Goal: Task Accomplishment & Management: Use online tool/utility

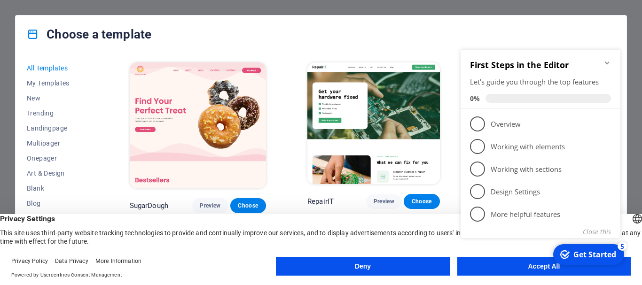
click at [501, 270] on appcues-checklist "Contextual help checklist present on screen" at bounding box center [542, 155] width 171 height 231
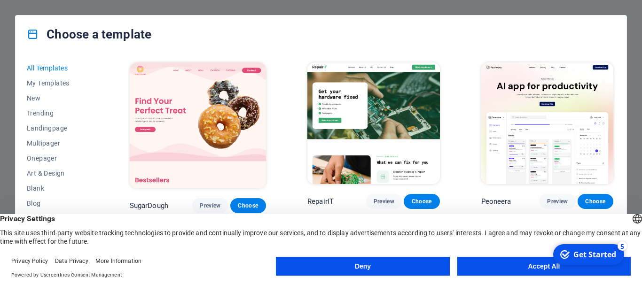
click at [501, 270] on body "Individual Press [Ctrl] + [P] to open a preview of your masterpiece. Choose a t…" at bounding box center [321, 142] width 642 height 285
click at [506, 262] on button "Accept All" at bounding box center [545, 266] width 174 height 19
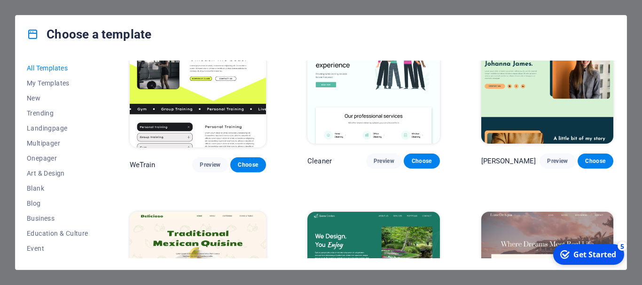
scroll to position [1270, 0]
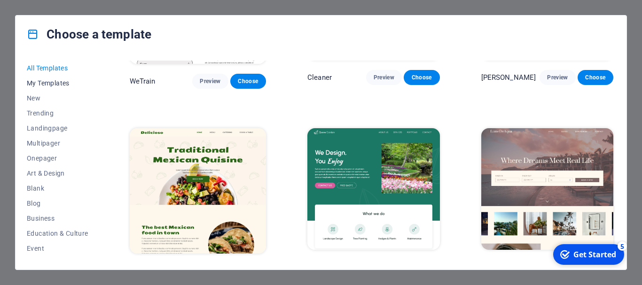
click at [44, 85] on span "My Templates" at bounding box center [58, 83] width 62 height 8
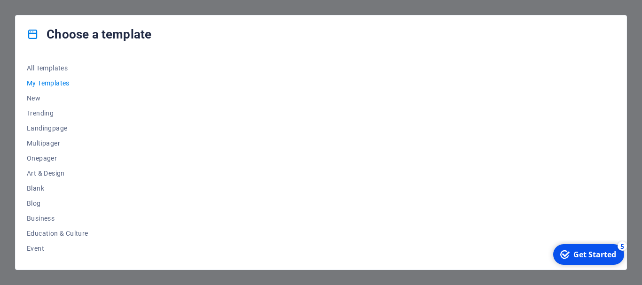
click at [587, 256] on div "Get Started" at bounding box center [595, 255] width 43 height 10
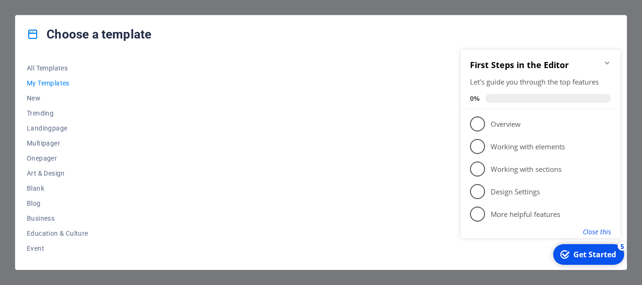
click at [600, 234] on button "Close this" at bounding box center [597, 232] width 28 height 9
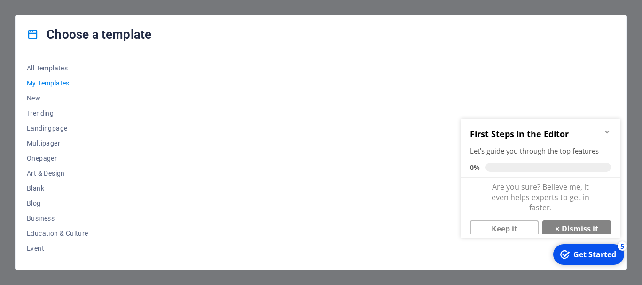
click at [265, 4] on div "Choose a template All Templates My Templates New Trending Landingpage Multipage…" at bounding box center [321, 142] width 642 height 285
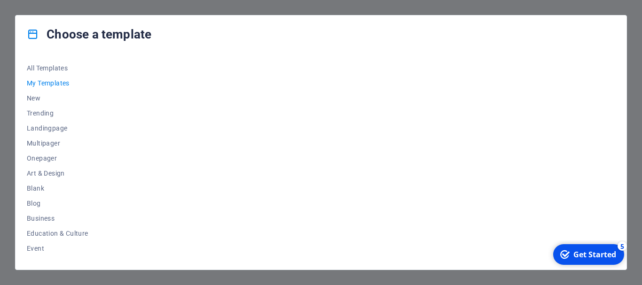
click at [265, 5] on div "Choose a template All Templates My Templates New Trending Landingpage Multipage…" at bounding box center [321, 142] width 642 height 285
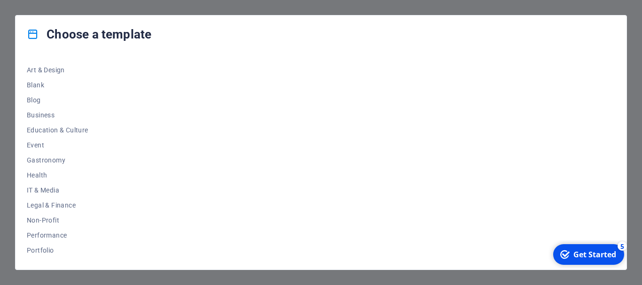
scroll to position [178, 0]
click at [34, 236] on span "Travel" at bounding box center [58, 236] width 62 height 8
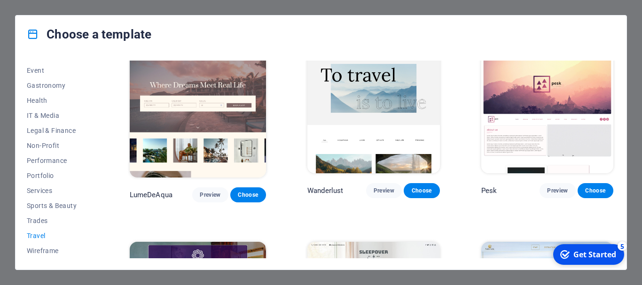
scroll to position [0, 0]
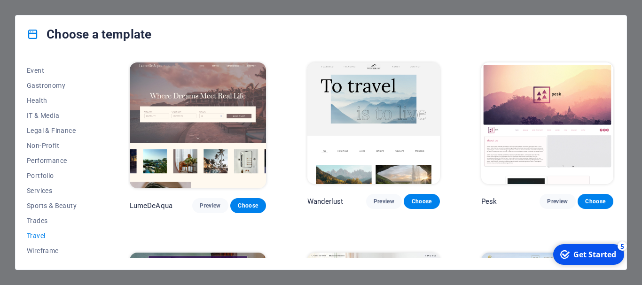
click at [33, 36] on icon at bounding box center [33, 34] width 12 height 12
click at [110, 36] on h4 "Choose a template" at bounding box center [89, 34] width 125 height 15
click at [621, 6] on div "Choose a template All Templates My Templates New Trending Landingpage Multipage…" at bounding box center [321, 142] width 642 height 285
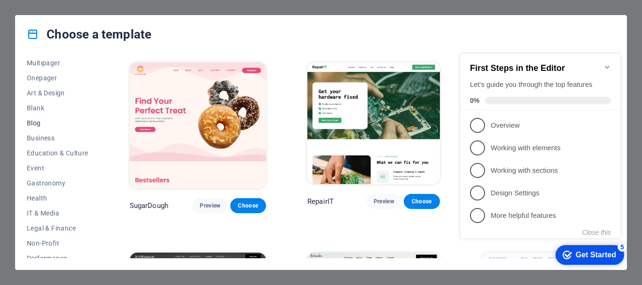
scroll to position [94, 0]
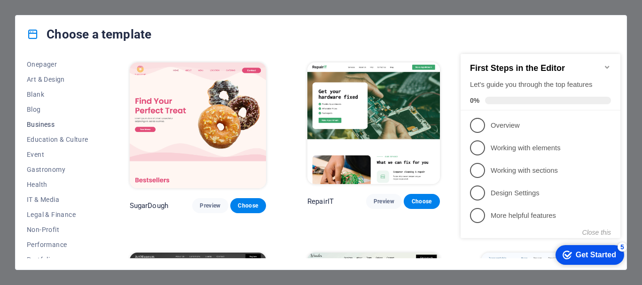
click at [50, 123] on span "Business" at bounding box center [58, 125] width 62 height 8
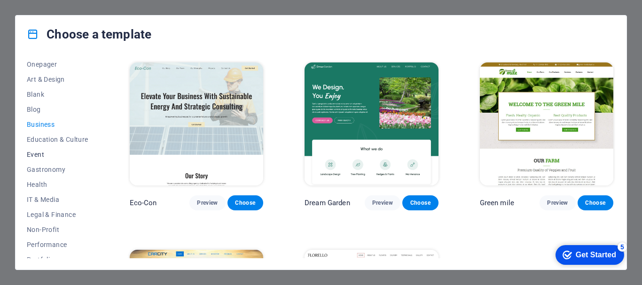
scroll to position [178, 0]
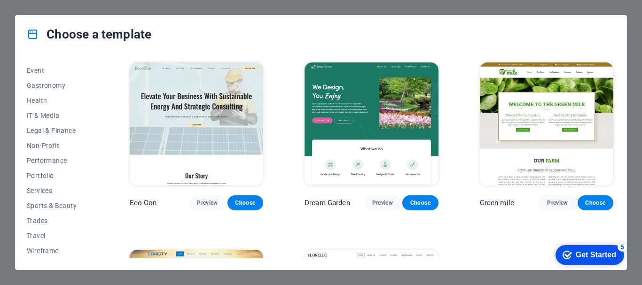
click at [33, 37] on icon at bounding box center [33, 34] width 12 height 12
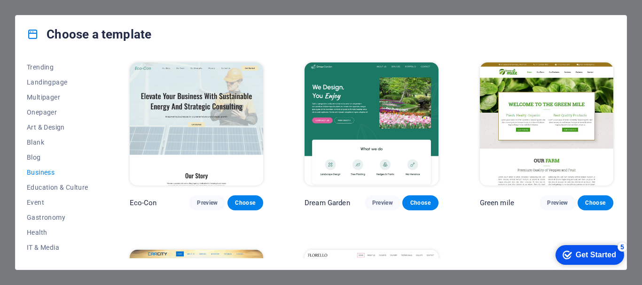
scroll to position [0, 0]
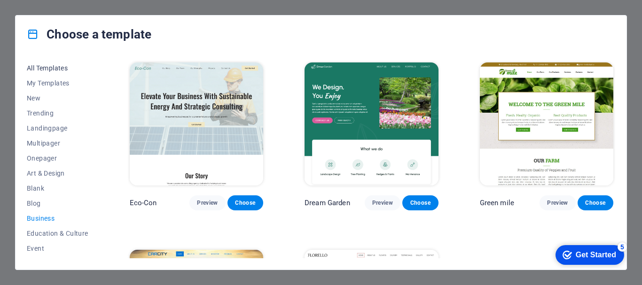
click at [40, 66] on span "All Templates" at bounding box center [58, 68] width 62 height 8
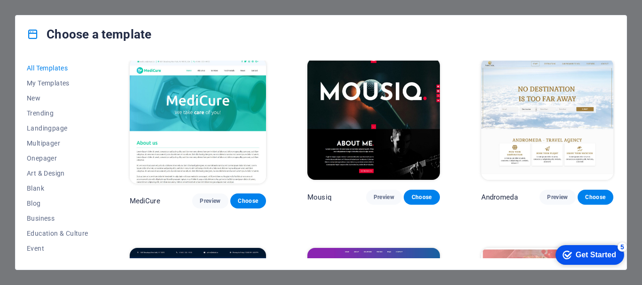
scroll to position [6113, 0]
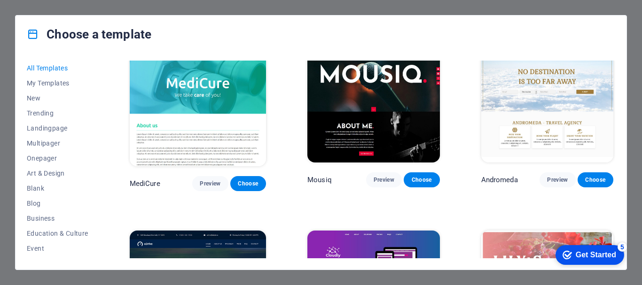
click at [32, 35] on icon at bounding box center [33, 34] width 12 height 12
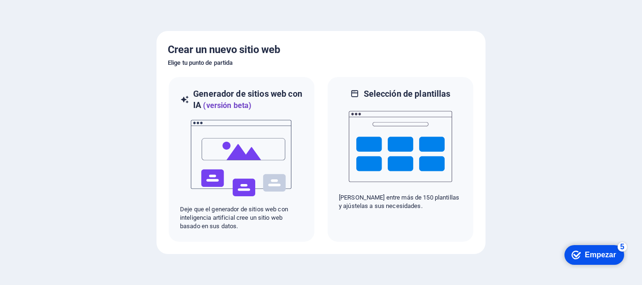
click at [592, 248] on div "checkmark Empezar 5" at bounding box center [595, 255] width 60 height 20
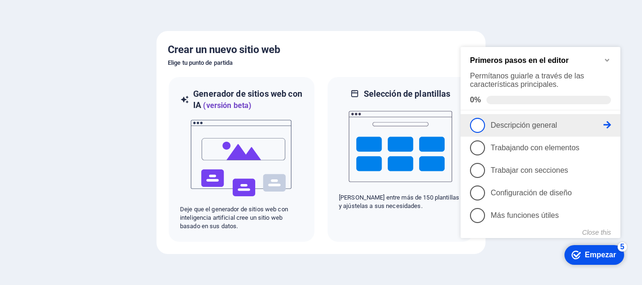
click at [478, 123] on span "1" at bounding box center [477, 125] width 15 height 15
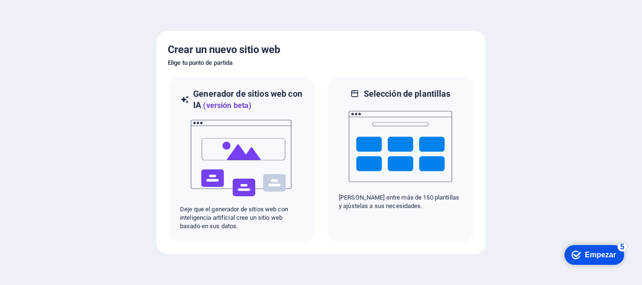
click at [587, 256] on font "Empezar" at bounding box center [601, 255] width 32 height 8
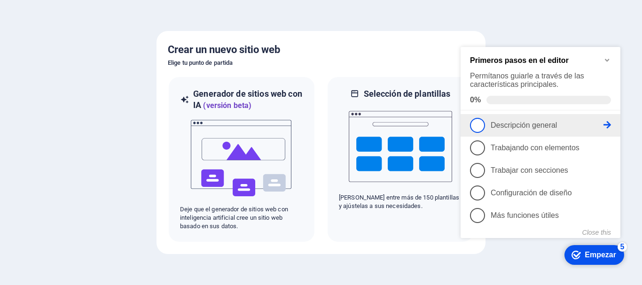
click at [472, 122] on span "1" at bounding box center [477, 125] width 15 height 15
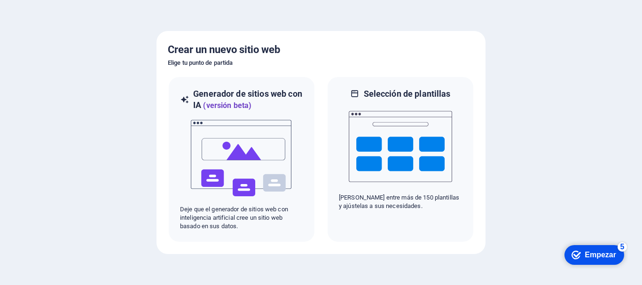
drag, startPoint x: 593, startPoint y: 259, endPoint x: 696, endPoint y: 461, distance: 226.9
click at [593, 259] on font "Empezar" at bounding box center [601, 255] width 32 height 8
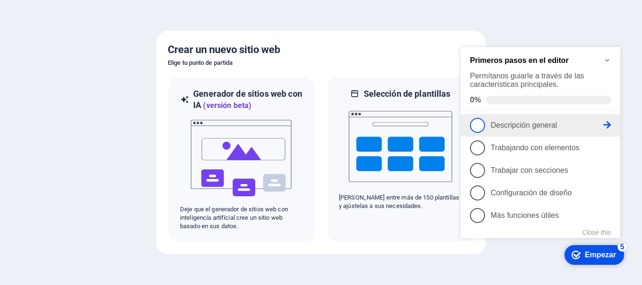
click at [478, 124] on span "1" at bounding box center [477, 125] width 15 height 15
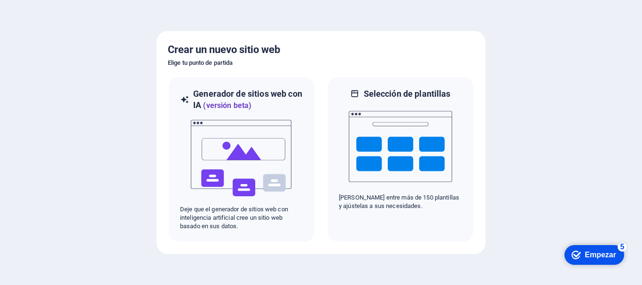
click at [592, 257] on font "Empezar" at bounding box center [601, 255] width 32 height 8
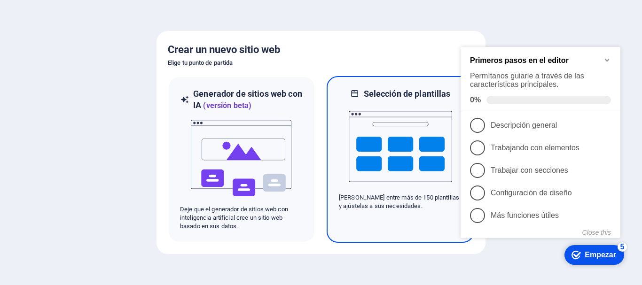
click at [379, 128] on img at bounding box center [400, 147] width 103 height 94
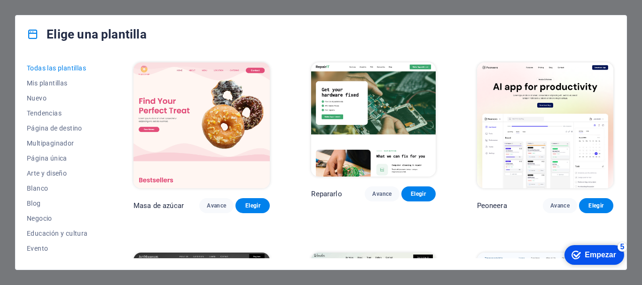
click at [385, 103] on img at bounding box center [373, 120] width 124 height 114
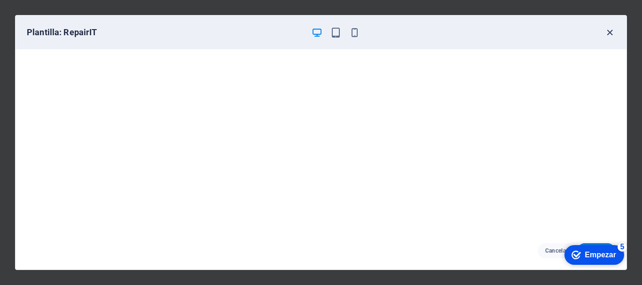
click at [613, 29] on icon "button" at bounding box center [610, 32] width 11 height 11
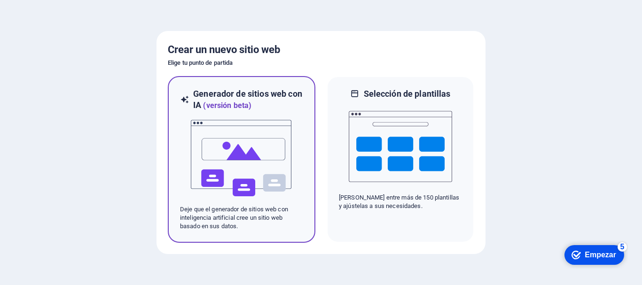
click at [241, 186] on img at bounding box center [241, 158] width 103 height 94
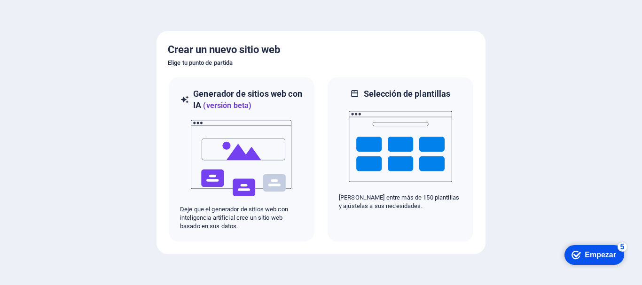
click at [591, 251] on font "Empezar" at bounding box center [601, 255] width 32 height 8
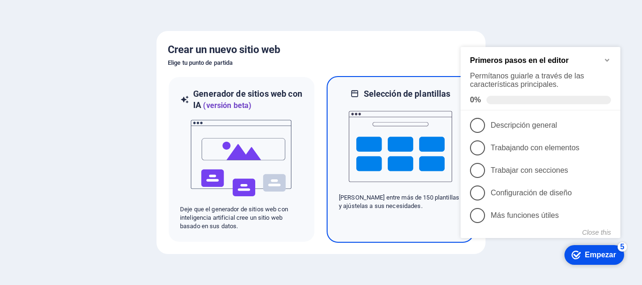
click at [332, 140] on div "Selección [PERSON_NAME] [PERSON_NAME] entre más de 150 plantillas y ajústelas a…" at bounding box center [401, 159] width 148 height 167
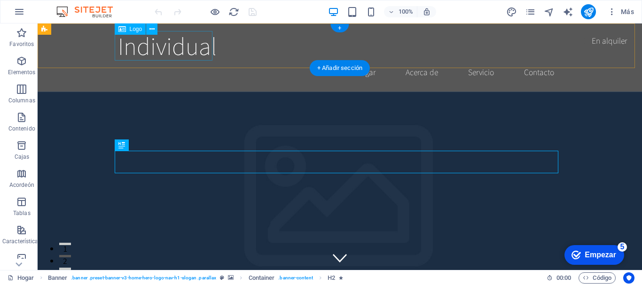
click at [162, 45] on div "Individual" at bounding box center [340, 46] width 444 height 30
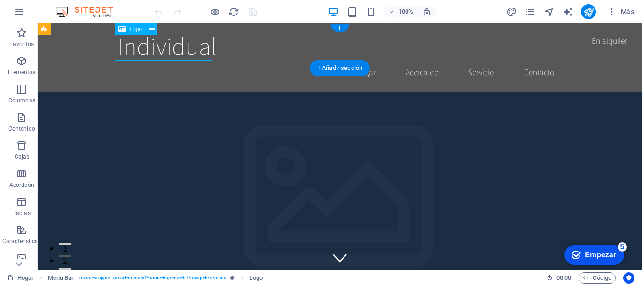
click at [162, 45] on div "Individual" at bounding box center [340, 46] width 444 height 30
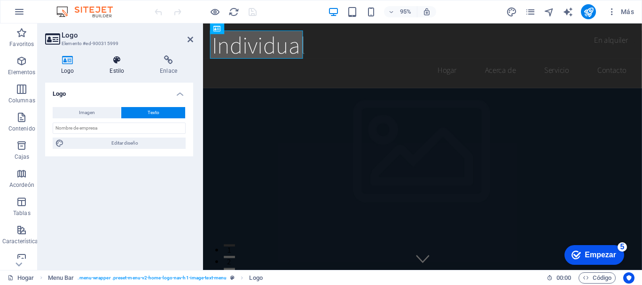
click at [113, 60] on icon at bounding box center [117, 59] width 47 height 9
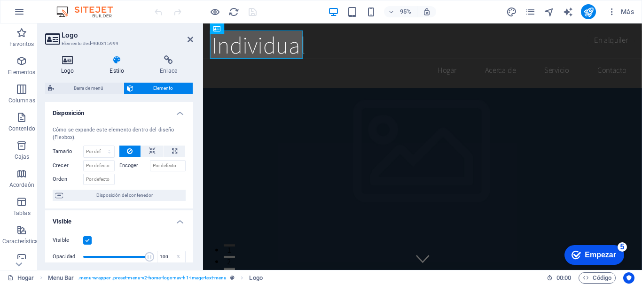
click at [70, 63] on icon at bounding box center [67, 59] width 45 height 9
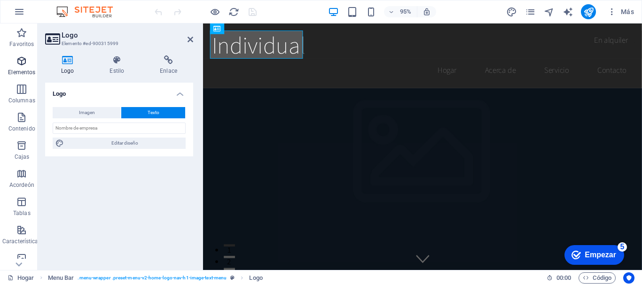
click at [13, 62] on span "Elementos" at bounding box center [22, 66] width 44 height 23
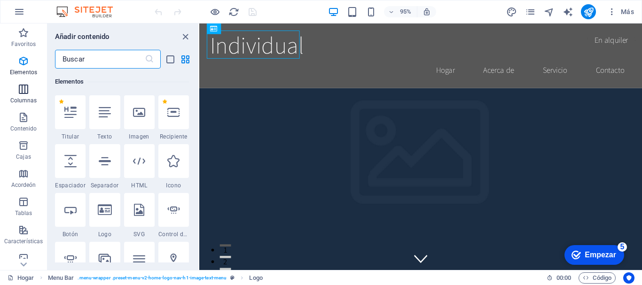
click at [22, 94] on icon "button" at bounding box center [23, 89] width 11 height 11
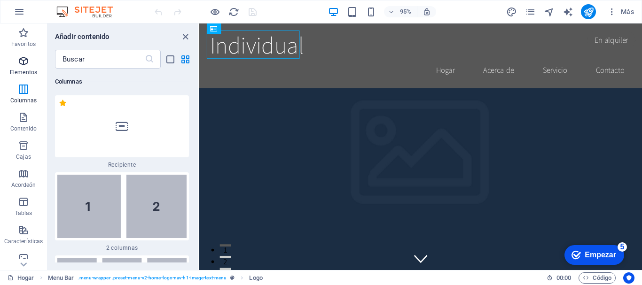
scroll to position [543, 0]
click at [189, 32] on icon "cerrar panel" at bounding box center [185, 37] width 11 height 11
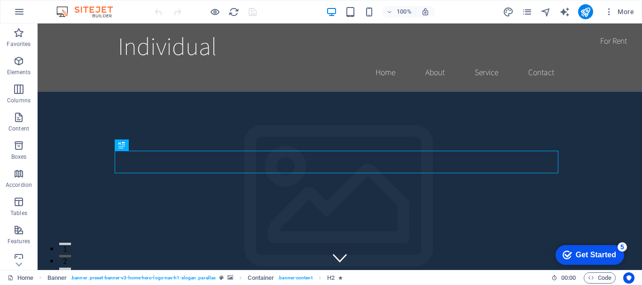
click at [289, 12] on div "100% More" at bounding box center [395, 11] width 485 height 15
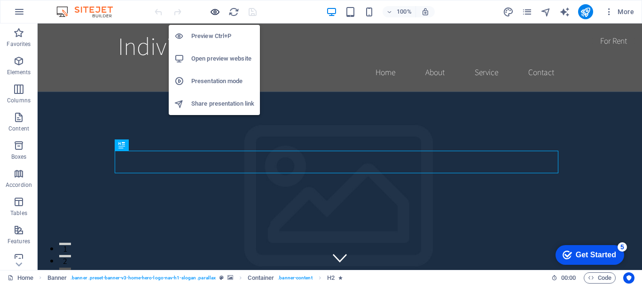
click at [218, 11] on icon "button" at bounding box center [215, 12] width 11 height 11
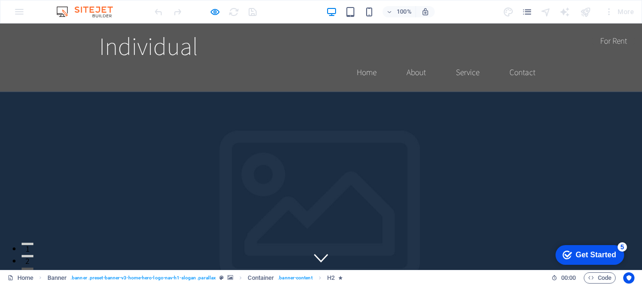
click at [231, 12] on div at bounding box center [205, 11] width 105 height 15
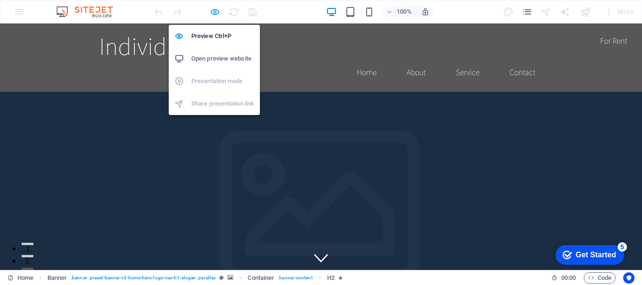
click at [210, 12] on icon "button" at bounding box center [215, 12] width 11 height 11
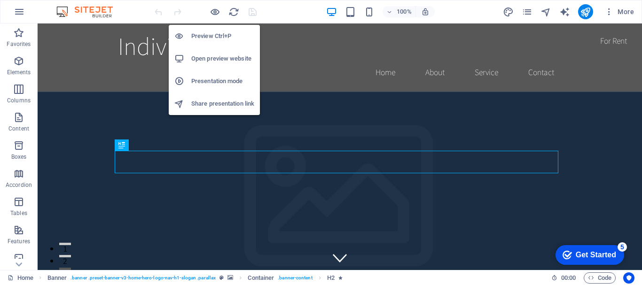
click at [206, 58] on h6 "Open preview website" at bounding box center [222, 58] width 63 height 11
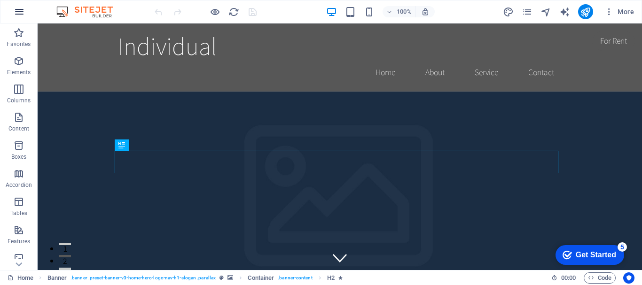
click at [20, 19] on button "button" at bounding box center [19, 11] width 23 height 23
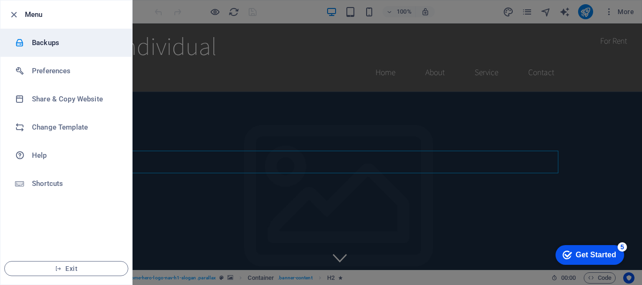
click at [41, 41] on h6 "Backups" at bounding box center [75, 42] width 87 height 11
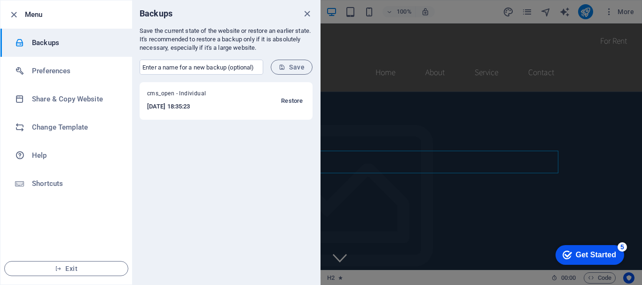
click at [293, 100] on span "Restore" at bounding box center [292, 100] width 22 height 11
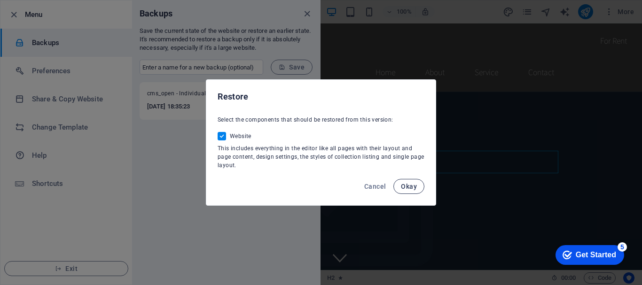
click at [412, 189] on span "Okay" at bounding box center [409, 187] width 16 height 8
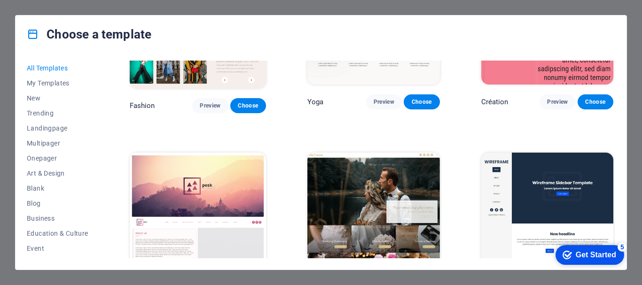
scroll to position [2963, 0]
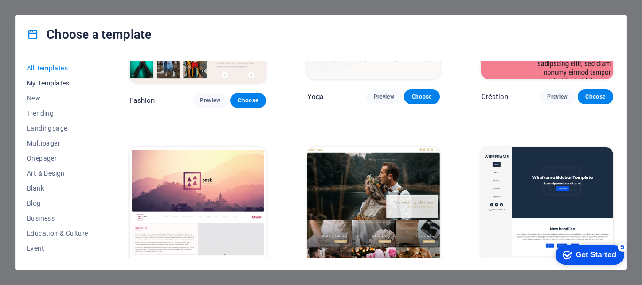
click at [44, 81] on span "My Templates" at bounding box center [58, 83] width 62 height 8
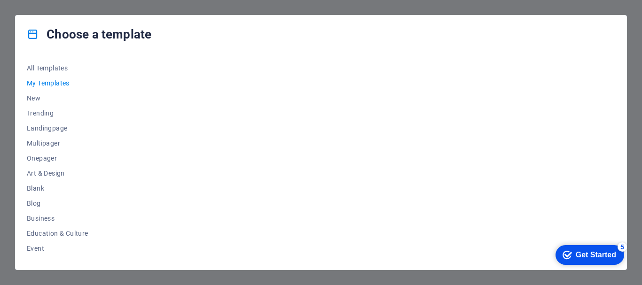
click at [53, 82] on span "My Templates" at bounding box center [58, 83] width 62 height 8
click at [34, 95] on span "New" at bounding box center [58, 99] width 62 height 8
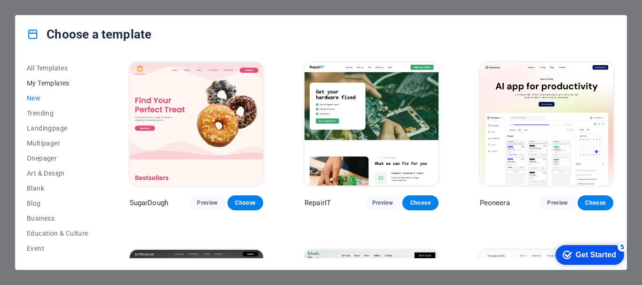
click at [41, 85] on span "My Templates" at bounding box center [58, 83] width 62 height 8
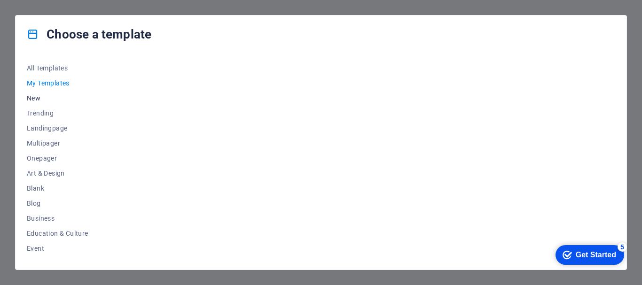
click at [37, 100] on span "New" at bounding box center [58, 99] width 62 height 8
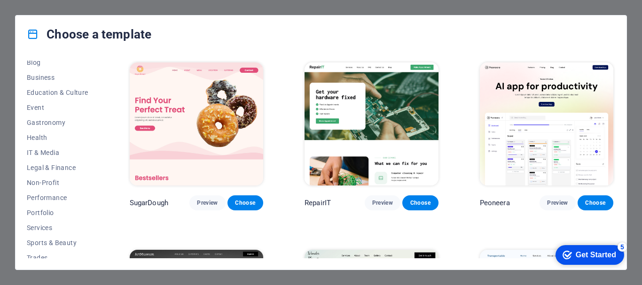
scroll to position [178, 0]
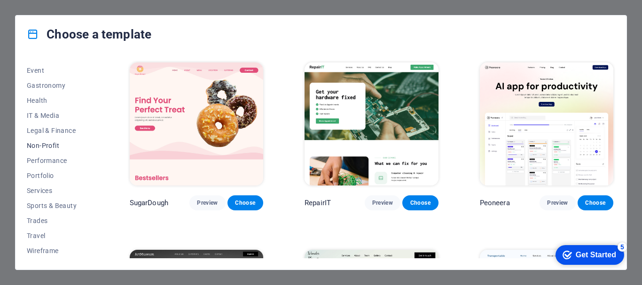
click at [47, 147] on span "Non-Profit" at bounding box center [58, 146] width 62 height 8
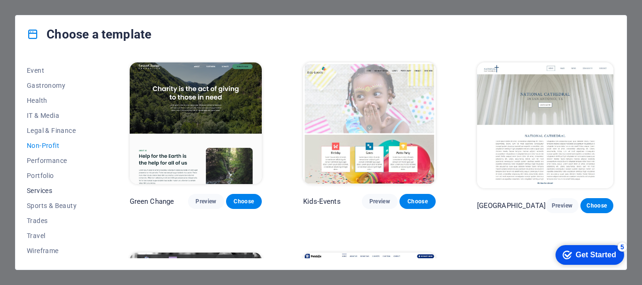
click at [52, 197] on button "Services" at bounding box center [58, 190] width 62 height 15
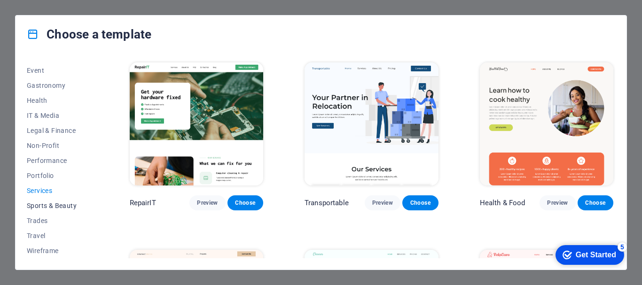
click at [53, 202] on span "Sports & Beauty" at bounding box center [58, 206] width 62 height 8
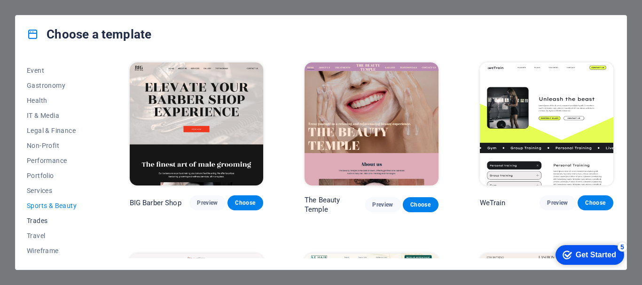
click at [43, 224] on button "Trades" at bounding box center [58, 221] width 62 height 15
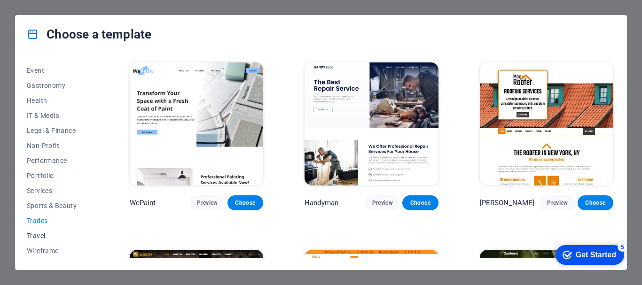
click at [44, 236] on span "Travel" at bounding box center [58, 236] width 62 height 8
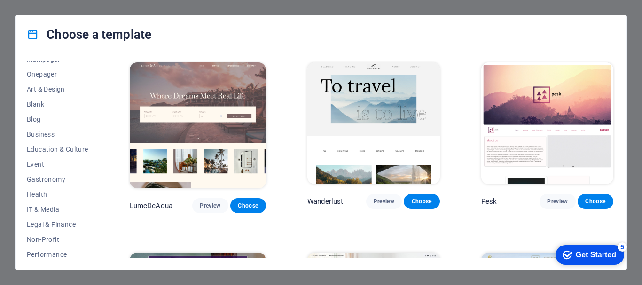
scroll to position [37, 0]
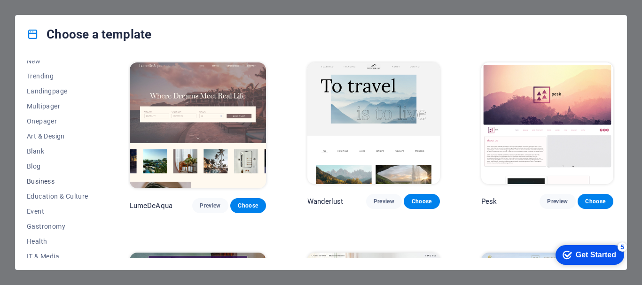
click at [44, 179] on span "Business" at bounding box center [58, 182] width 62 height 8
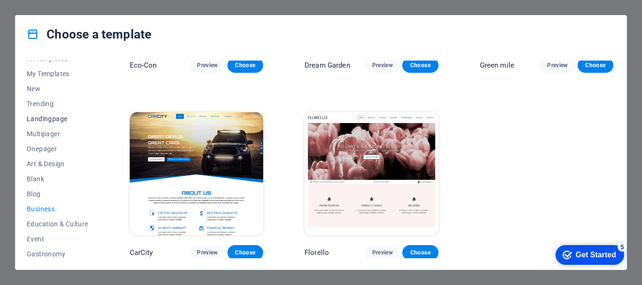
scroll to position [0, 0]
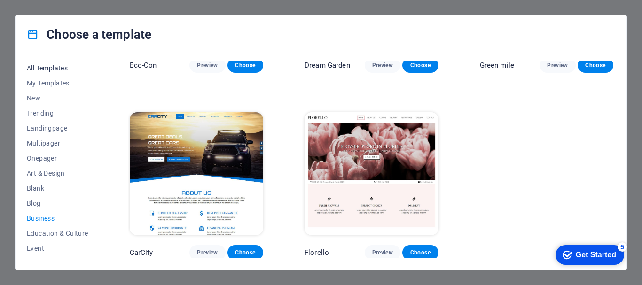
click at [41, 66] on span "All Templates" at bounding box center [58, 68] width 62 height 8
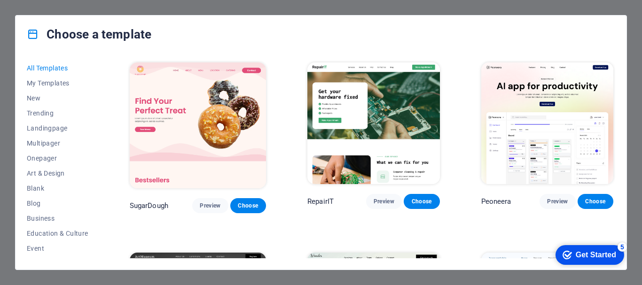
click at [32, 34] on icon at bounding box center [33, 34] width 12 height 12
click at [102, 35] on h4 "Choose a template" at bounding box center [89, 34] width 125 height 15
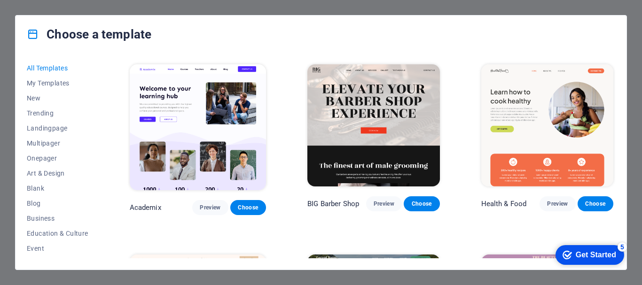
scroll to position [799, 0]
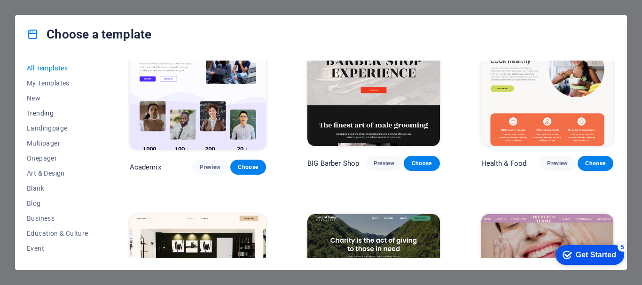
click at [46, 111] on span "Trending" at bounding box center [58, 114] width 62 height 8
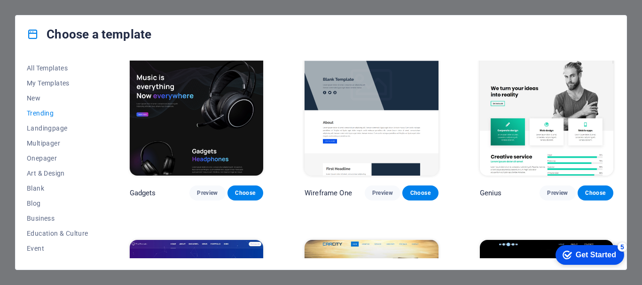
scroll to position [709, 0]
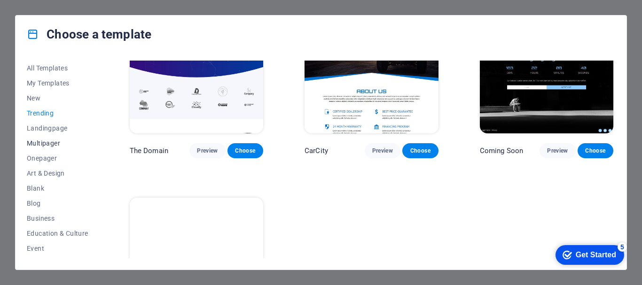
click at [45, 141] on span "Multipager" at bounding box center [58, 144] width 62 height 8
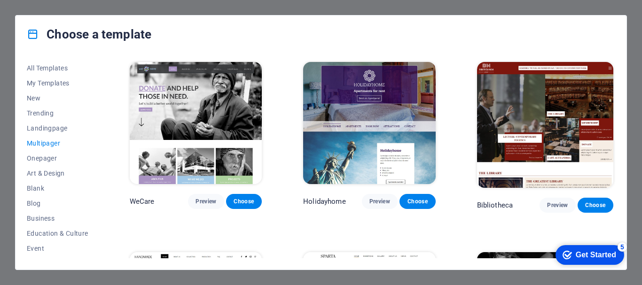
scroll to position [2874, 0]
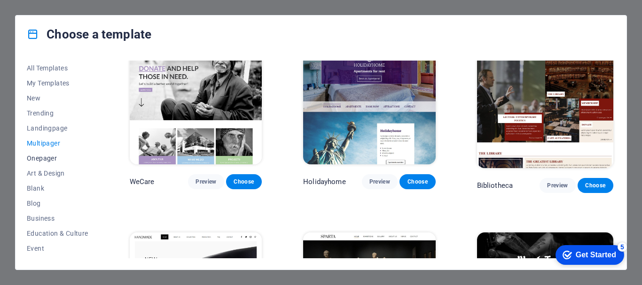
click at [46, 158] on span "Onepager" at bounding box center [58, 159] width 62 height 8
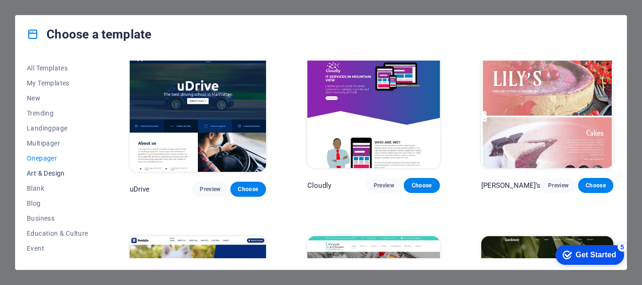
click at [57, 175] on span "Art & Design" at bounding box center [58, 174] width 62 height 8
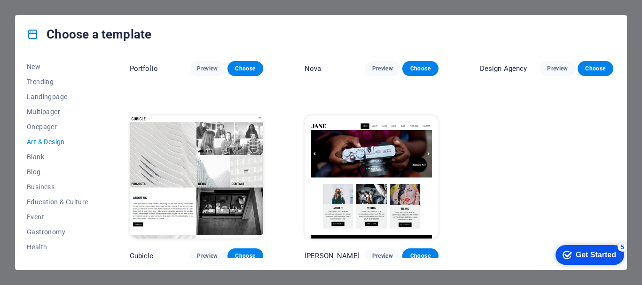
scroll to position [0, 0]
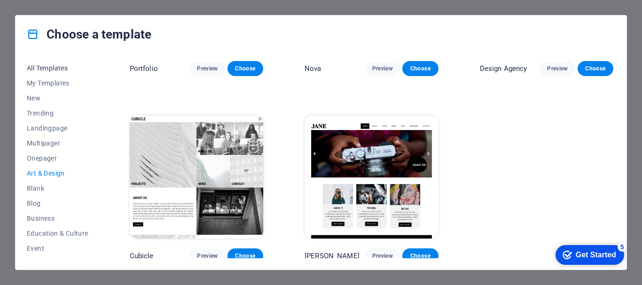
click at [40, 68] on span "All Templates" at bounding box center [58, 68] width 62 height 8
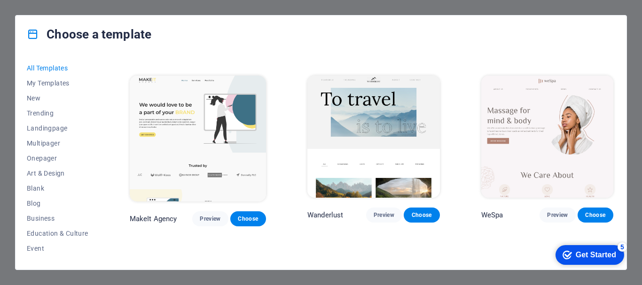
scroll to position [1745, 0]
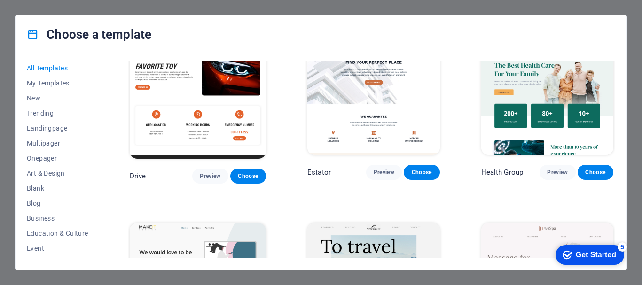
drag, startPoint x: 596, startPoint y: 253, endPoint x: 687, endPoint y: 393, distance: 167.4
click at [596, 253] on div "Get Started" at bounding box center [596, 255] width 40 height 8
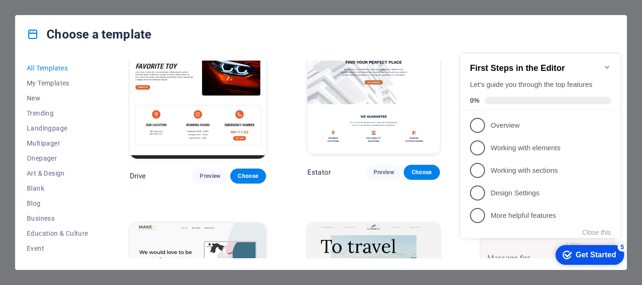
click at [603, 63] on h2 "First Steps in the Editor" at bounding box center [540, 68] width 141 height 10
click at [421, 30] on div "Choose a template" at bounding box center [321, 35] width 611 height 38
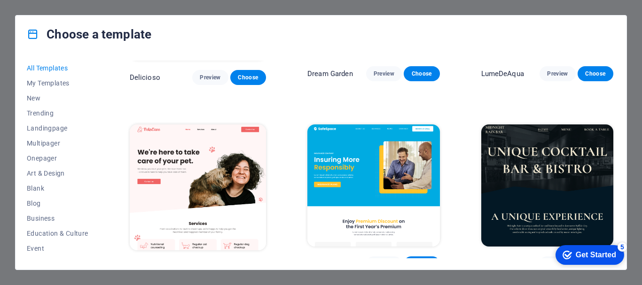
scroll to position [1463, 0]
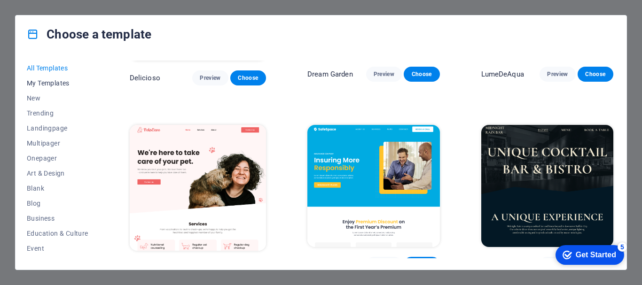
click at [41, 83] on span "My Templates" at bounding box center [58, 83] width 62 height 8
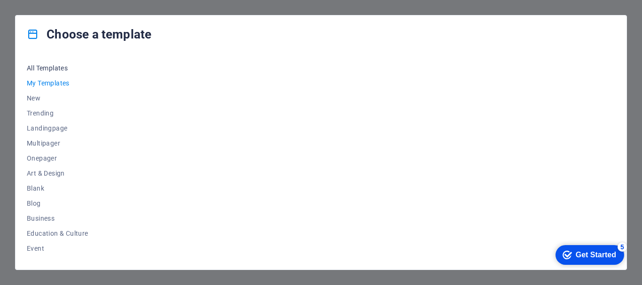
click at [45, 65] on span "All Templates" at bounding box center [58, 68] width 62 height 8
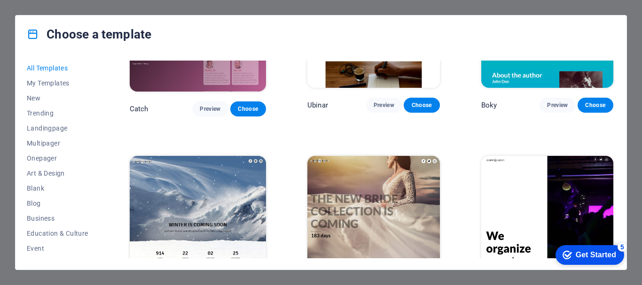
scroll to position [10047, 0]
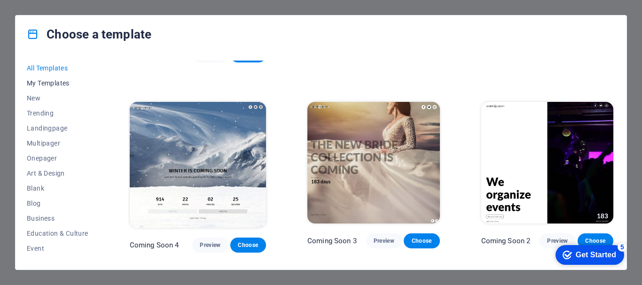
click at [44, 87] on span "My Templates" at bounding box center [58, 83] width 62 height 8
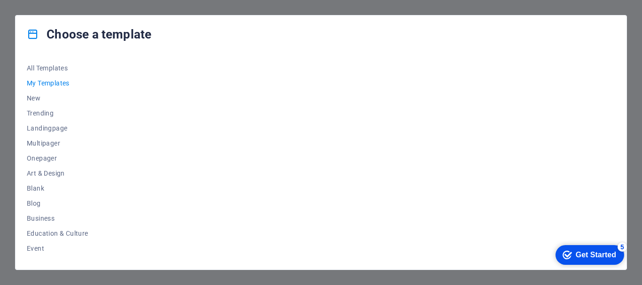
scroll to position [0, 0]
click at [37, 96] on span "New" at bounding box center [58, 99] width 62 height 8
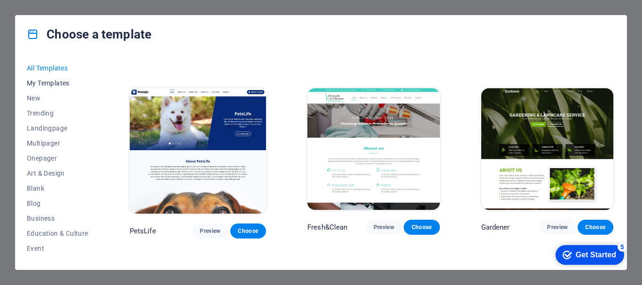
scroll to position [6285, 0]
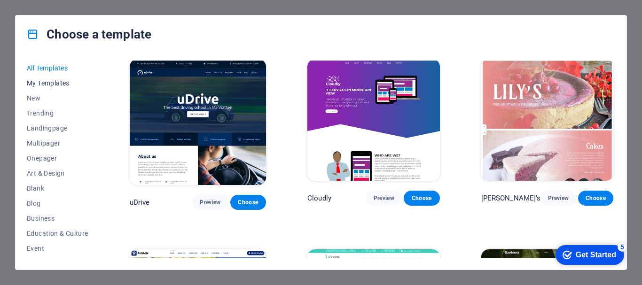
click at [57, 85] on span "My Templates" at bounding box center [58, 83] width 62 height 8
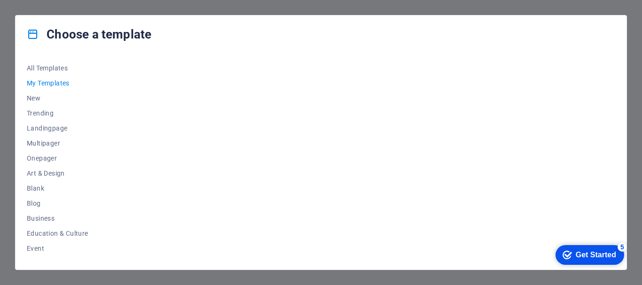
click at [586, 258] on div "Get Started" at bounding box center [596, 255] width 40 height 8
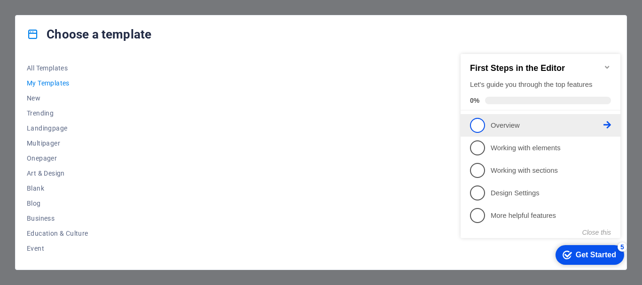
click at [482, 126] on span "1" at bounding box center [477, 125] width 15 height 15
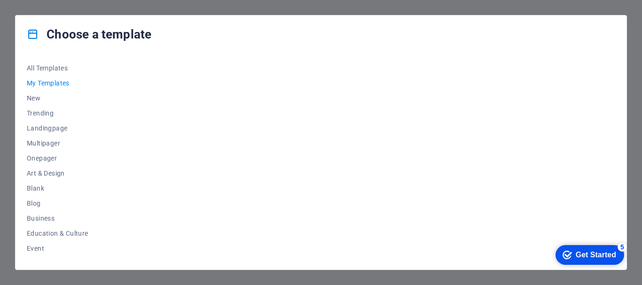
click at [572, 257] on div "checkmark Get Started 5" at bounding box center [590, 255] width 54 height 9
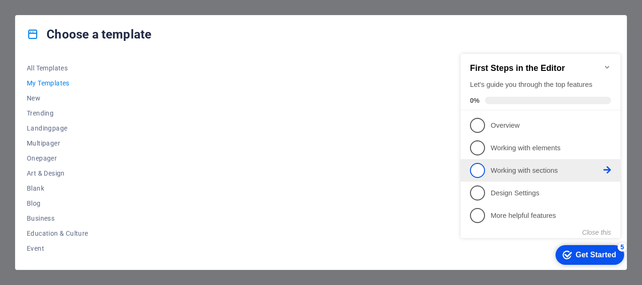
click at [474, 165] on span "3" at bounding box center [477, 170] width 15 height 15
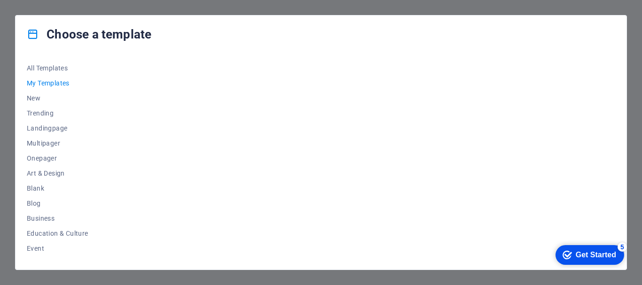
click div "checkmark Get Started 5 First Steps in the Editor Let's guide you through the t…"
drag, startPoint x: 581, startPoint y: 365, endPoint x: 489, endPoint y: 163, distance: 221.8
click html "checkmark Get Started 5 First Steps in the Editor Let's guide you through the t…"
click at [230, 119] on div at bounding box center [372, 160] width 488 height 198
click at [33, 64] on span "All Templates" at bounding box center [58, 68] width 62 height 8
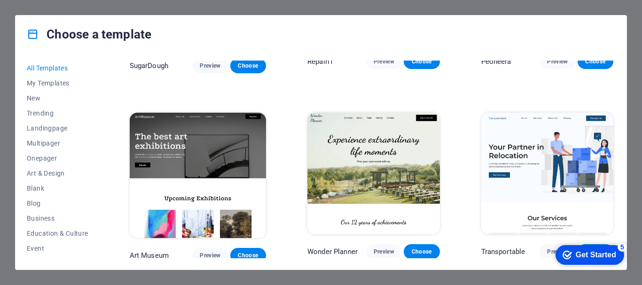
scroll to position [47, 0]
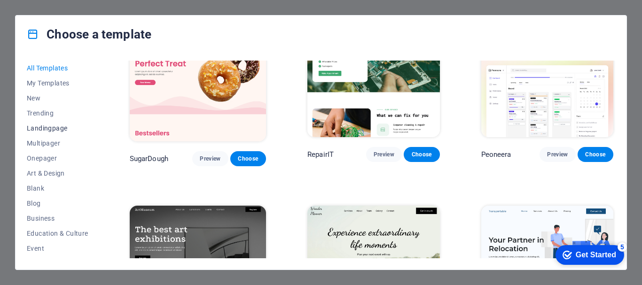
click at [43, 125] on span "Landingpage" at bounding box center [58, 129] width 62 height 8
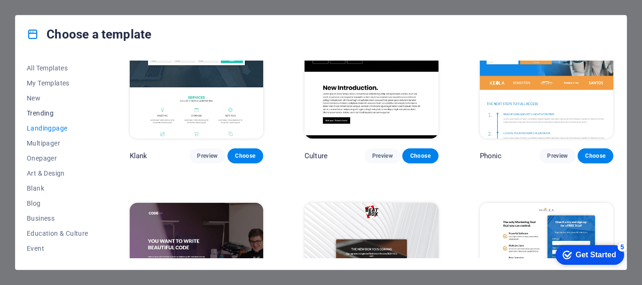
click at [39, 114] on span "Trending" at bounding box center [58, 114] width 62 height 8
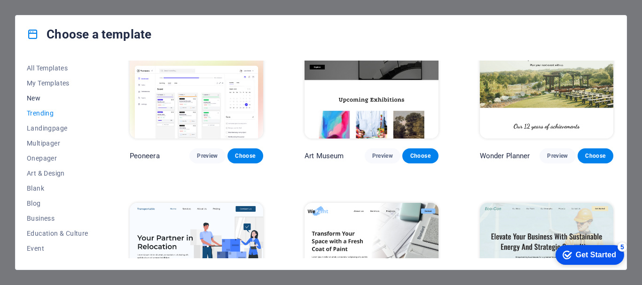
click at [31, 99] on span "New" at bounding box center [58, 99] width 62 height 8
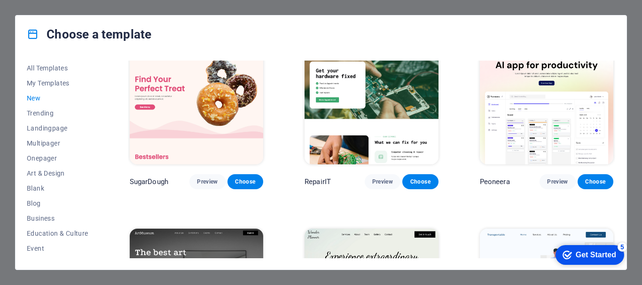
scroll to position [0, 0]
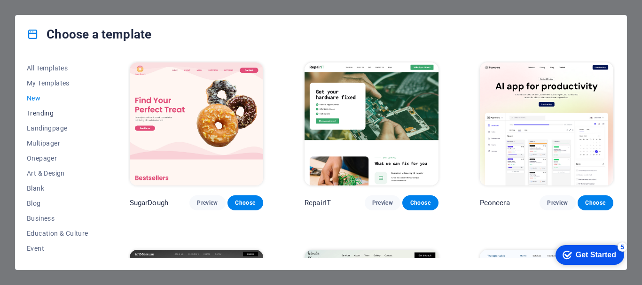
click at [43, 115] on span "Trending" at bounding box center [58, 114] width 62 height 8
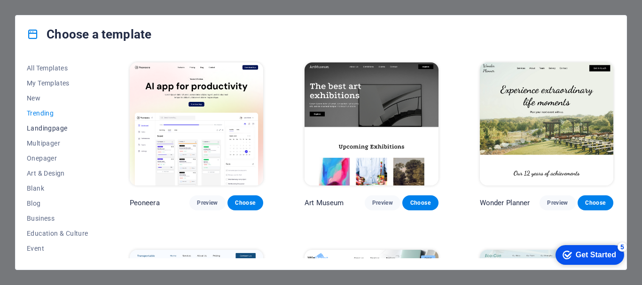
click at [42, 130] on span "Landingpage" at bounding box center [58, 129] width 62 height 8
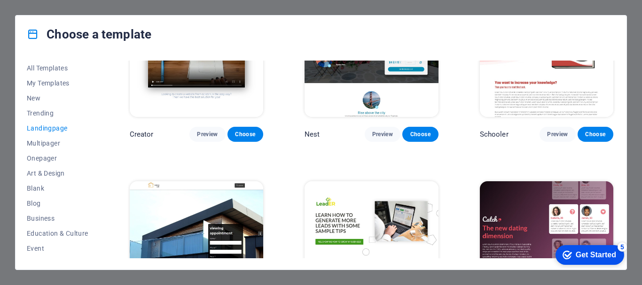
scroll to position [1317, 0]
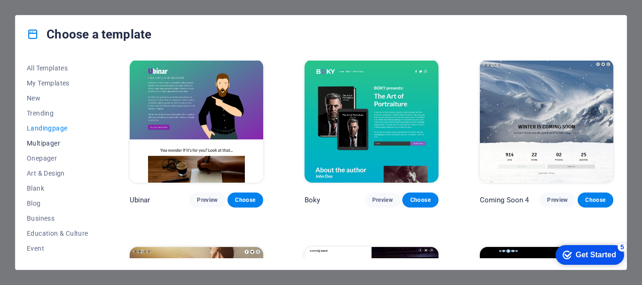
click at [52, 145] on span "Multipager" at bounding box center [58, 144] width 62 height 8
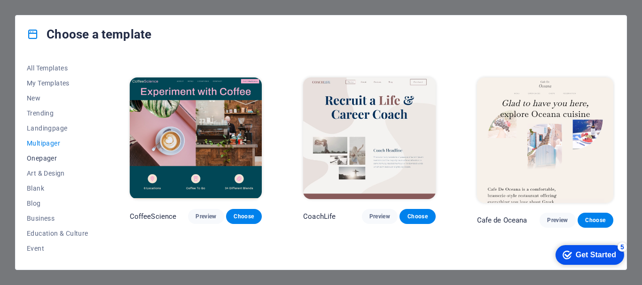
click at [50, 157] on span "Onepager" at bounding box center [58, 159] width 62 height 8
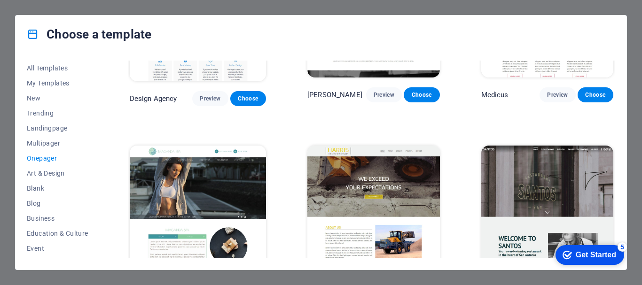
scroll to position [4247, 0]
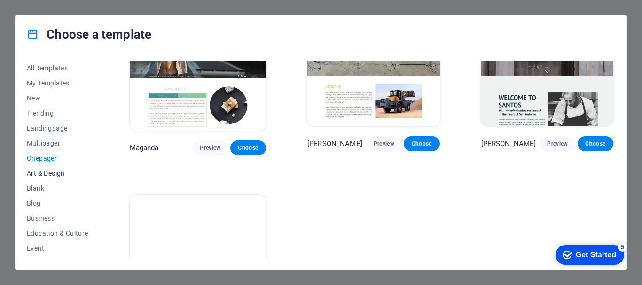
click at [36, 175] on span "Art & Design" at bounding box center [58, 174] width 62 height 8
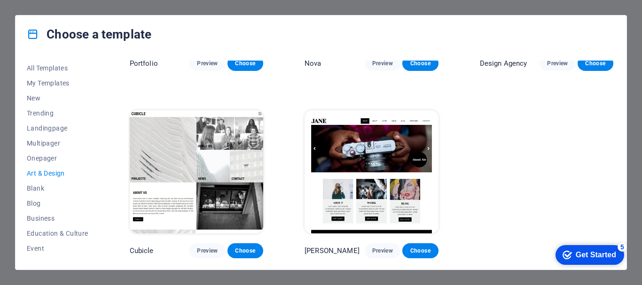
scroll to position [697, 0]
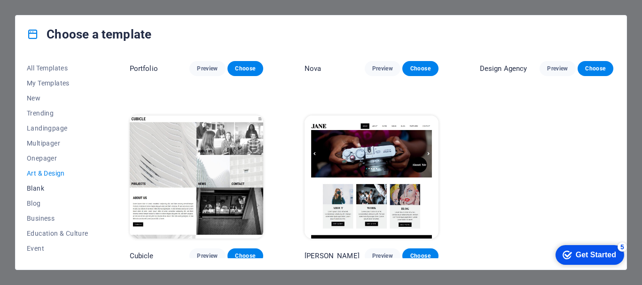
click at [36, 187] on span "Blank" at bounding box center [58, 189] width 62 height 8
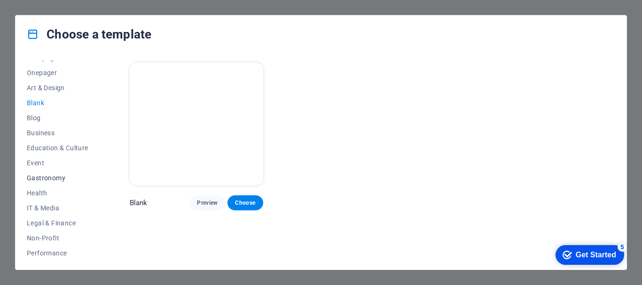
scroll to position [94, 0]
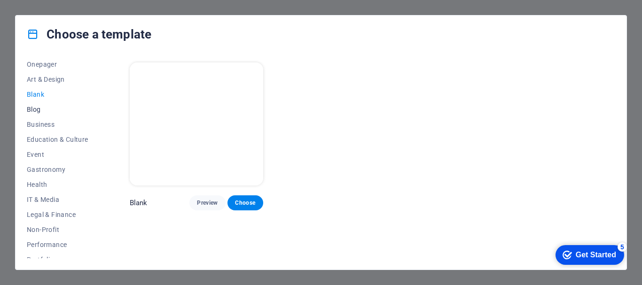
click at [29, 113] on span "Blog" at bounding box center [58, 110] width 62 height 8
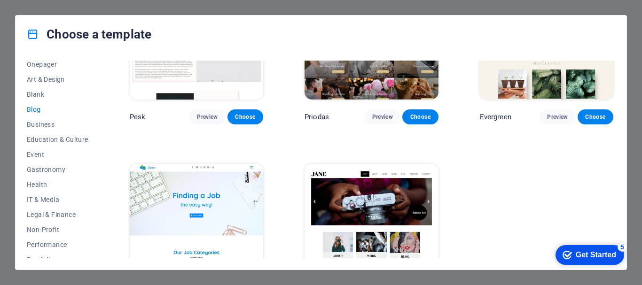
scroll to position [1261, 0]
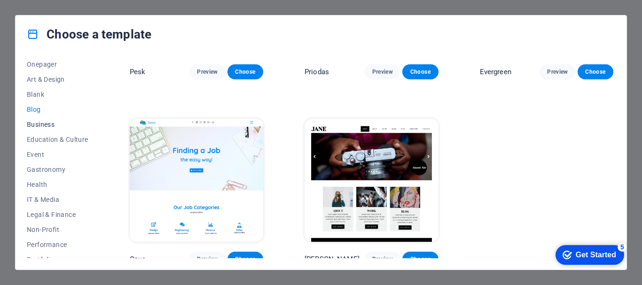
click at [34, 125] on span "Business" at bounding box center [58, 125] width 62 height 8
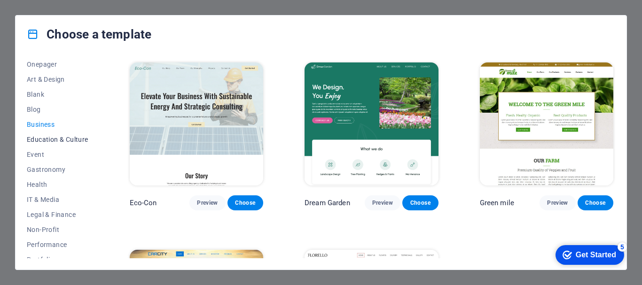
click at [47, 143] on button "Education & Culture" at bounding box center [58, 139] width 62 height 15
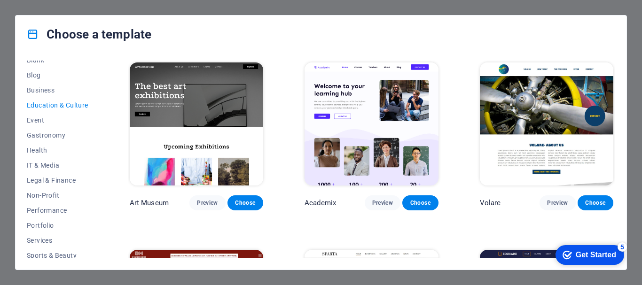
scroll to position [141, 0]
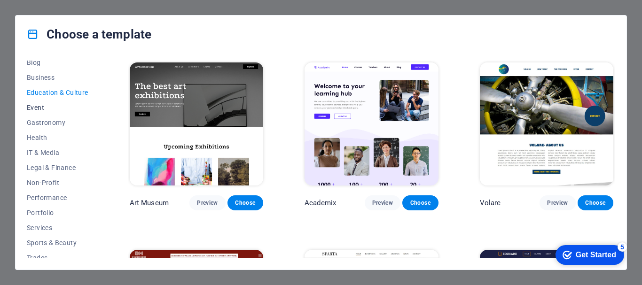
click at [38, 108] on span "Event" at bounding box center [58, 108] width 62 height 8
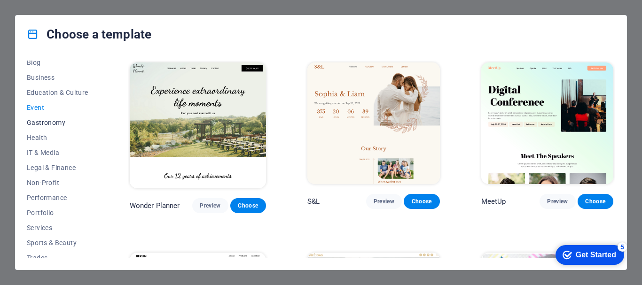
click at [41, 122] on span "Gastronomy" at bounding box center [58, 123] width 62 height 8
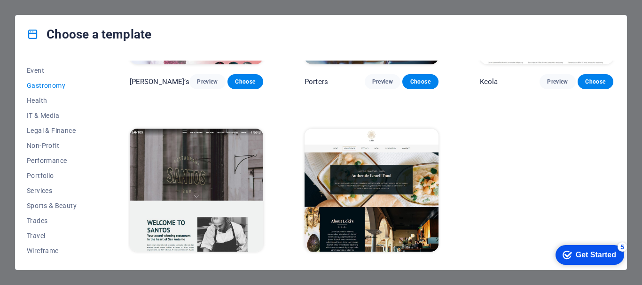
scroll to position [884, 0]
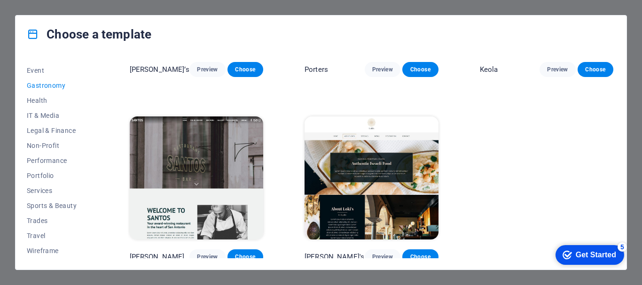
drag, startPoint x: 576, startPoint y: 254, endPoint x: 667, endPoint y: 395, distance: 167.2
click at [576, 254] on div "Get Started" at bounding box center [596, 255] width 40 height 8
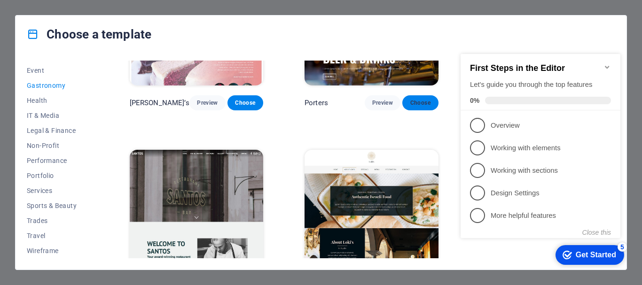
scroll to position [837, 0]
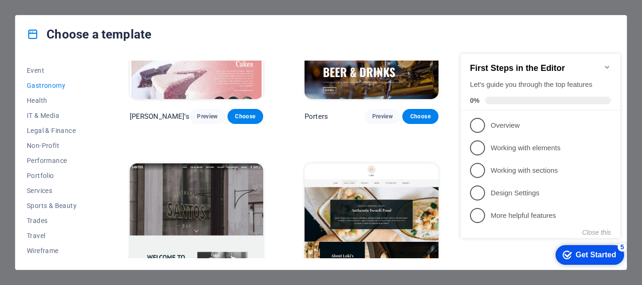
click at [364, 195] on img at bounding box center [372, 225] width 134 height 123
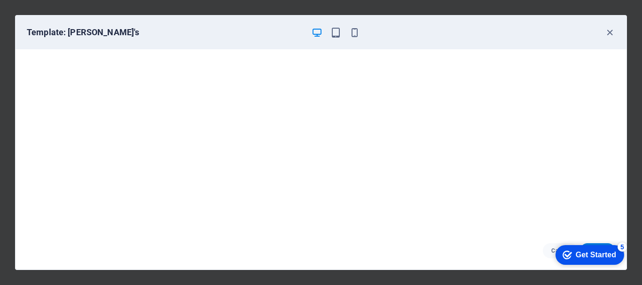
drag, startPoint x: 934, startPoint y: 386, endPoint x: 584, endPoint y: 258, distance: 373.6
click at [584, 258] on div "Get Started" at bounding box center [596, 255] width 40 height 8
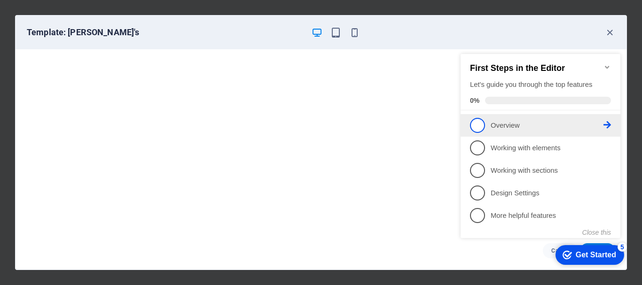
click at [477, 123] on span "1" at bounding box center [477, 125] width 15 height 15
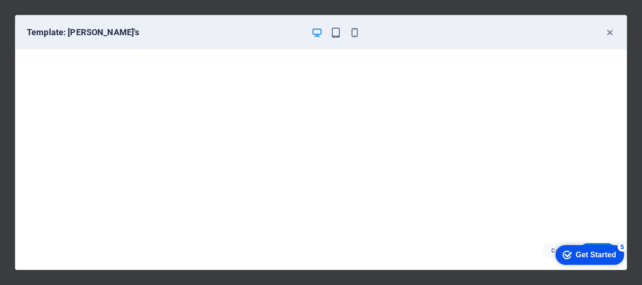
click at [580, 255] on div "Get Started" at bounding box center [596, 255] width 40 height 8
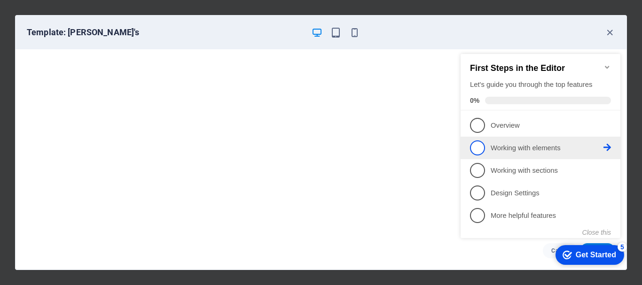
click at [482, 146] on span "2" at bounding box center [477, 148] width 15 height 15
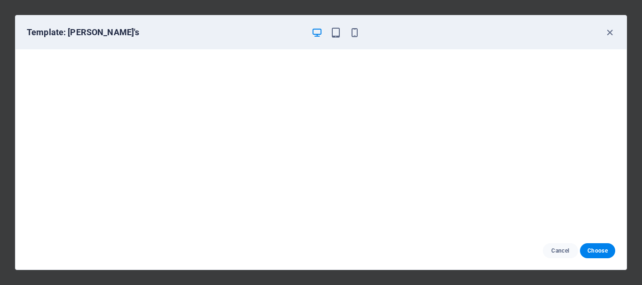
scroll to position [0, 0]
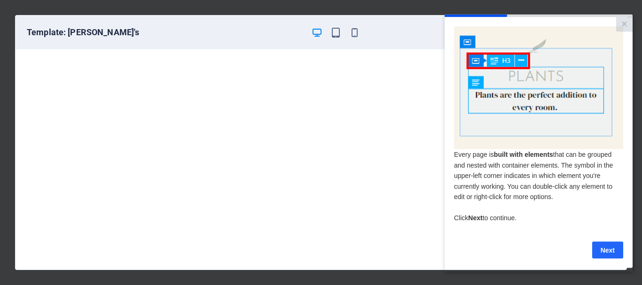
click at [617, 256] on link "Next" at bounding box center [608, 250] width 31 height 17
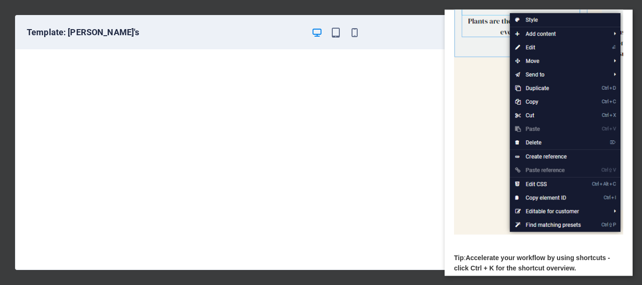
scroll to position [141, 0]
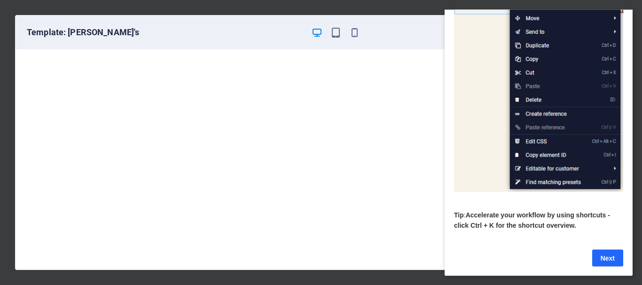
drag, startPoint x: 605, startPoint y: 252, endPoint x: 1055, endPoint y: 256, distance: 450.1
click at [605, 252] on link "Next" at bounding box center [608, 258] width 31 height 17
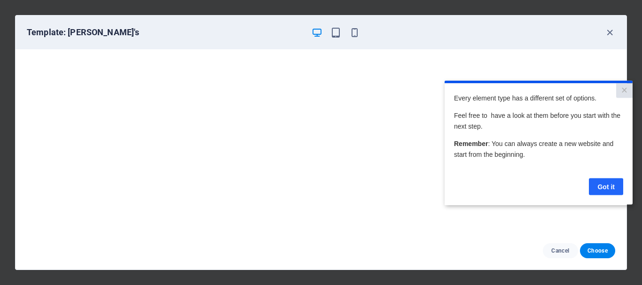
click at [606, 187] on link "Got it" at bounding box center [606, 186] width 34 height 17
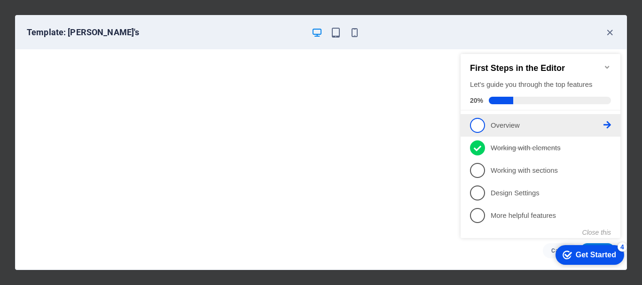
click at [478, 124] on span "1" at bounding box center [477, 125] width 15 height 15
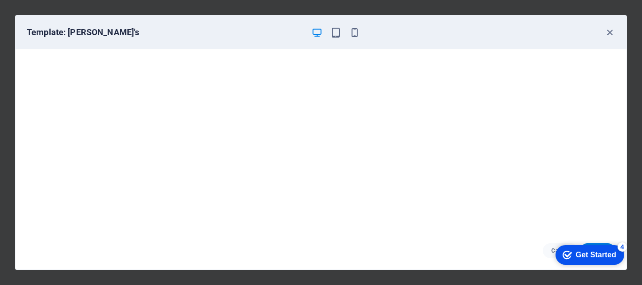
scroll to position [2, 0]
click at [336, 36] on icon "button" at bounding box center [336, 32] width 11 height 11
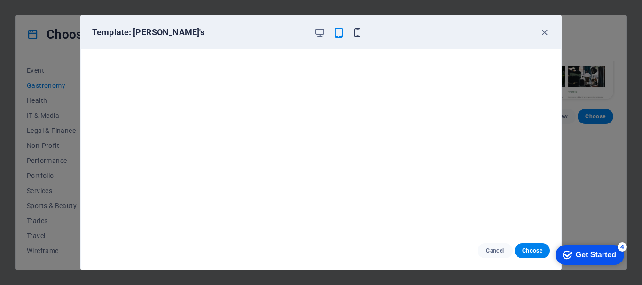
click at [356, 32] on icon "button" at bounding box center [357, 32] width 11 height 11
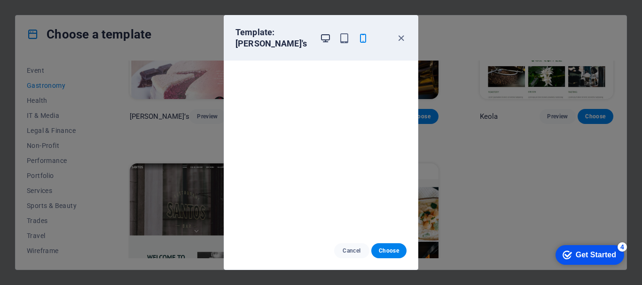
click at [330, 34] on icon "button" at bounding box center [325, 38] width 11 height 11
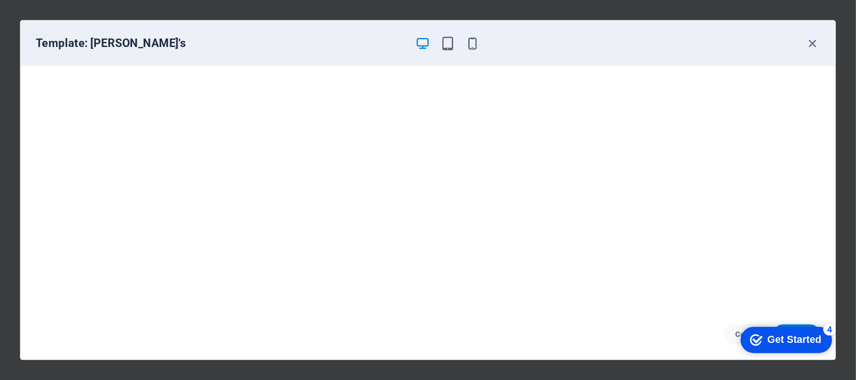
scroll to position [0, 0]
click at [585, 258] on div "Get Started" at bounding box center [596, 255] width 40 height 8
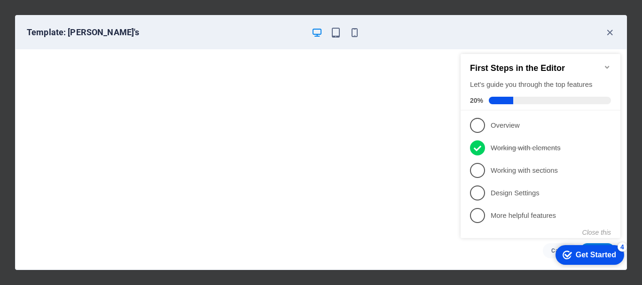
click at [480, 123] on span "1" at bounding box center [477, 125] width 15 height 15
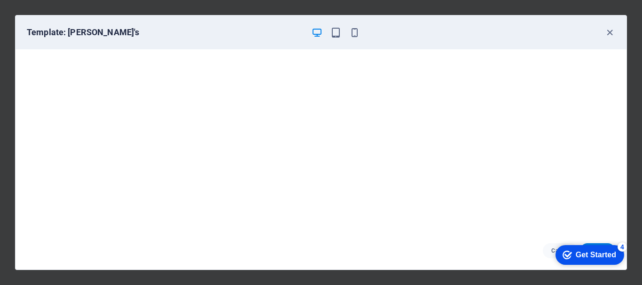
click at [524, 247] on div "Cancel Choose" at bounding box center [321, 251] width 611 height 38
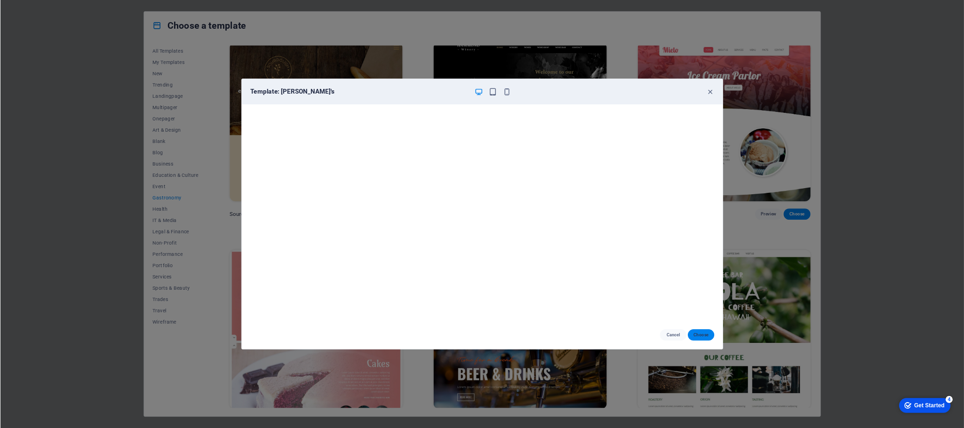
scroll to position [837, 0]
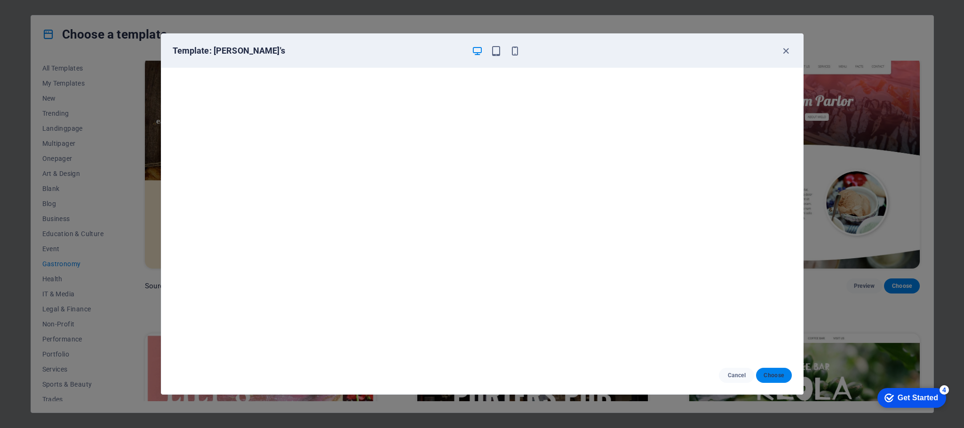
click at [642, 285] on span "Choose" at bounding box center [773, 376] width 20 height 8
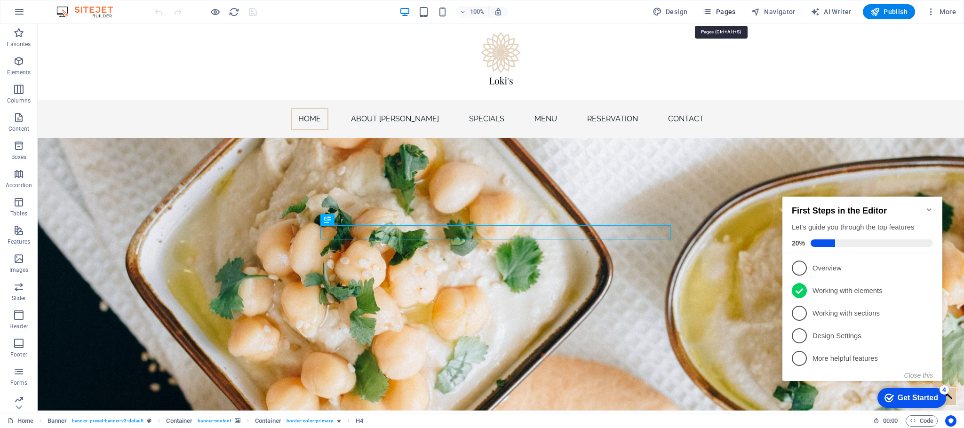
click at [707, 15] on icon "button" at bounding box center [706, 11] width 9 height 9
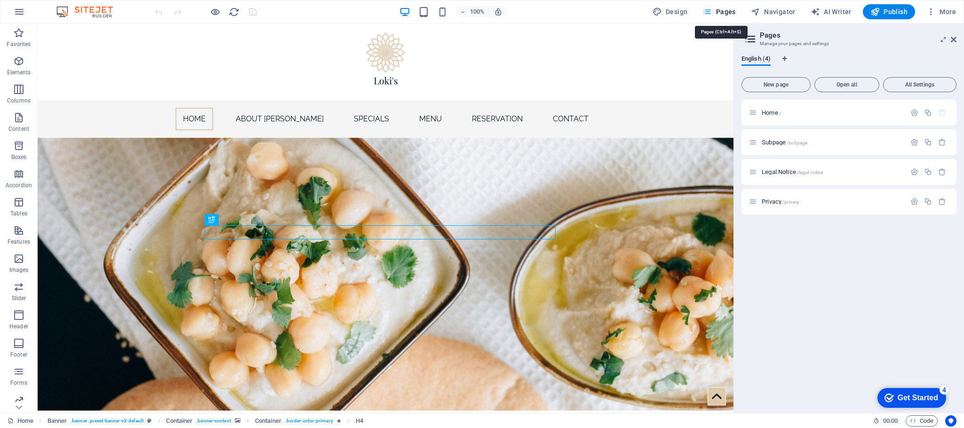
click at [709, 13] on icon "button" at bounding box center [706, 11] width 9 height 9
click at [754, 40] on icon at bounding box center [750, 38] width 14 height 13
click at [943, 38] on icon at bounding box center [943, 40] width 0 height 8
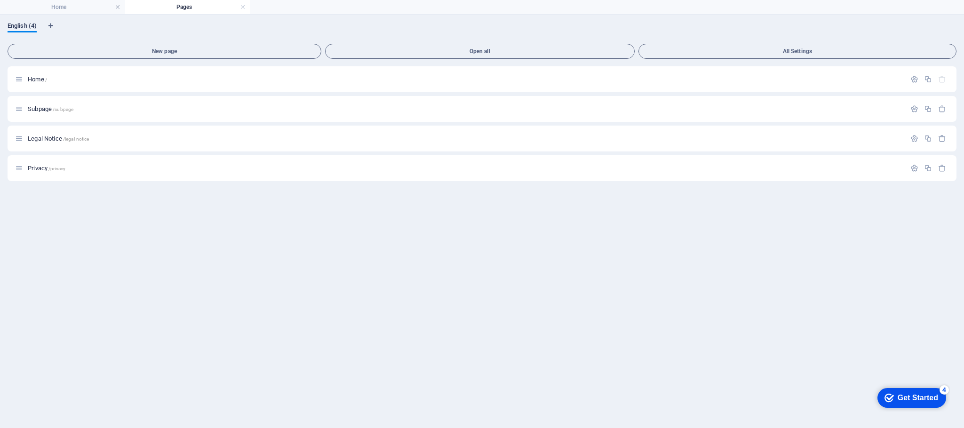
click at [25, 24] on span "English (4)" at bounding box center [22, 26] width 29 height 13
click at [743, 53] on span "All Settings" at bounding box center [796, 51] width 309 height 6
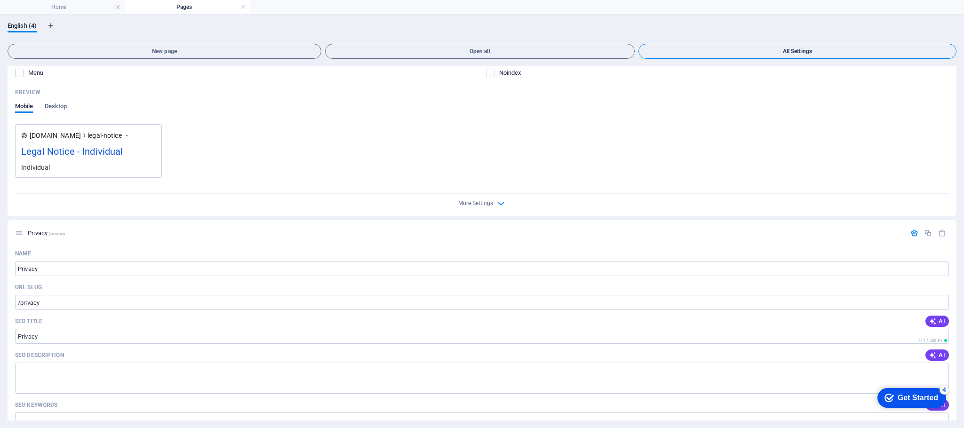
click at [743, 53] on span "All Settings" at bounding box center [796, 51] width 309 height 6
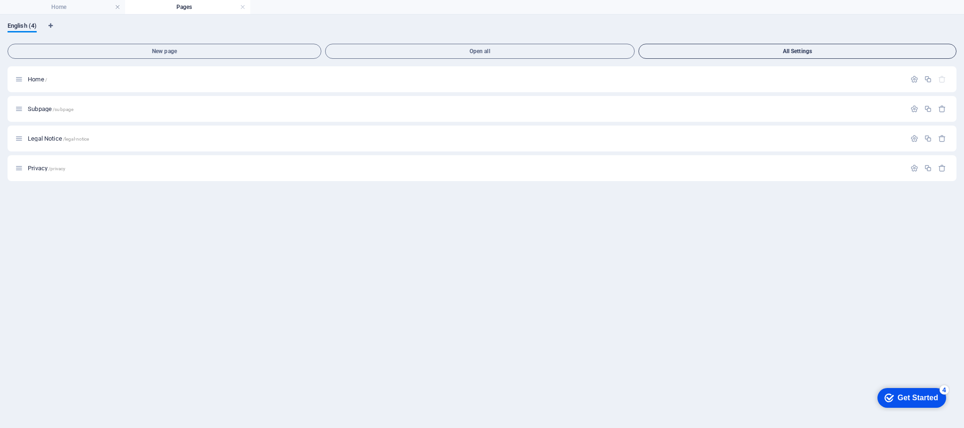
scroll to position [0, 0]
click at [743, 53] on span "All Settings" at bounding box center [796, 51] width 309 height 6
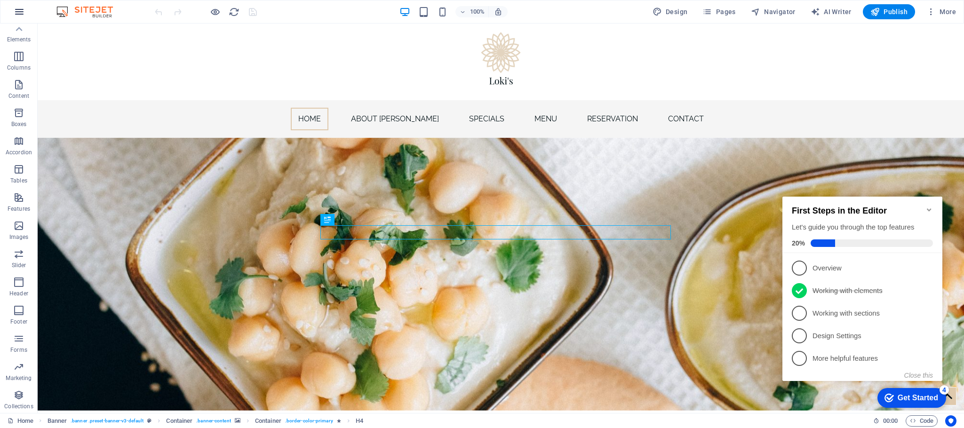
click at [16, 12] on icon "button" at bounding box center [19, 11] width 11 height 11
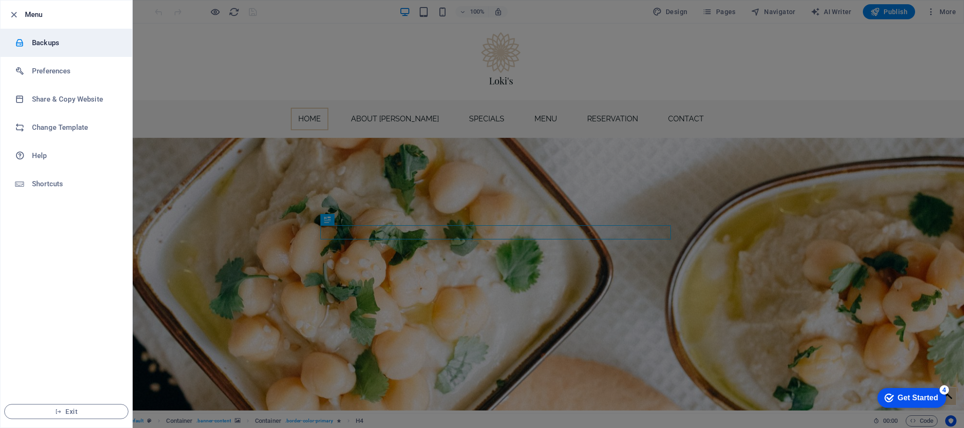
click at [54, 44] on h6 "Backups" at bounding box center [75, 42] width 87 height 11
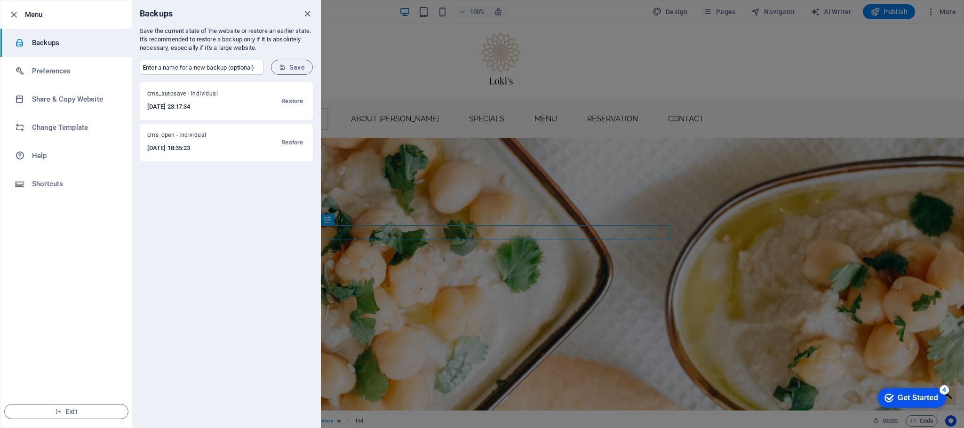
click at [173, 139] on span "cms_open - Individual" at bounding box center [190, 136] width 86 height 11
click at [289, 144] on span "Restore" at bounding box center [292, 142] width 22 height 11
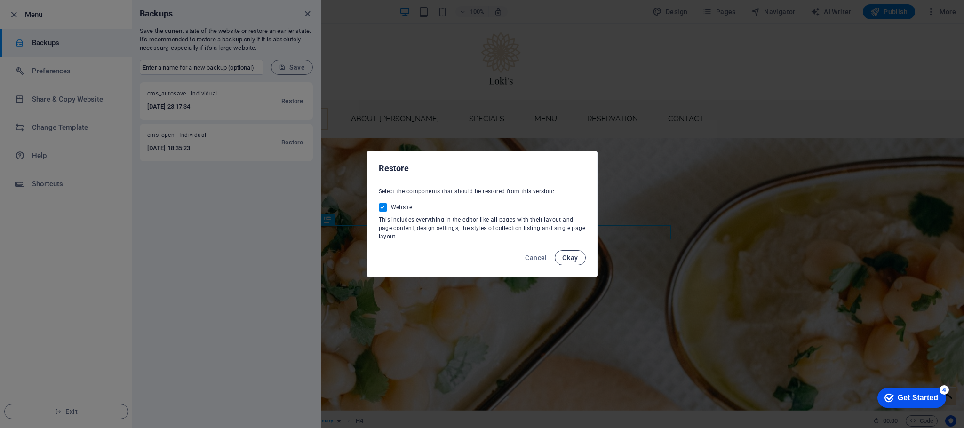
click at [577, 259] on span "Okay" at bounding box center [570, 258] width 16 height 8
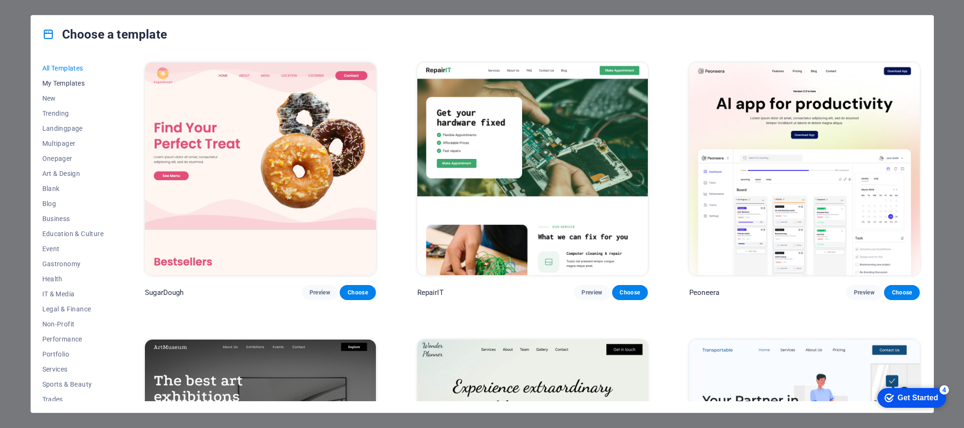
click at [57, 85] on span "My Templates" at bounding box center [73, 83] width 62 height 8
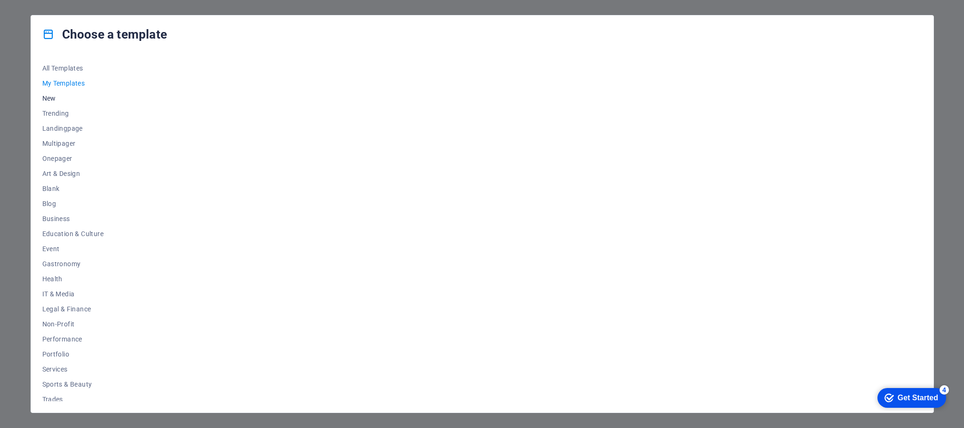
click at [48, 100] on span "New" at bounding box center [73, 99] width 62 height 8
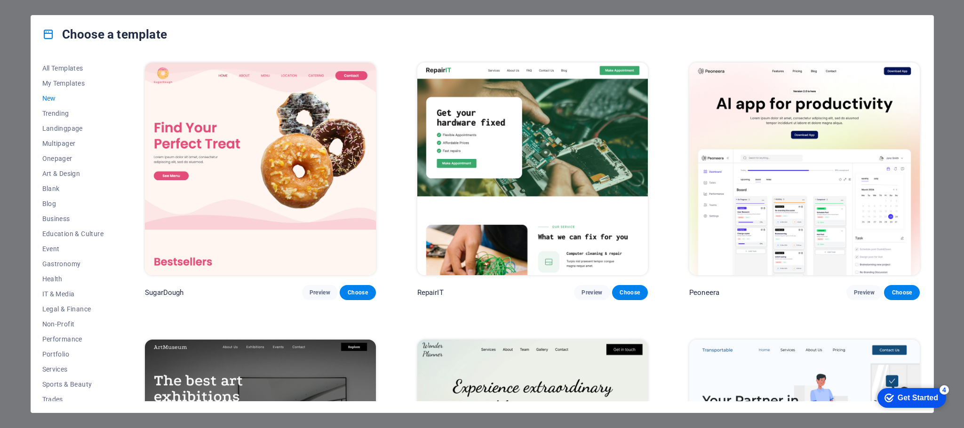
click at [48, 100] on span "New" at bounding box center [73, 99] width 62 height 8
click at [48, 121] on button "Landingpage" at bounding box center [73, 128] width 62 height 15
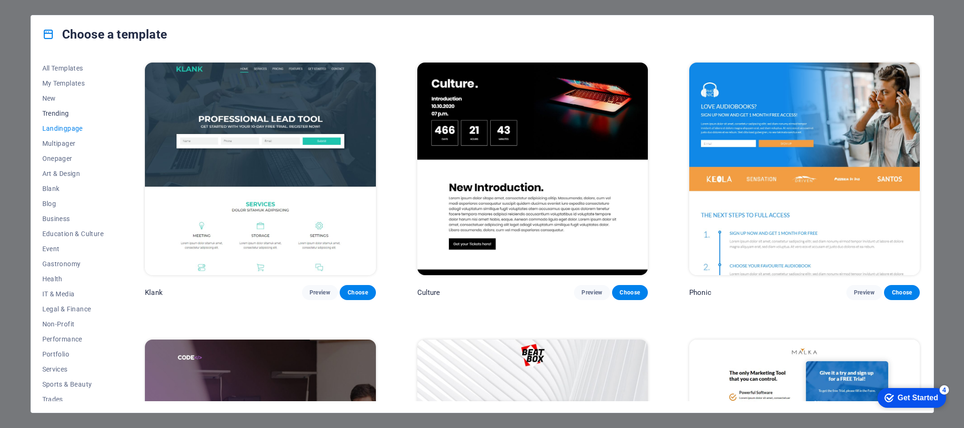
click at [51, 110] on span "Trending" at bounding box center [73, 114] width 62 height 8
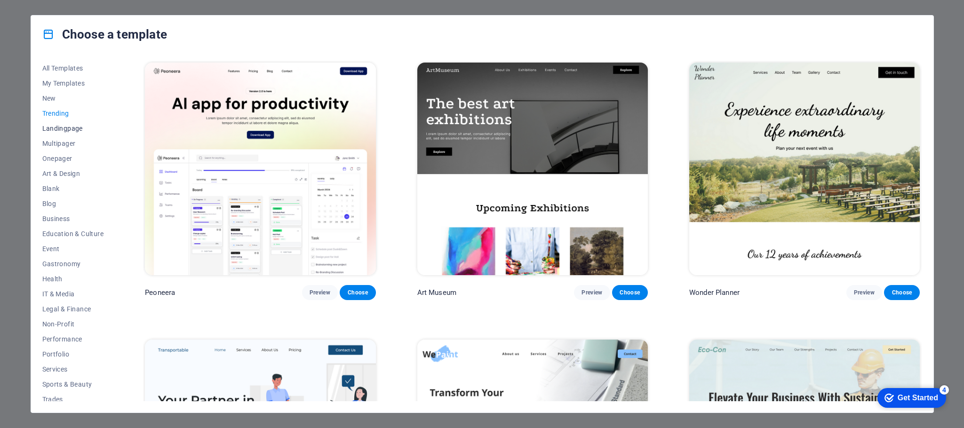
click at [51, 129] on span "Landingpage" at bounding box center [73, 129] width 62 height 8
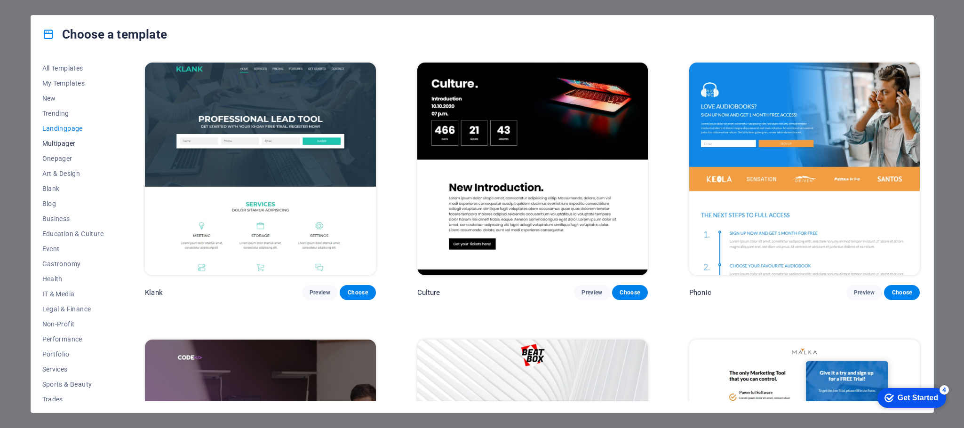
click at [51, 144] on span "Multipager" at bounding box center [73, 144] width 62 height 8
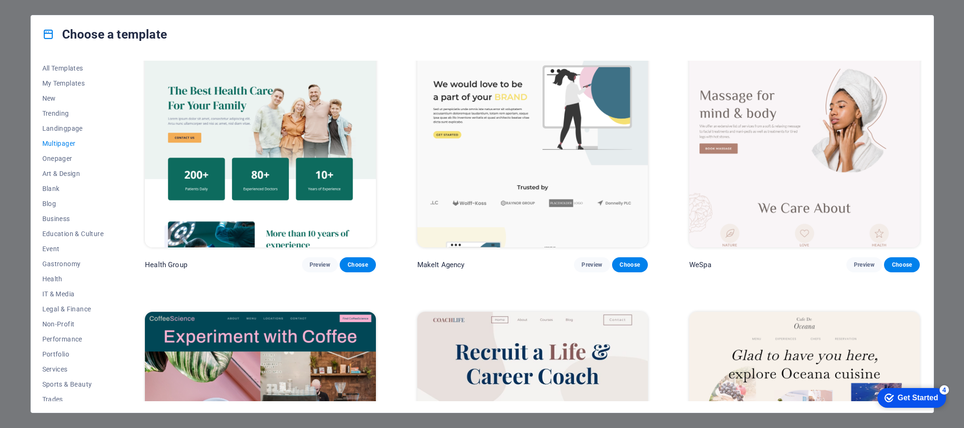
scroll to position [1693, 0]
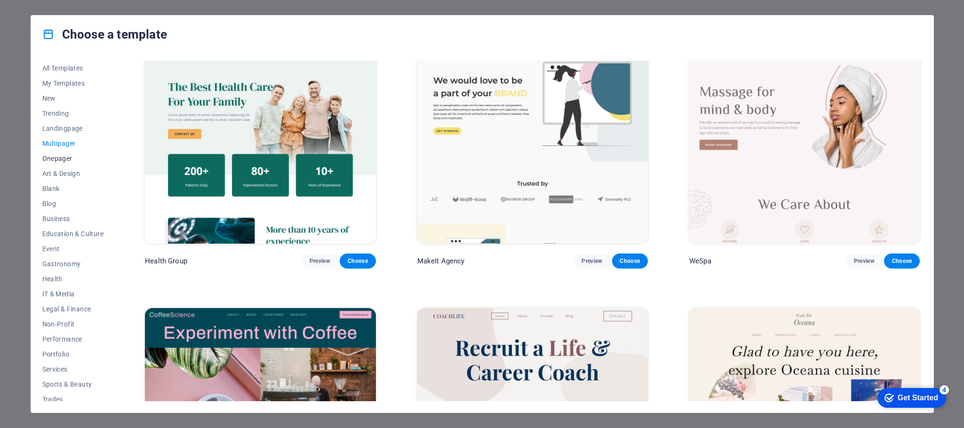
click at [58, 158] on span "Onepager" at bounding box center [73, 159] width 62 height 8
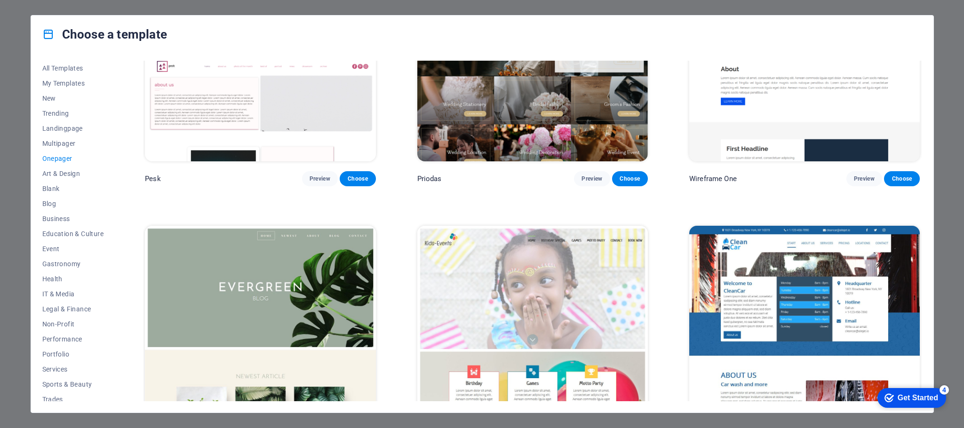
scroll to position [1905, 0]
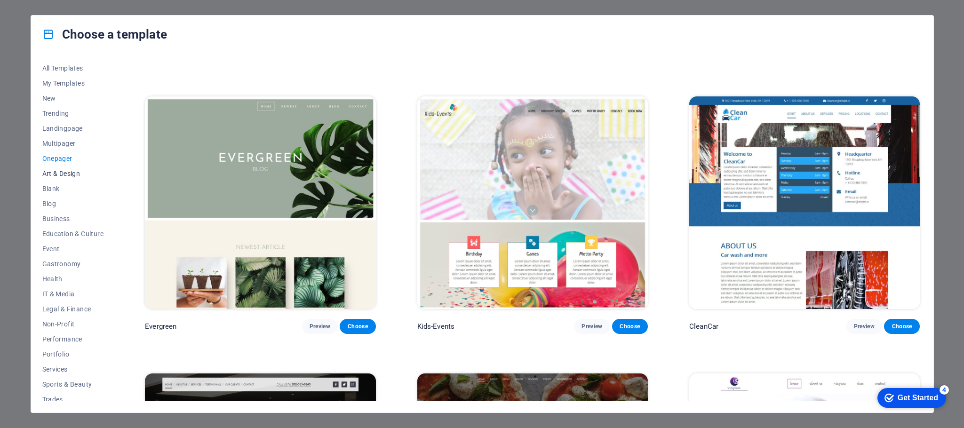
click at [49, 175] on span "Art & Design" at bounding box center [73, 174] width 62 height 8
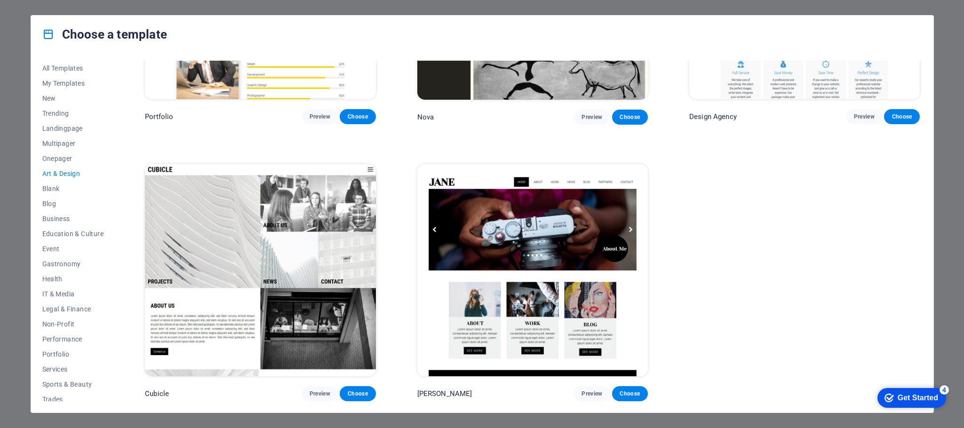
scroll to position [1001, 0]
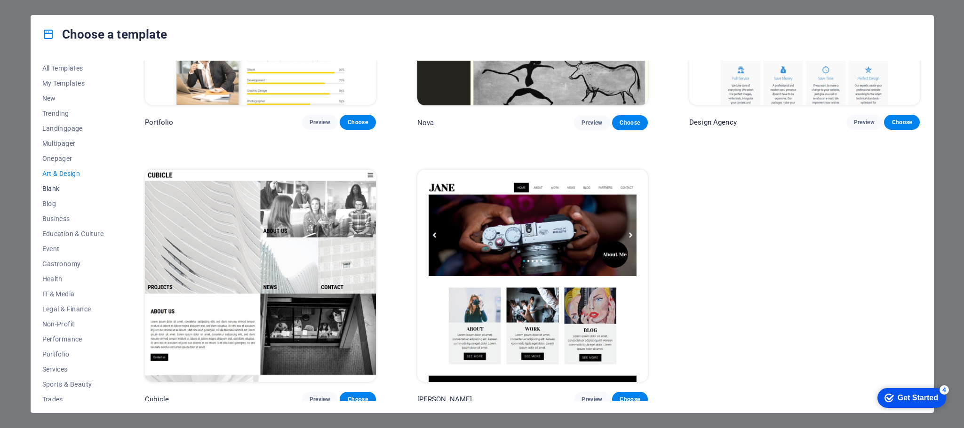
click at [50, 193] on button "Blank" at bounding box center [73, 188] width 62 height 15
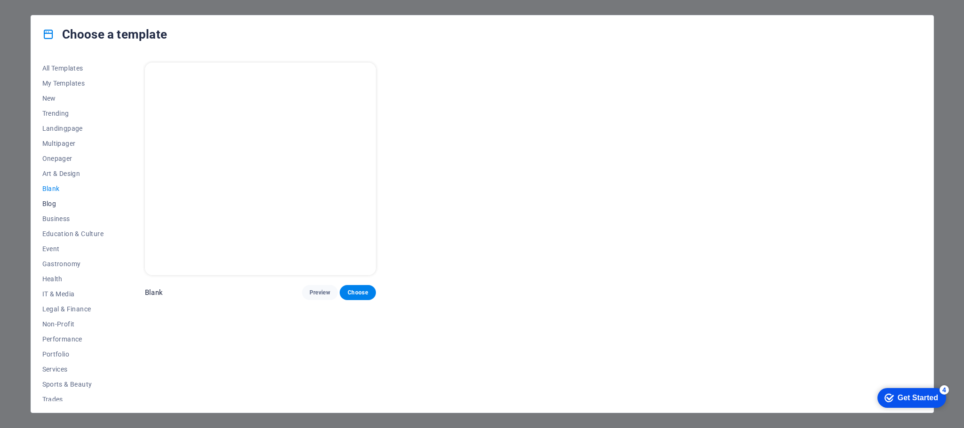
click at [51, 199] on button "Blog" at bounding box center [73, 203] width 62 height 15
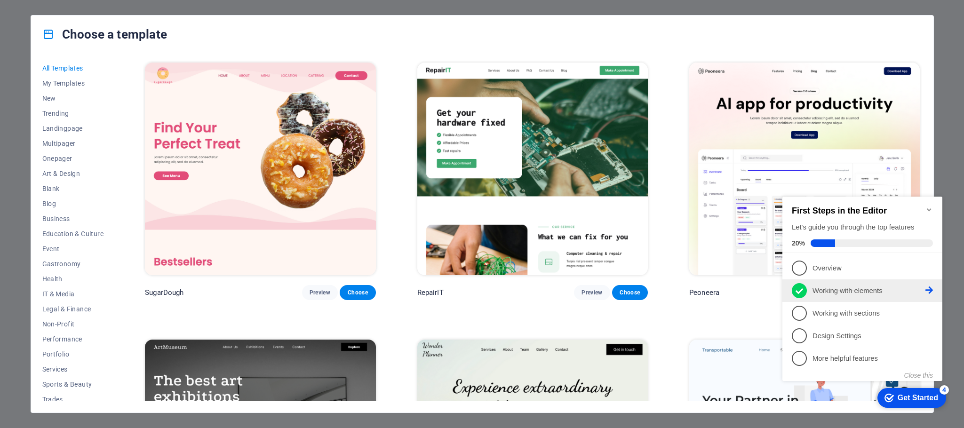
click at [802, 291] on icon at bounding box center [799, 291] width 8 height 14
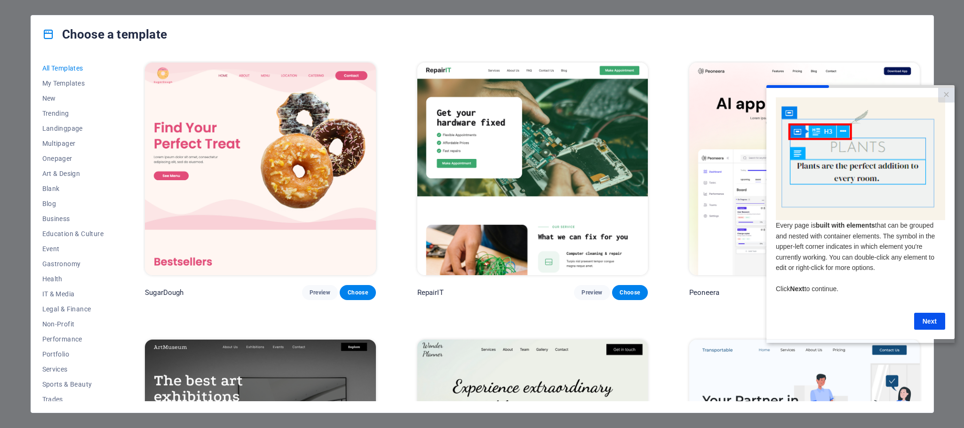
scroll to position [10, 0]
click at [922, 313] on link "Next" at bounding box center [929, 321] width 31 height 17
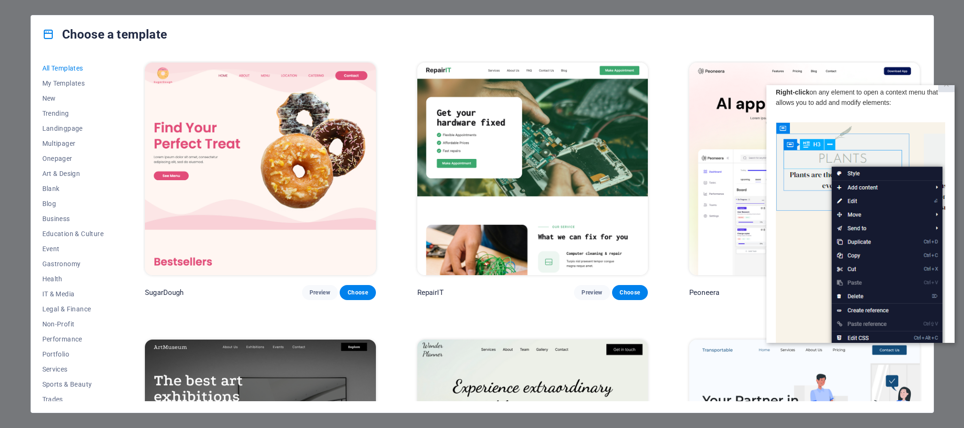
scroll to position [0, 0]
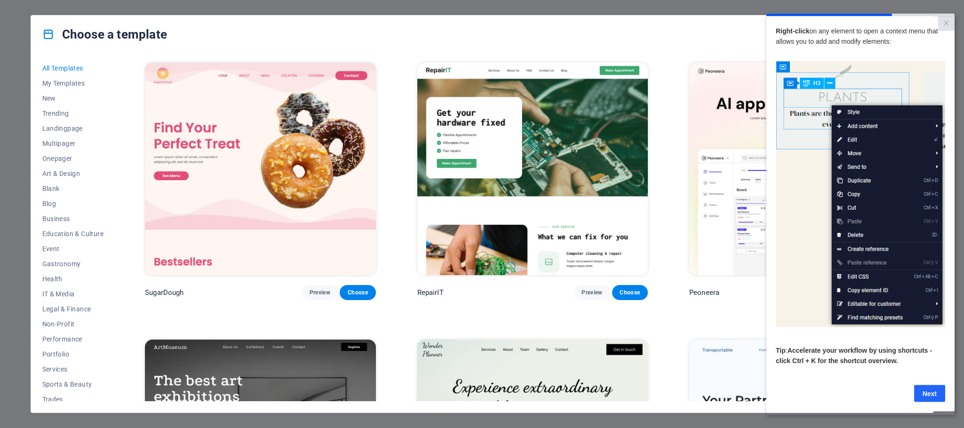
click at [932, 393] on link "Next" at bounding box center [929, 393] width 31 height 17
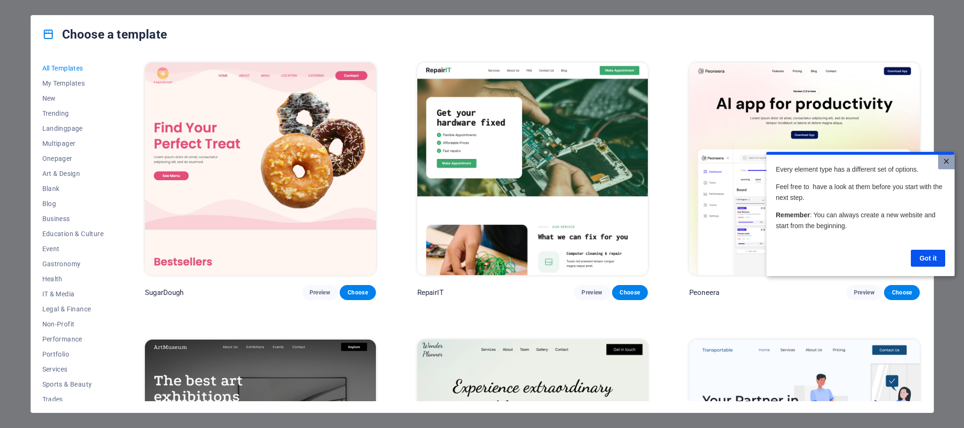
click at [944, 166] on link "×" at bounding box center [946, 162] width 16 height 15
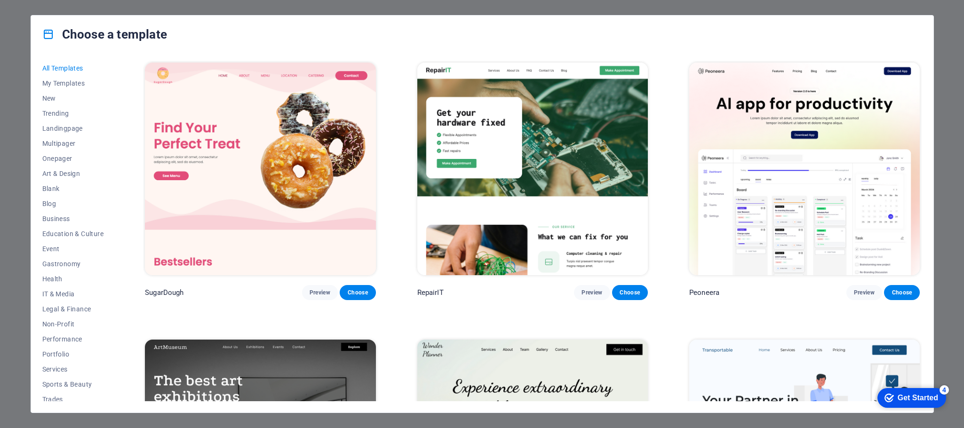
click at [920, 396] on div "Get Started" at bounding box center [917, 398] width 40 height 8
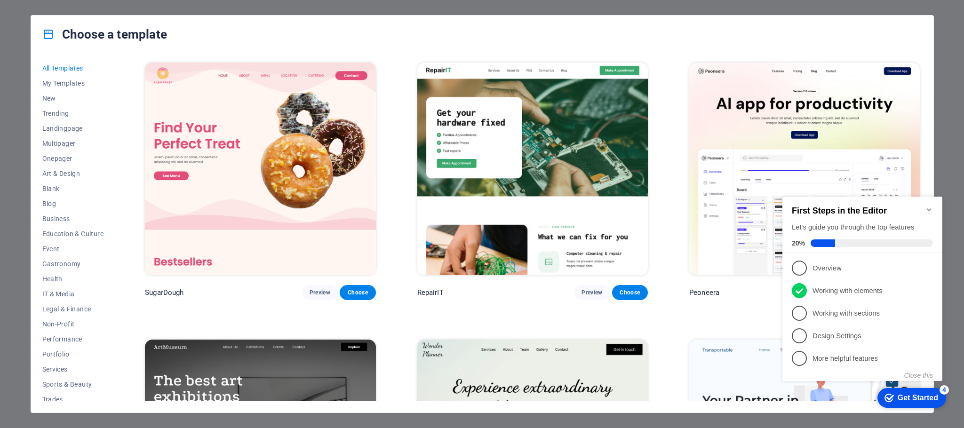
click at [941, 388] on div "4" at bounding box center [943, 389] width 9 height 9
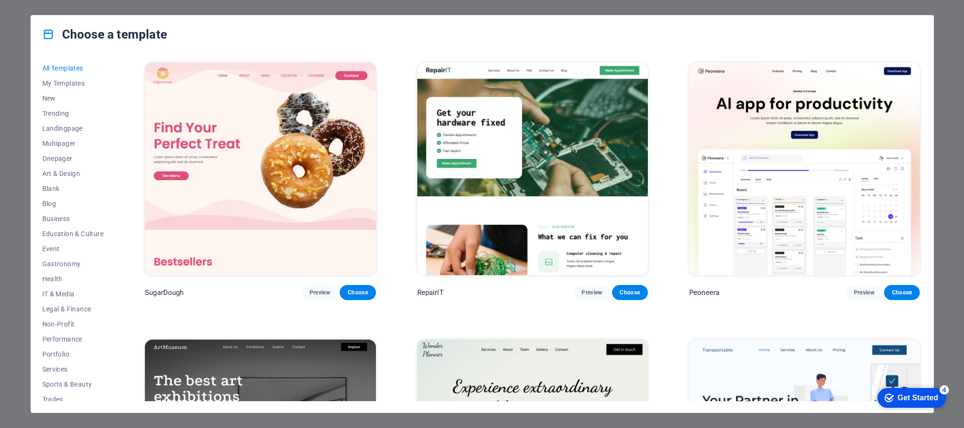
click at [949, 395] on div "4" at bounding box center [943, 389] width 9 height 9
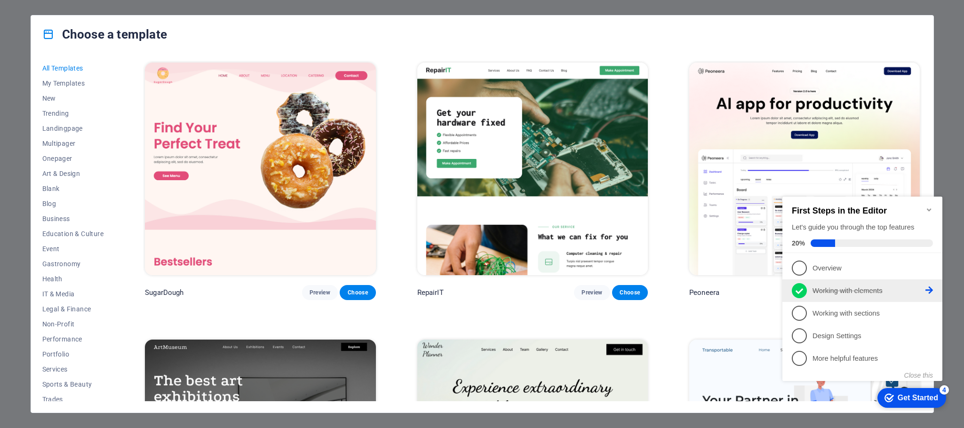
click at [799, 286] on icon at bounding box center [799, 291] width 8 height 14
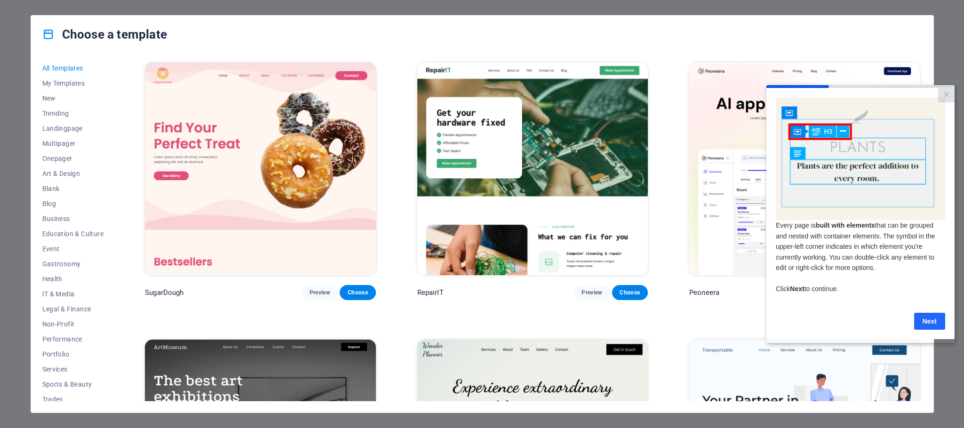
click at [932, 317] on link "Next" at bounding box center [929, 321] width 31 height 17
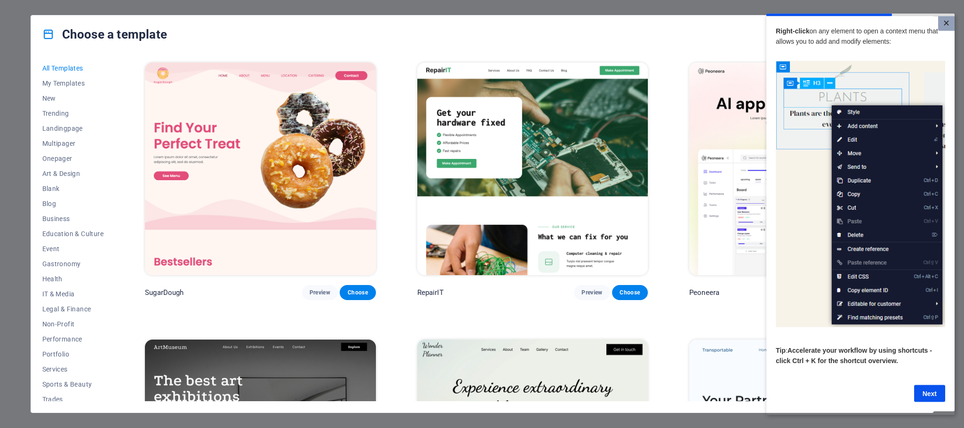
click at [942, 22] on link "×" at bounding box center [946, 23] width 16 height 15
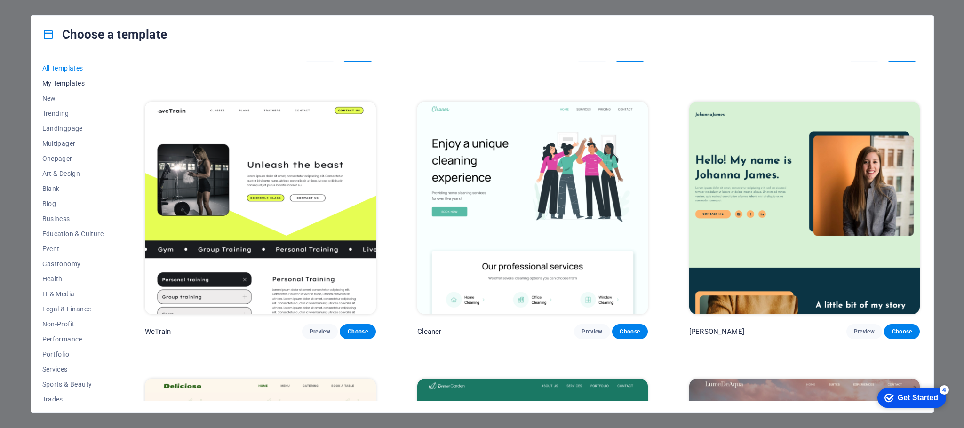
click at [51, 78] on button "My Templates" at bounding box center [73, 83] width 62 height 15
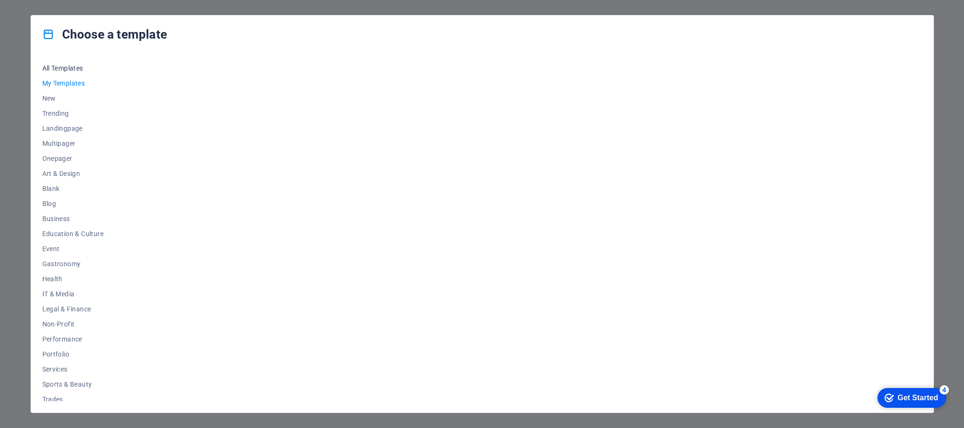
click at [55, 66] on span "All Templates" at bounding box center [73, 68] width 62 height 8
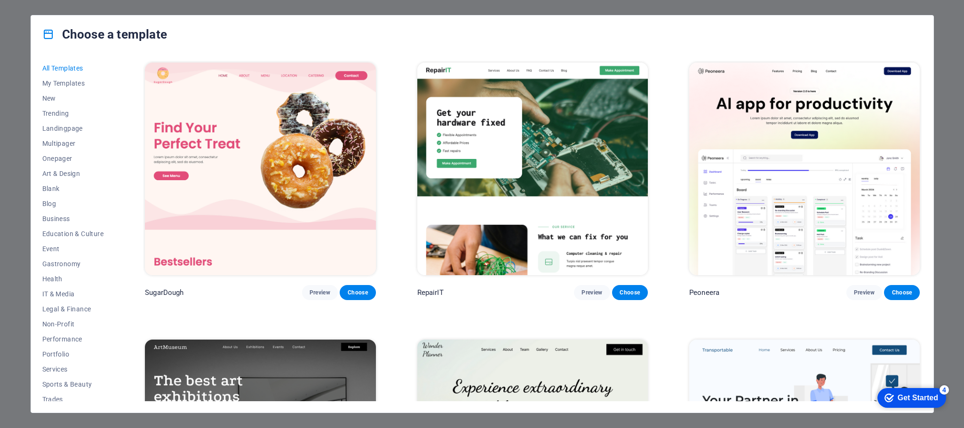
click at [63, 64] on span "All Templates" at bounding box center [73, 68] width 62 height 8
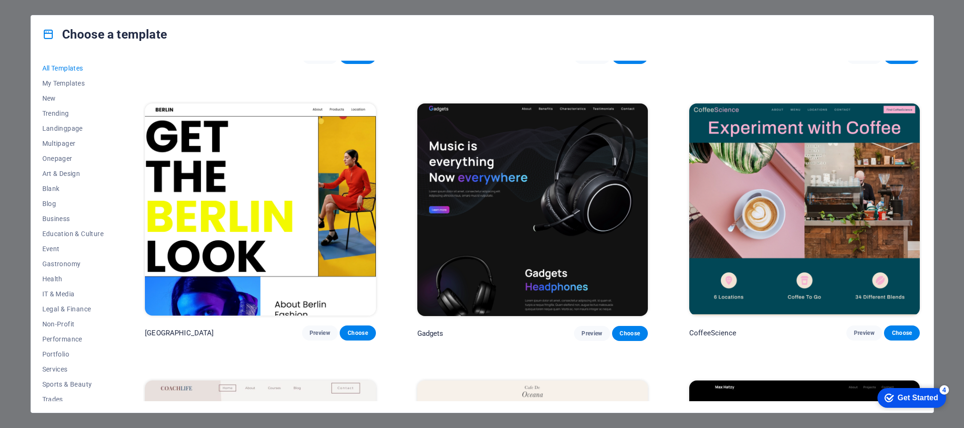
scroll to position [2727, 0]
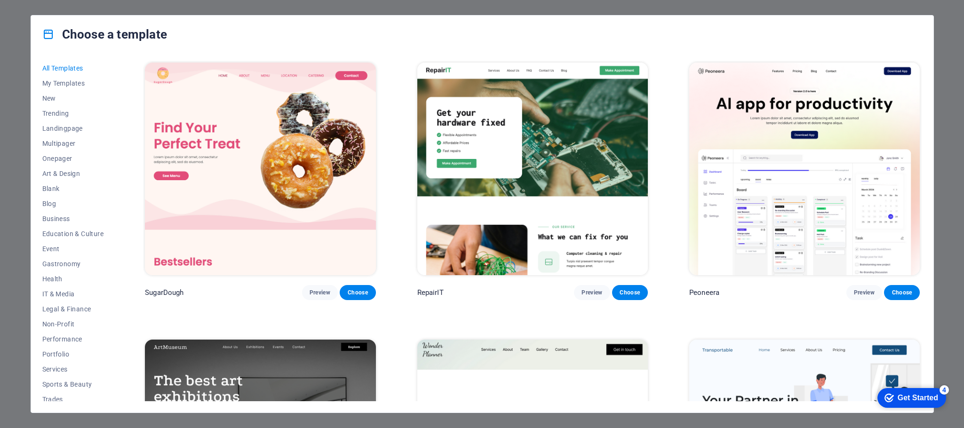
scroll to position [71, 0]
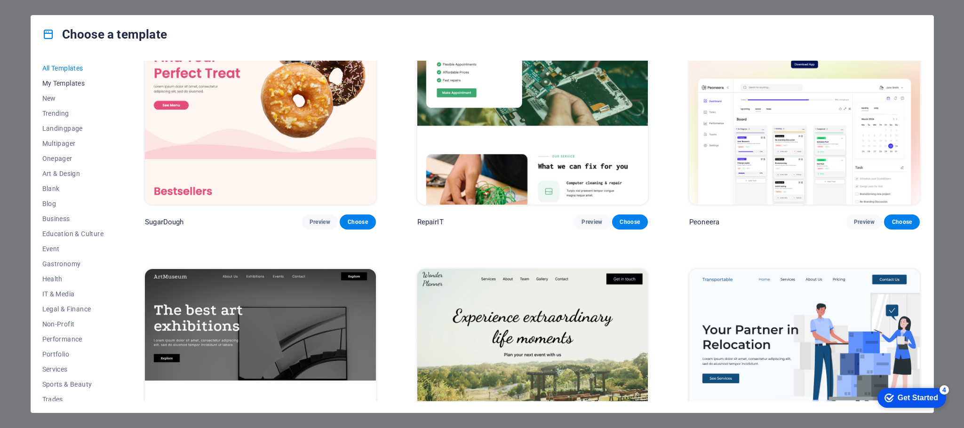
click at [58, 85] on span "My Templates" at bounding box center [73, 83] width 62 height 8
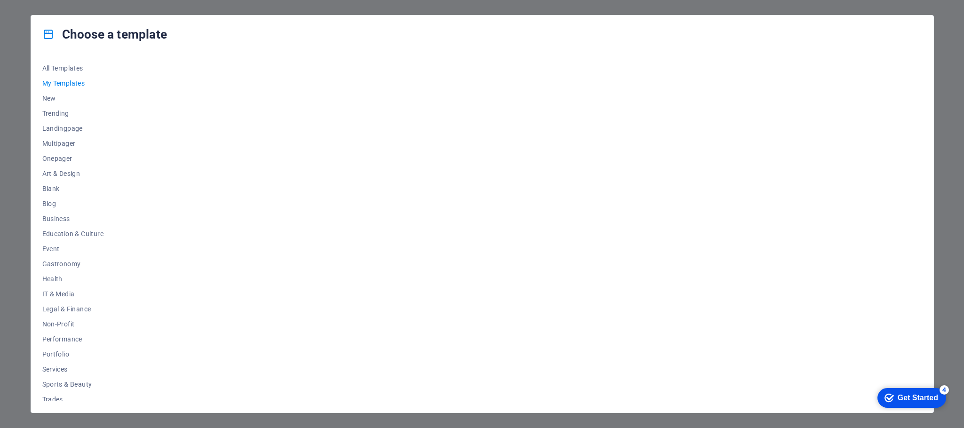
scroll to position [0, 0]
click at [55, 70] on span "All Templates" at bounding box center [73, 68] width 62 height 8
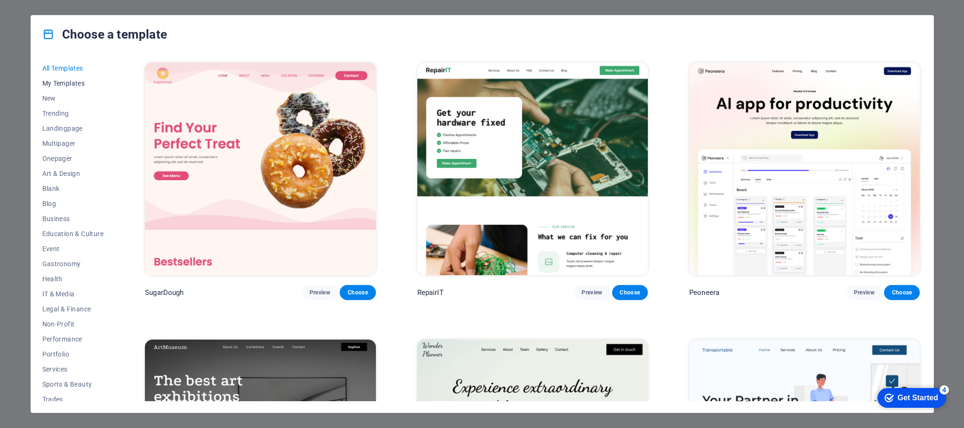
click at [51, 86] on span "My Templates" at bounding box center [73, 83] width 62 height 8
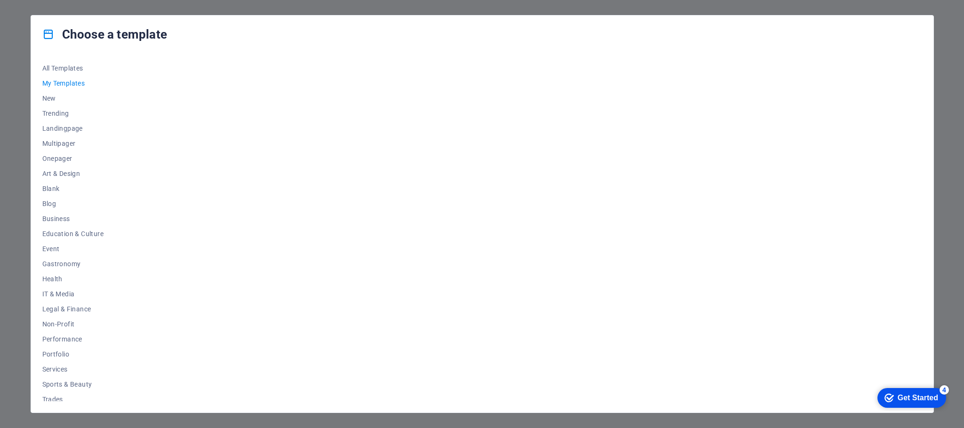
click at [914, 396] on div "Get Started" at bounding box center [917, 398] width 40 height 8
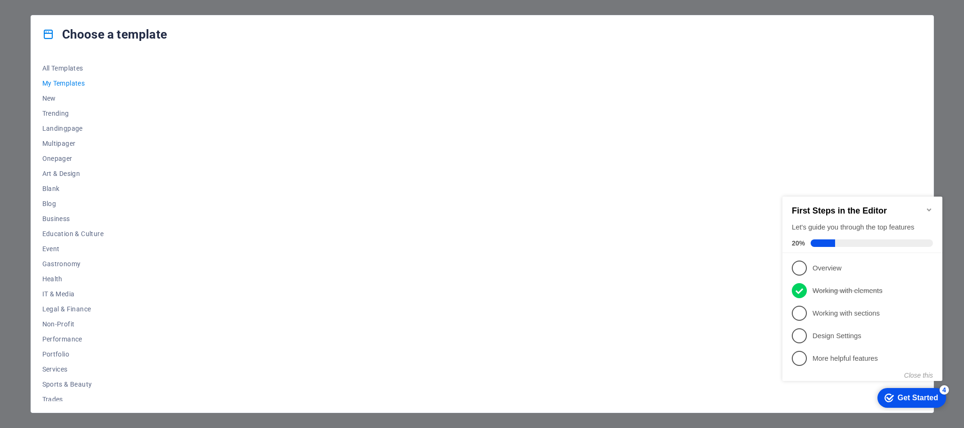
click at [826, 243] on span at bounding box center [822, 243] width 24 height 8
click at [822, 212] on h2 "First Steps in the Editor" at bounding box center [861, 211] width 141 height 10
click at [929, 208] on icon "Minimize checklist" at bounding box center [928, 209] width 4 height 3
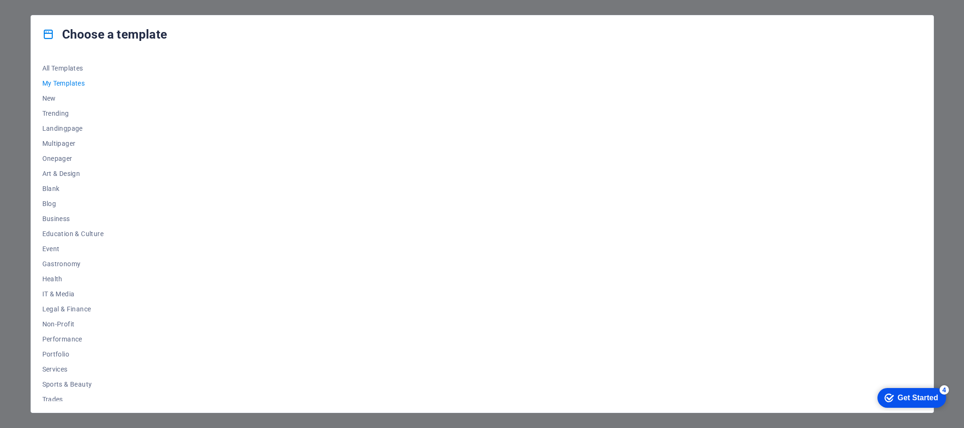
click at [936, 396] on div "Get Started" at bounding box center [917, 398] width 40 height 8
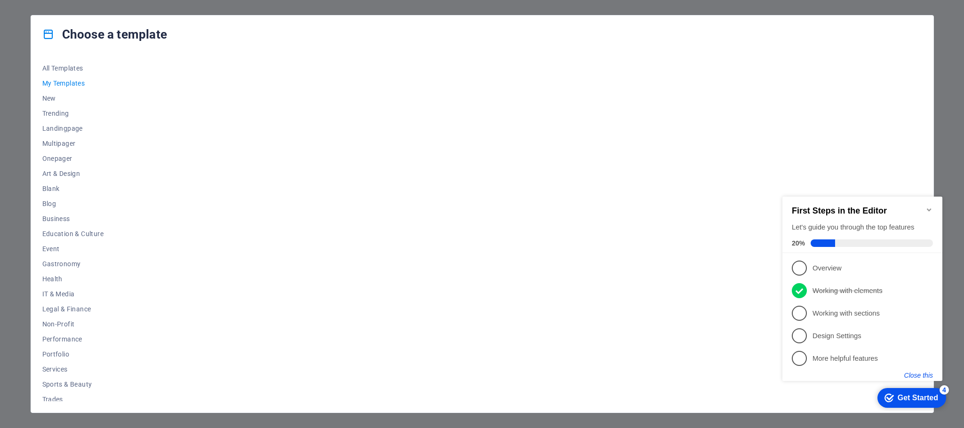
click at [913, 374] on button "Close this" at bounding box center [918, 376] width 29 height 8
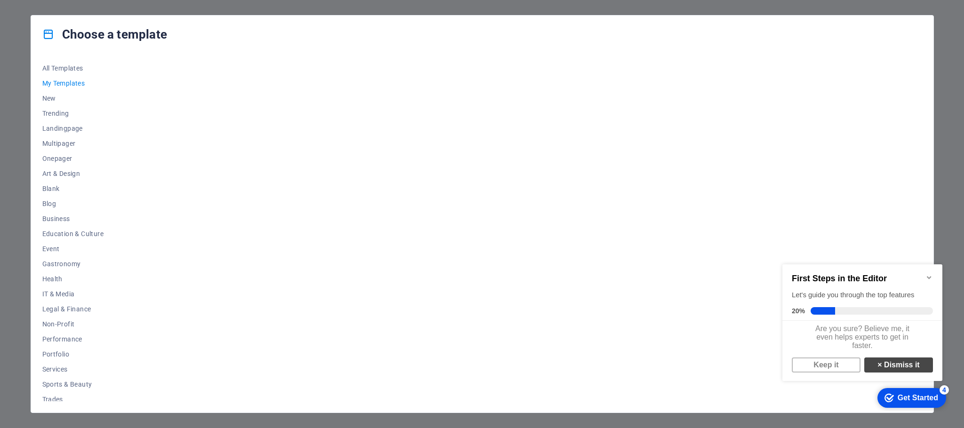
click at [885, 372] on link "× Dismiss it" at bounding box center [898, 364] width 69 height 15
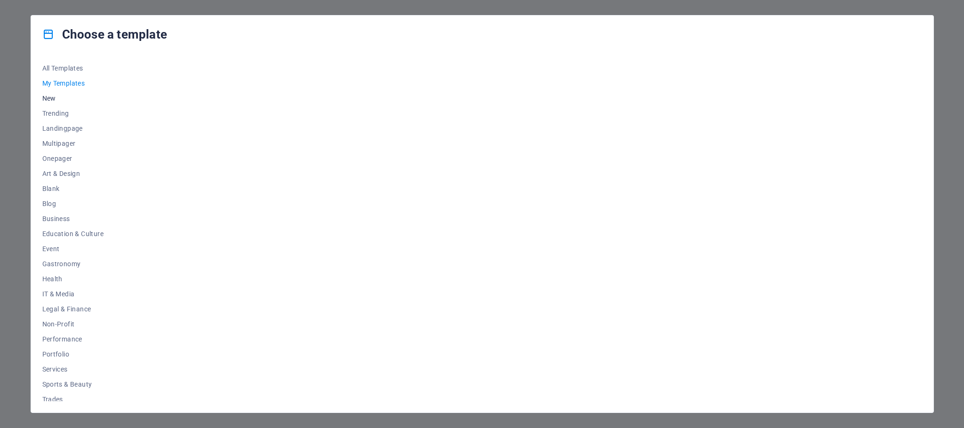
click at [58, 102] on button "New" at bounding box center [73, 98] width 62 height 15
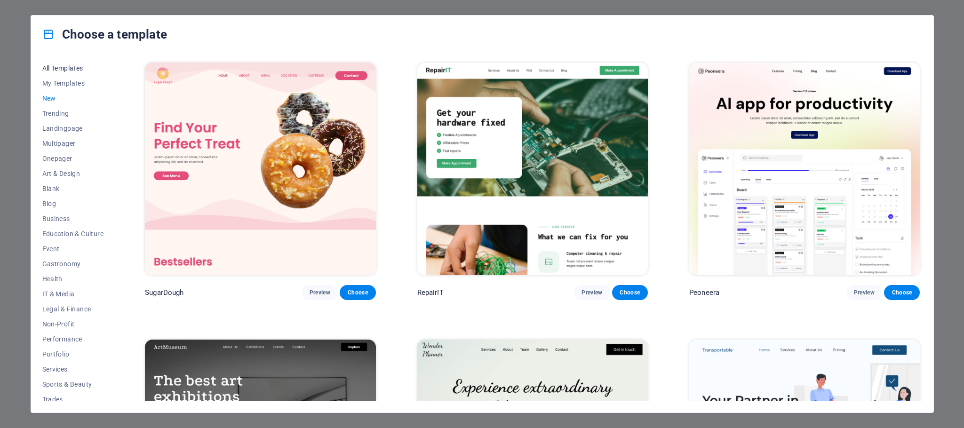
click at [61, 65] on span "All Templates" at bounding box center [73, 68] width 62 height 8
click at [55, 85] on span "My Templates" at bounding box center [73, 83] width 62 height 8
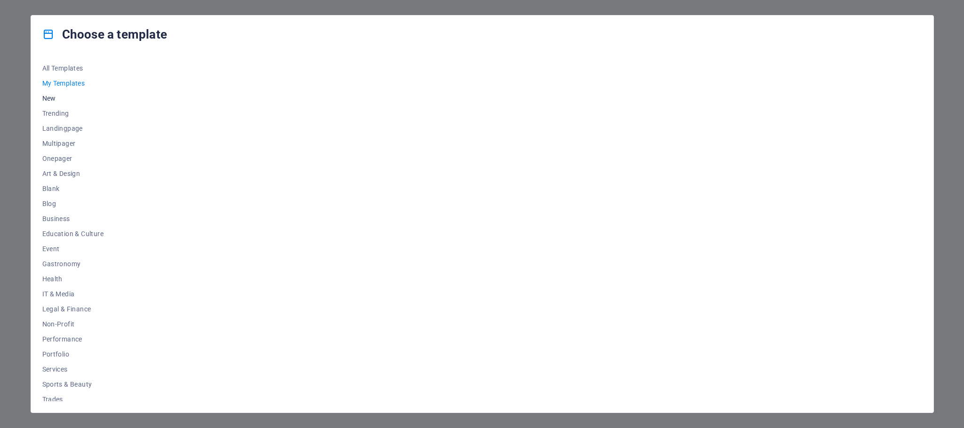
click at [52, 99] on span "New" at bounding box center [73, 99] width 62 height 8
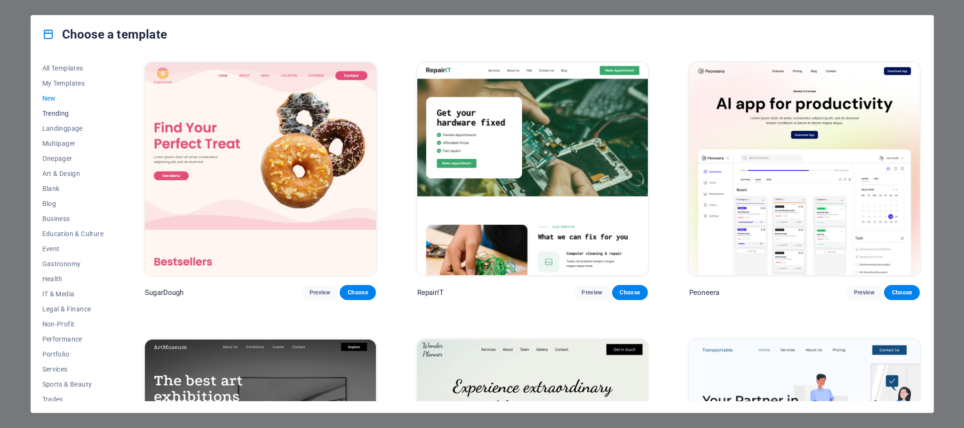
click at [51, 115] on span "Trending" at bounding box center [73, 114] width 62 height 8
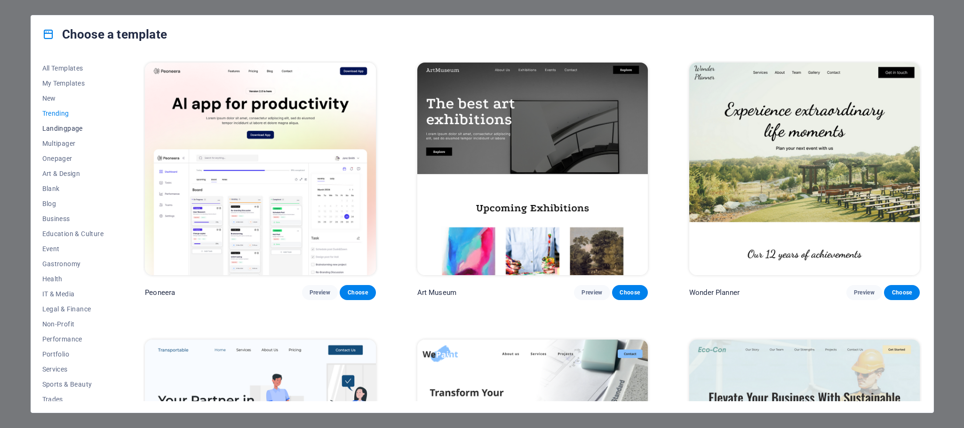
click at [58, 127] on span "Landingpage" at bounding box center [73, 129] width 62 height 8
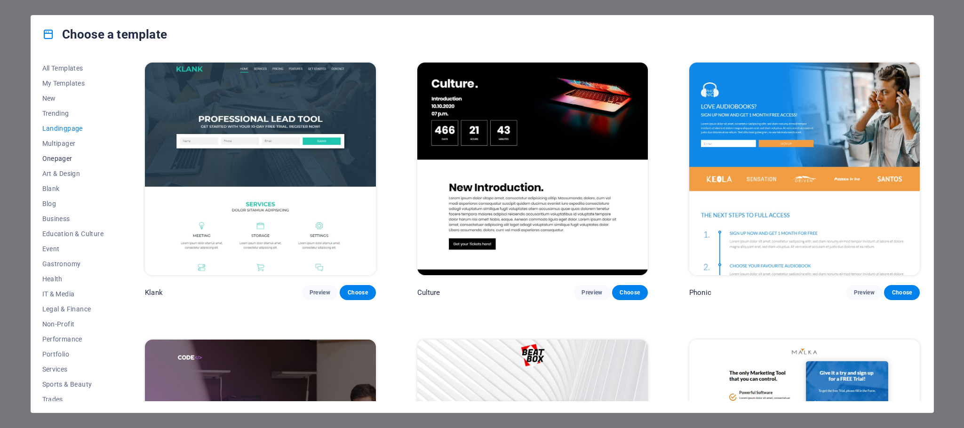
drag, startPoint x: 72, startPoint y: 159, endPoint x: 83, endPoint y: 231, distance: 72.8
click at [72, 160] on span "Onepager" at bounding box center [73, 159] width 62 height 8
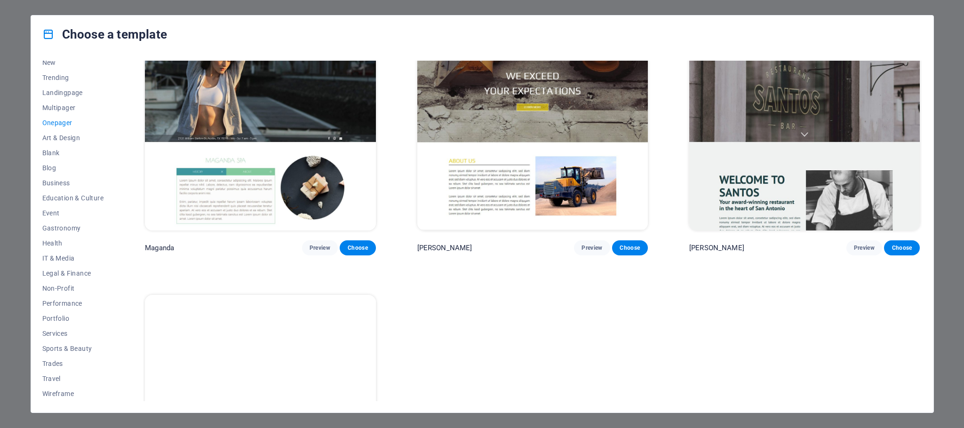
scroll to position [5996, 0]
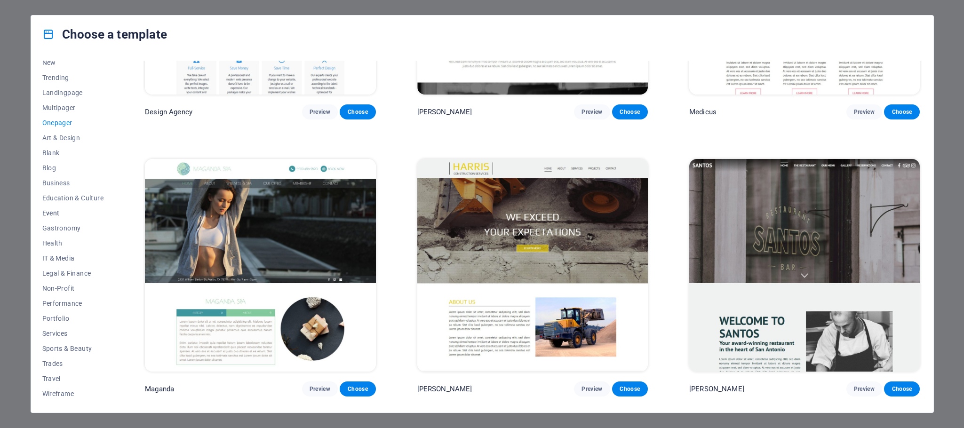
click at [51, 212] on span "Event" at bounding box center [73, 213] width 62 height 8
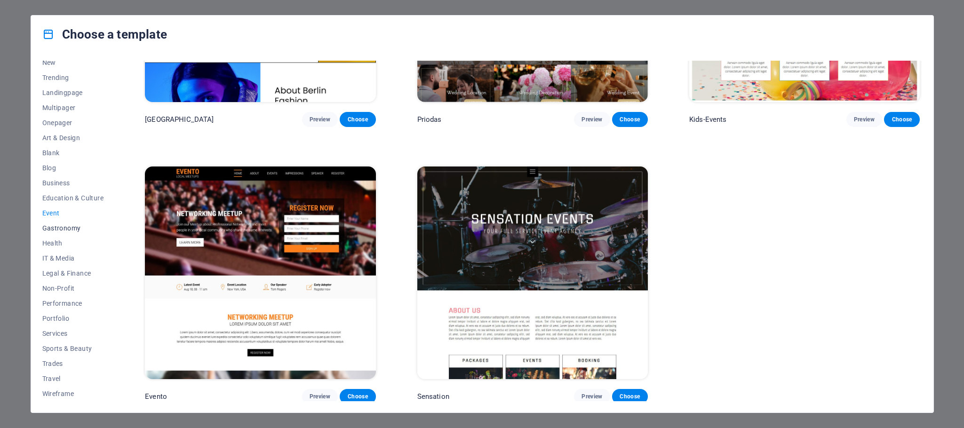
click at [50, 230] on span "Gastronomy" at bounding box center [73, 228] width 62 height 8
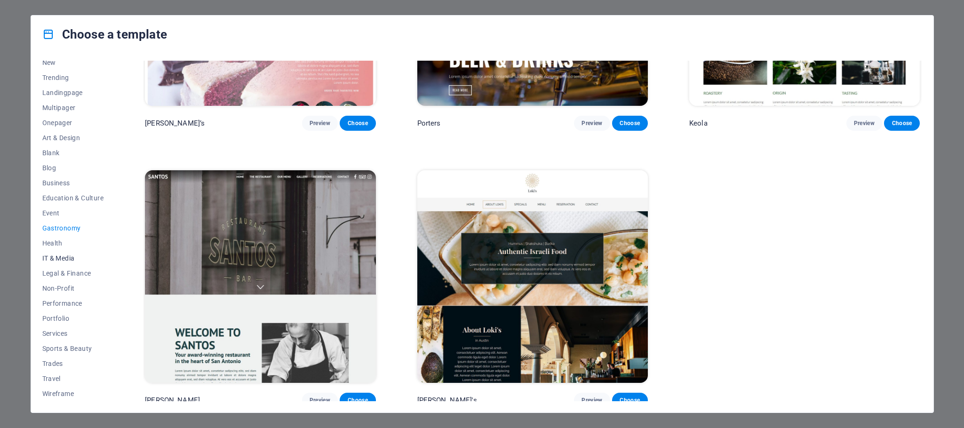
click at [50, 256] on span "IT & Media" at bounding box center [73, 258] width 62 height 8
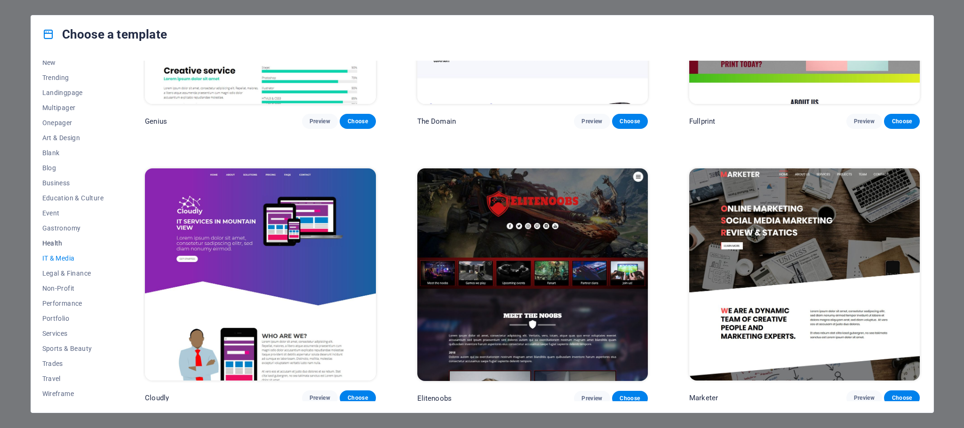
click at [50, 242] on span "Health" at bounding box center [73, 243] width 62 height 8
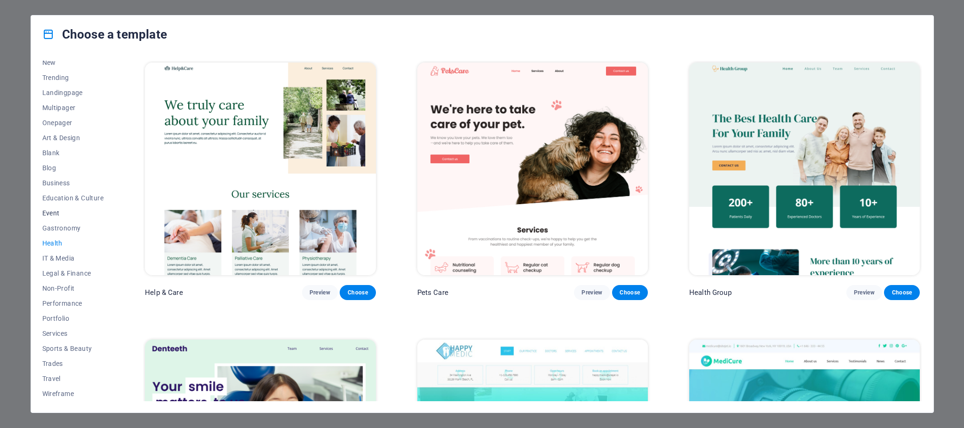
click at [67, 219] on button "Event" at bounding box center [73, 213] width 62 height 15
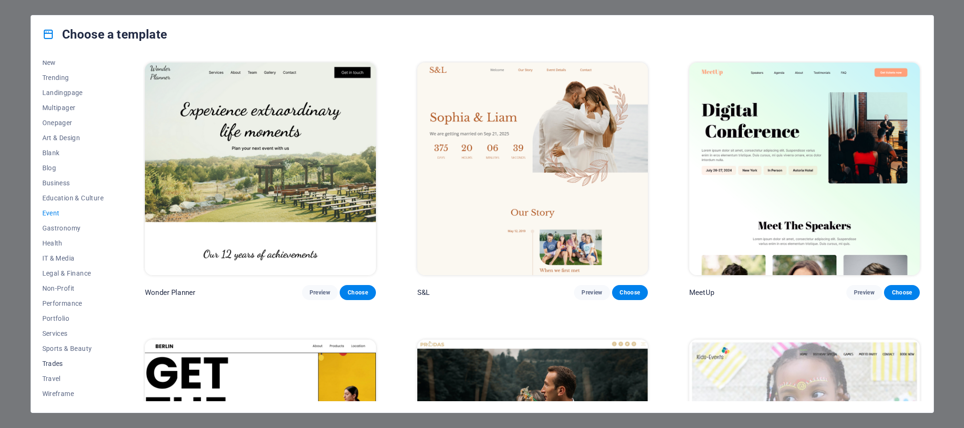
click at [58, 367] on button "Trades" at bounding box center [73, 363] width 62 height 15
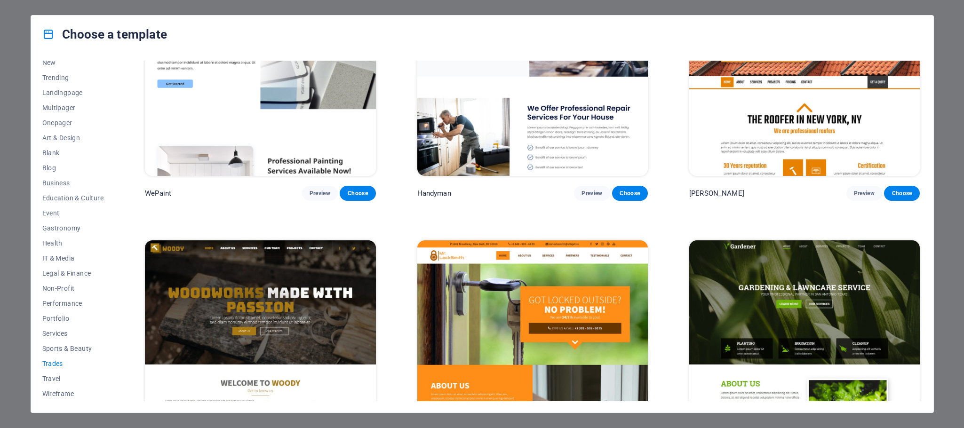
scroll to position [212, 0]
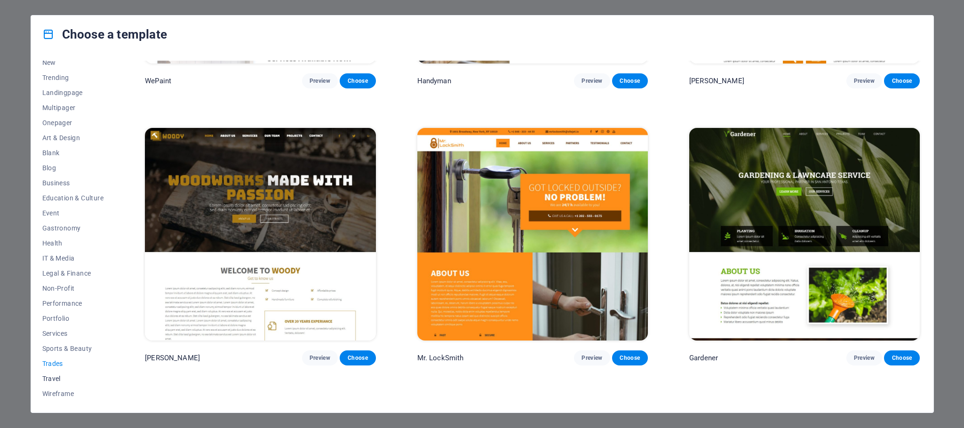
click at [48, 372] on button "Travel" at bounding box center [73, 378] width 62 height 15
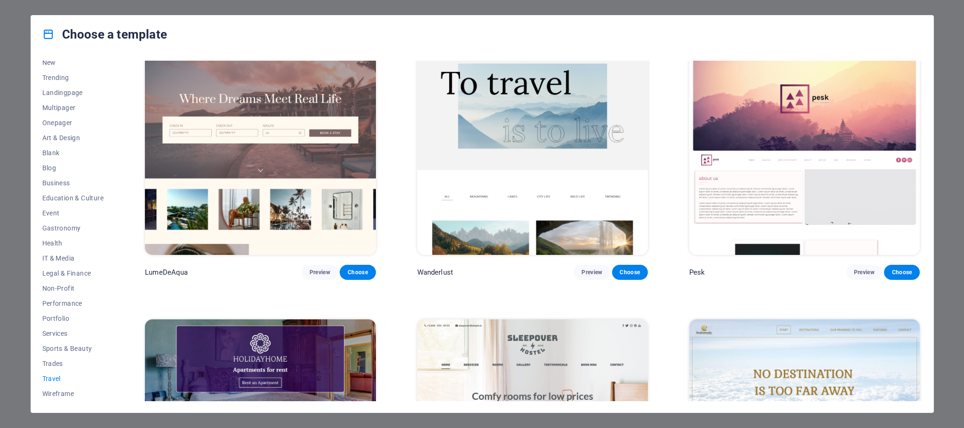
scroll to position [0, 0]
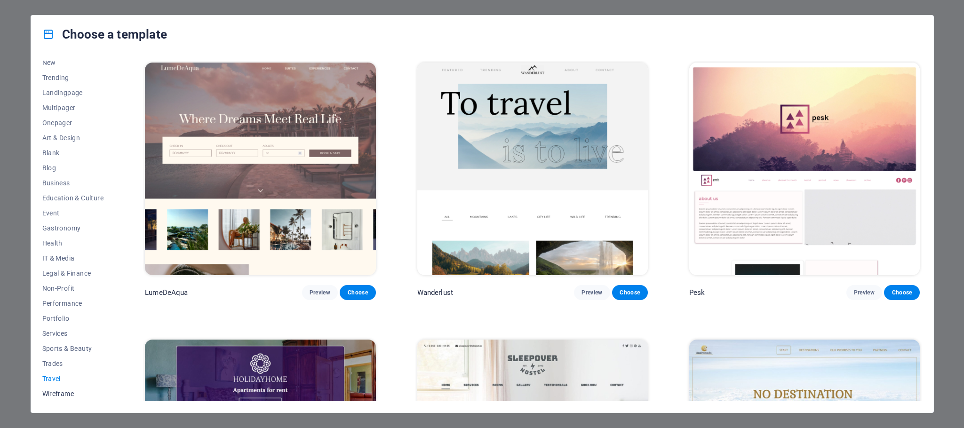
click at [54, 394] on span "Wireframe" at bounding box center [73, 394] width 62 height 8
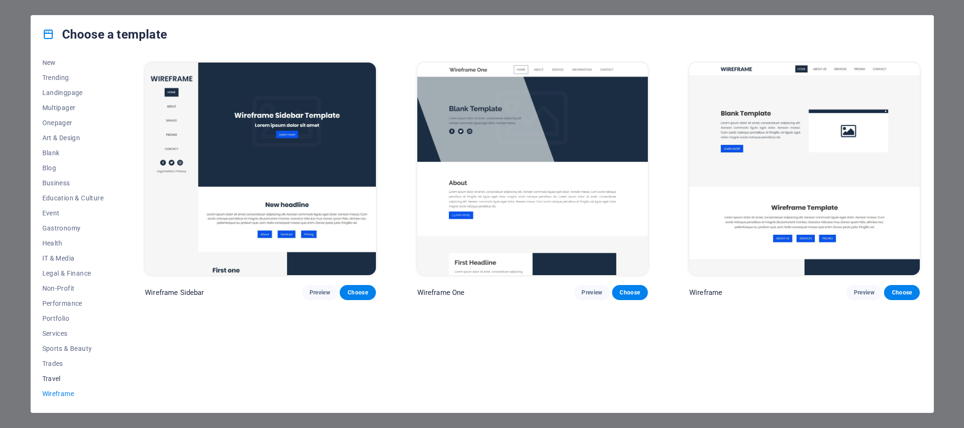
click at [47, 380] on span "Travel" at bounding box center [73, 379] width 62 height 8
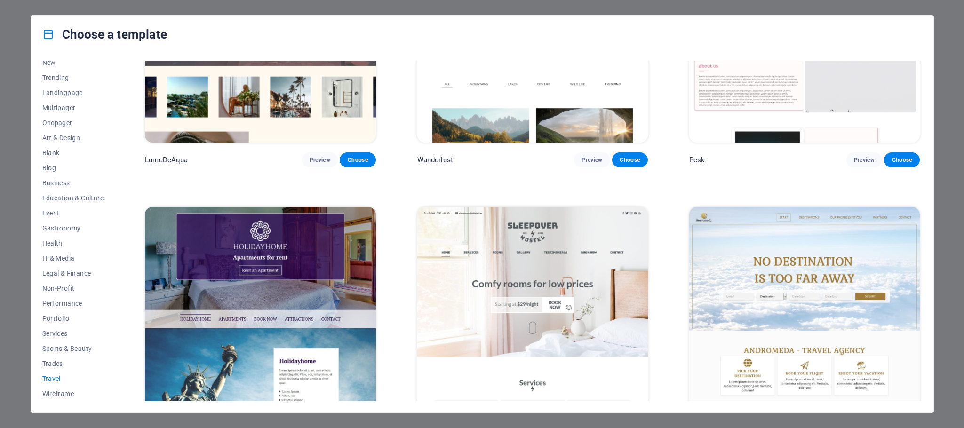
scroll to position [282, 0]
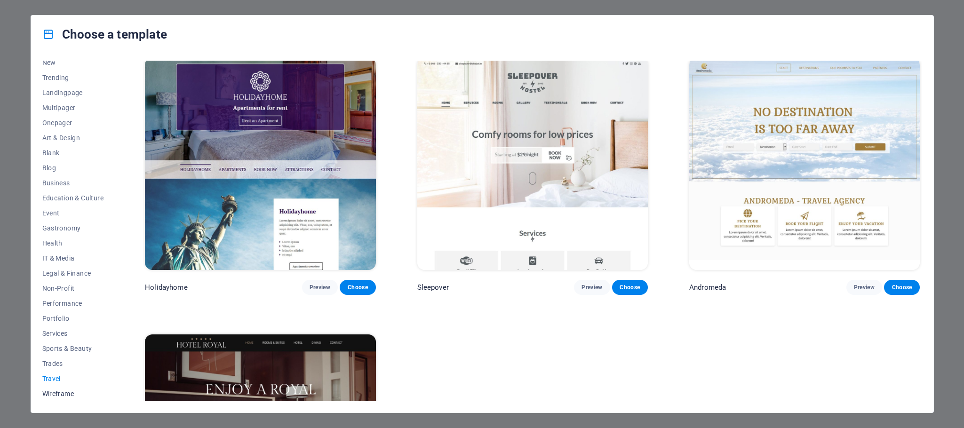
click at [56, 387] on button "Wireframe" at bounding box center [73, 393] width 62 height 15
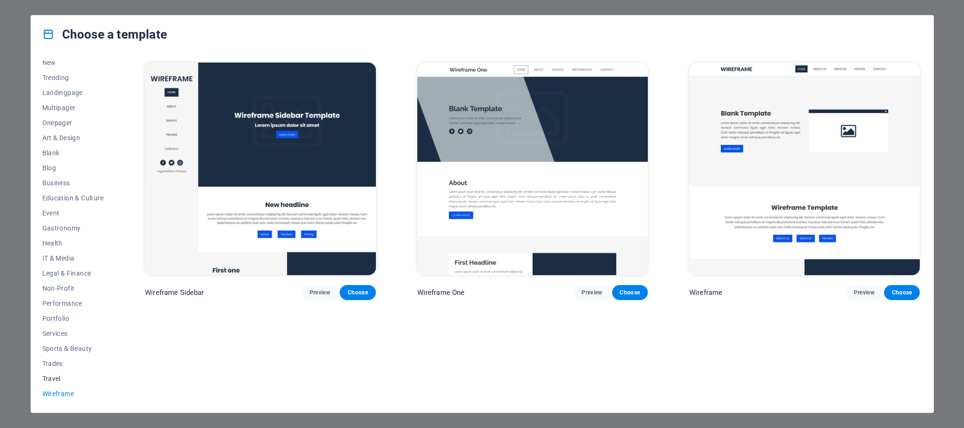
click at [54, 377] on span "Travel" at bounding box center [73, 379] width 62 height 8
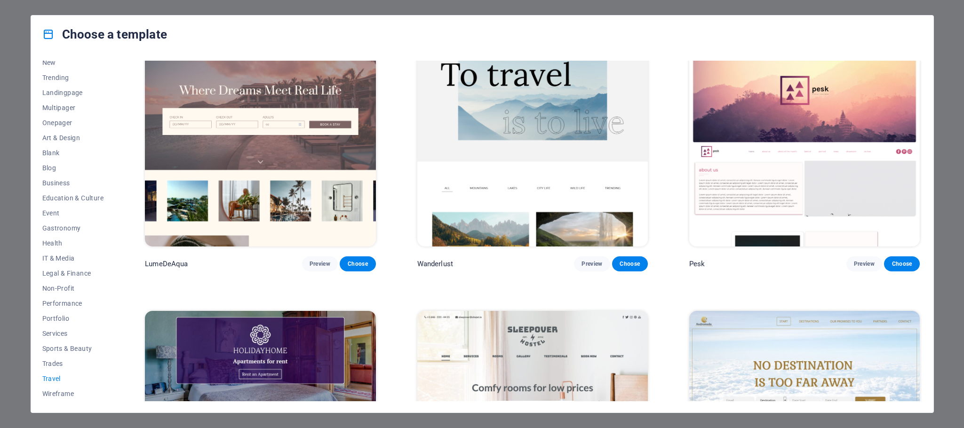
scroll to position [26, 0]
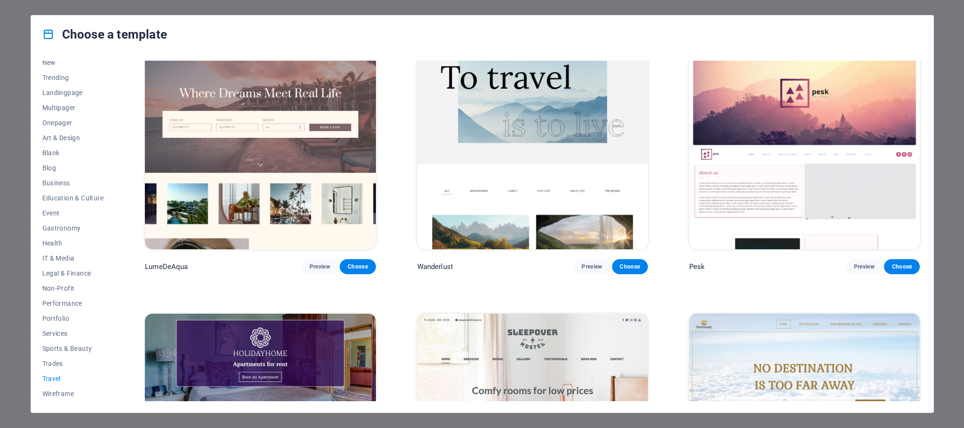
click at [48, 380] on span "Travel" at bounding box center [73, 379] width 62 height 8
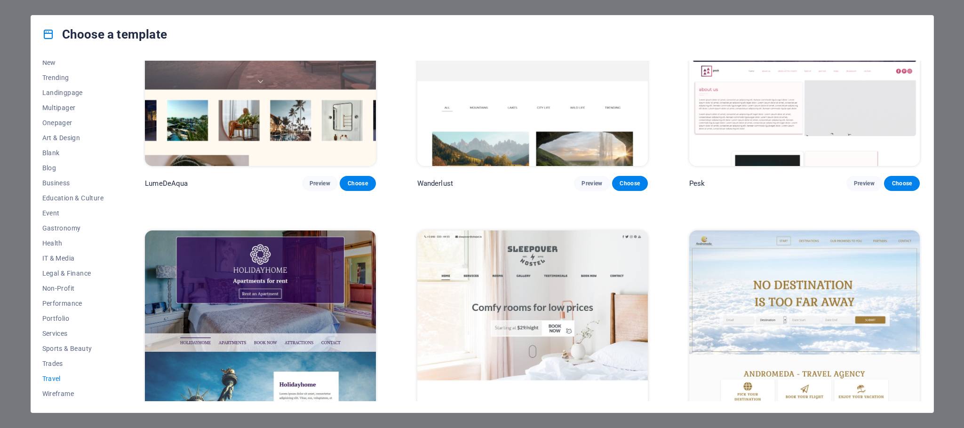
scroll to position [0, 0]
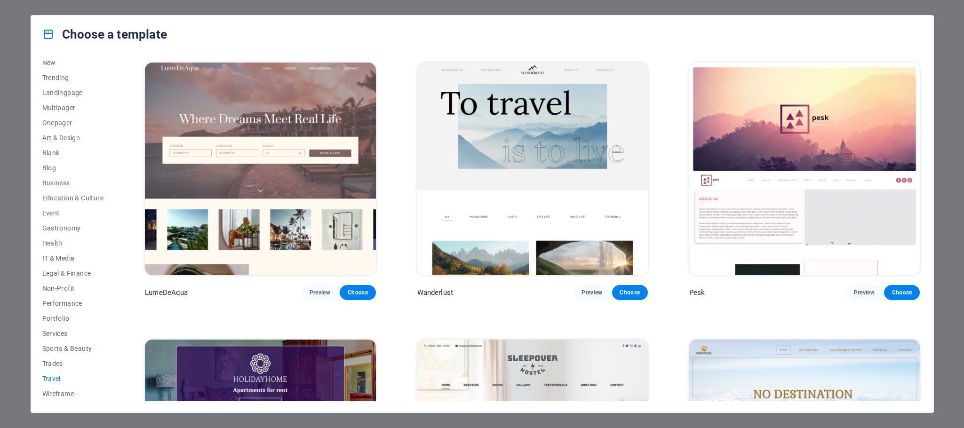
click at [538, 119] on img at bounding box center [532, 169] width 230 height 213
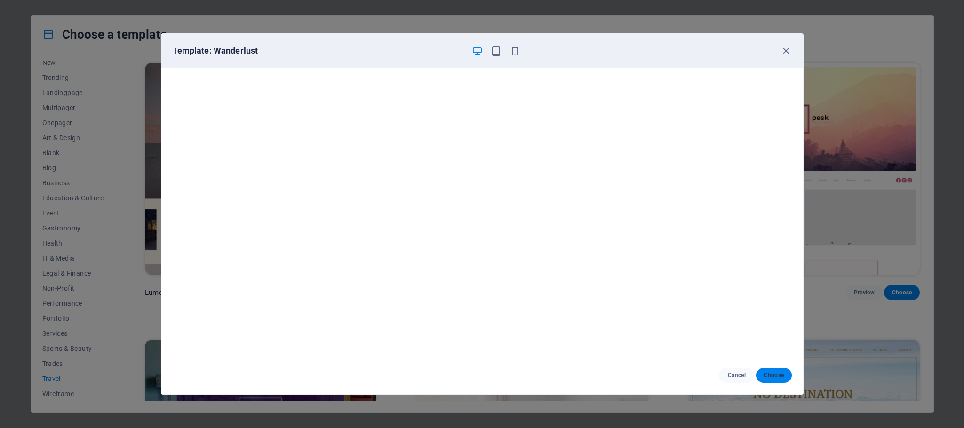
click at [771, 376] on span "Choose" at bounding box center [773, 376] width 20 height 8
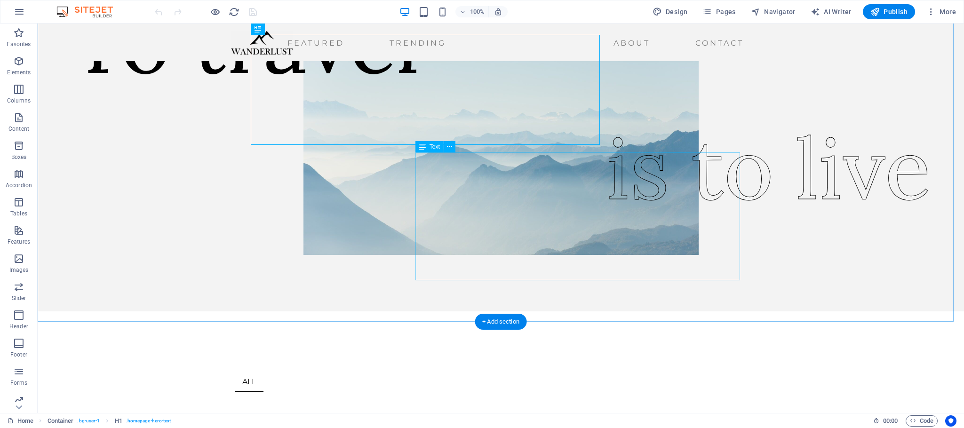
scroll to position [71, 0]
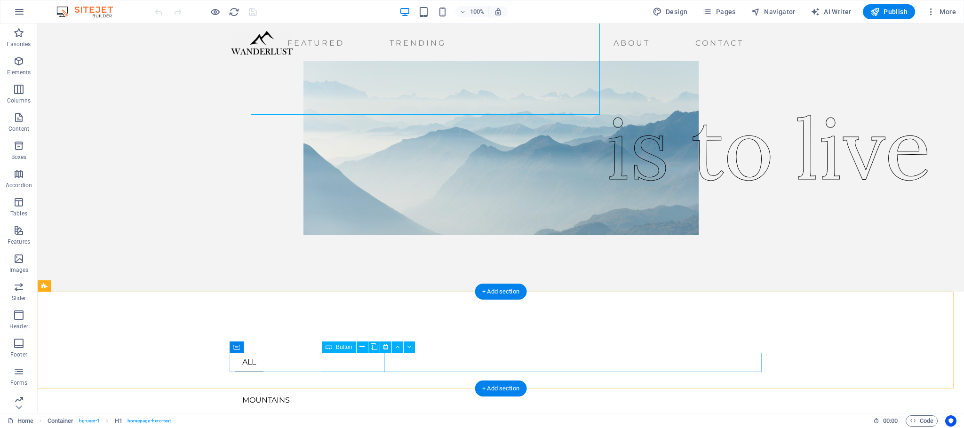
click at [346, 391] on div "MOUNTAINS" at bounding box center [501, 400] width 532 height 19
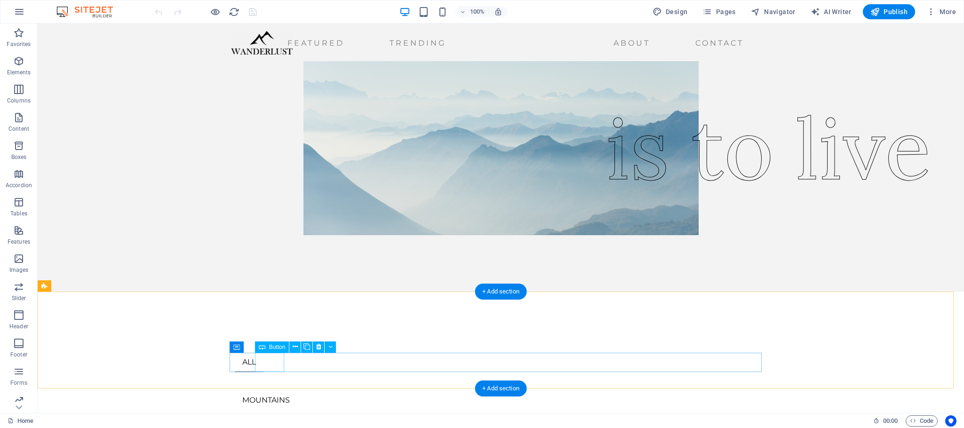
click at [271, 366] on div "ALL" at bounding box center [501, 362] width 532 height 19
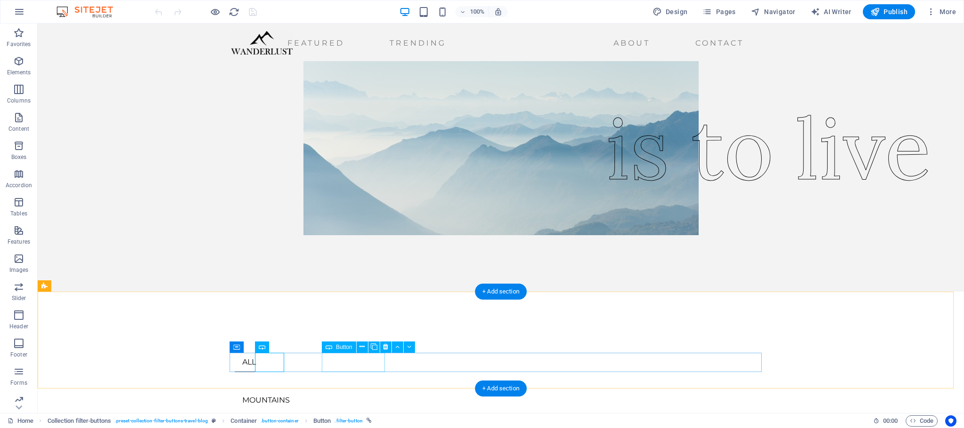
click at [342, 391] on div "MOUNTAINS" at bounding box center [501, 400] width 532 height 19
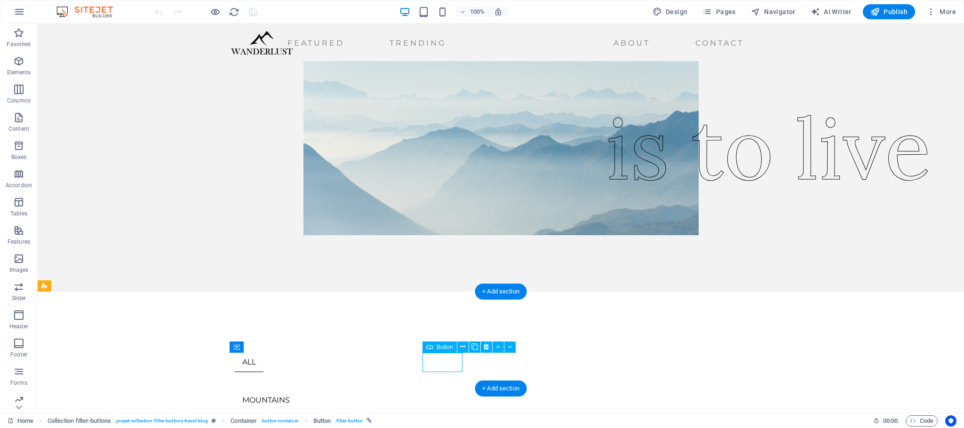
click at [348, 391] on div "MOUNTAINS" at bounding box center [501, 400] width 532 height 19
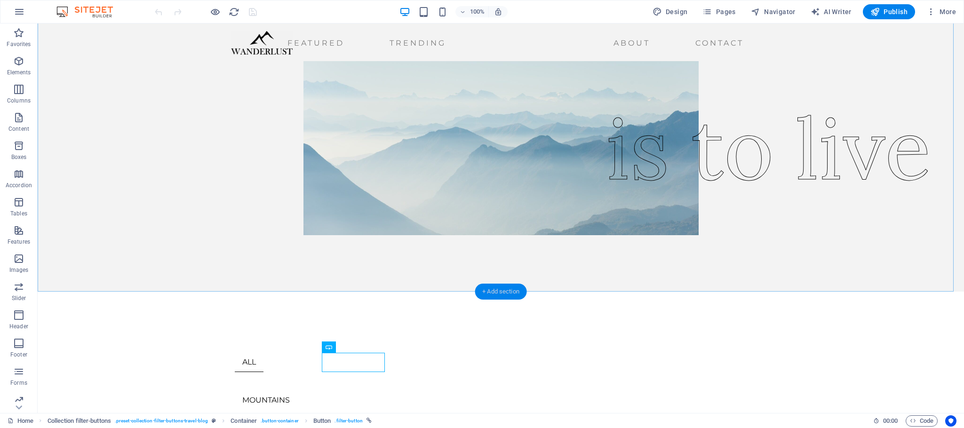
click at [502, 292] on div "+ Add section" at bounding box center [500, 292] width 52 height 16
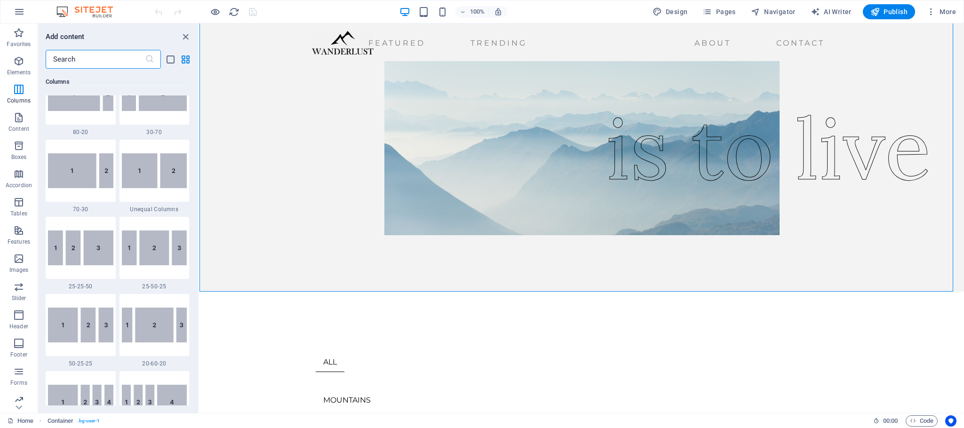
scroll to position [799, 0]
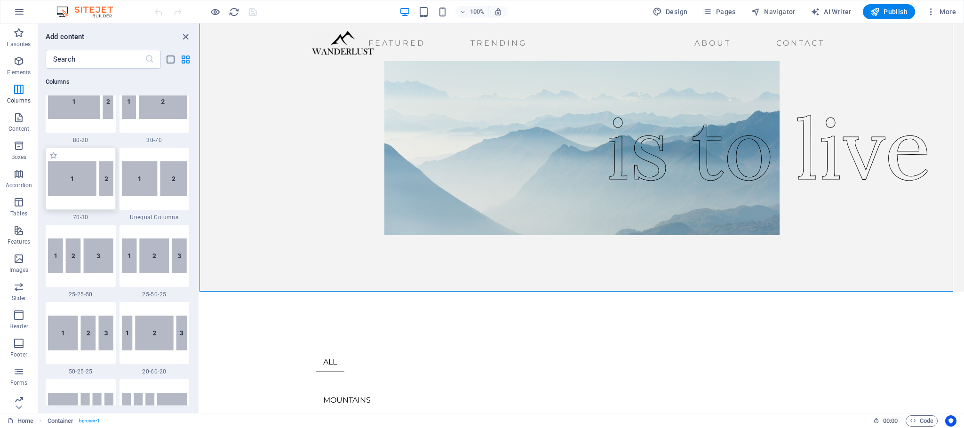
click at [84, 183] on img at bounding box center [80, 178] width 65 height 35
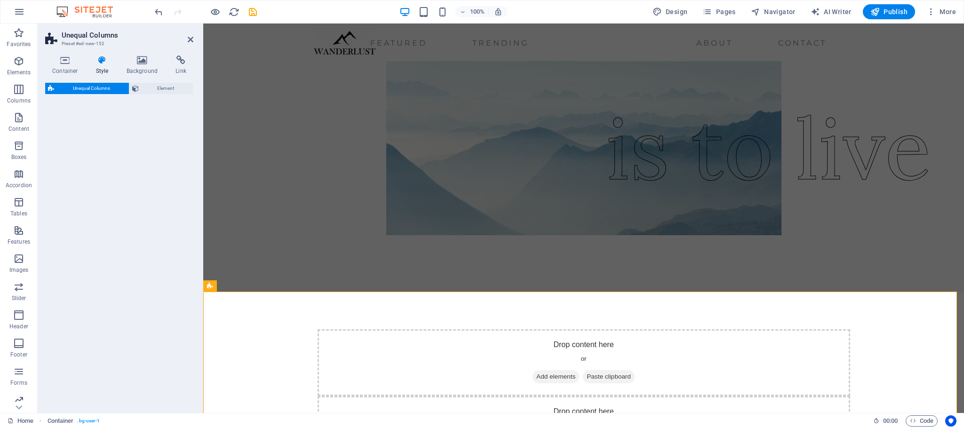
select select "%"
select select "rem"
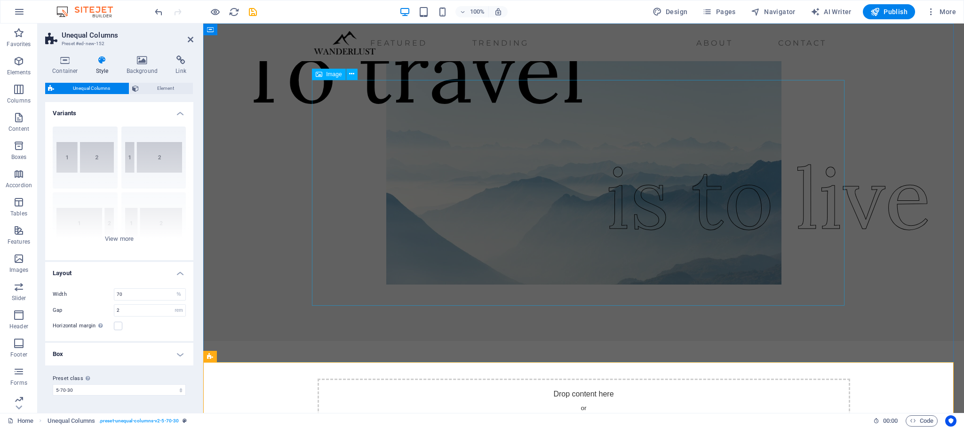
scroll to position [0, 0]
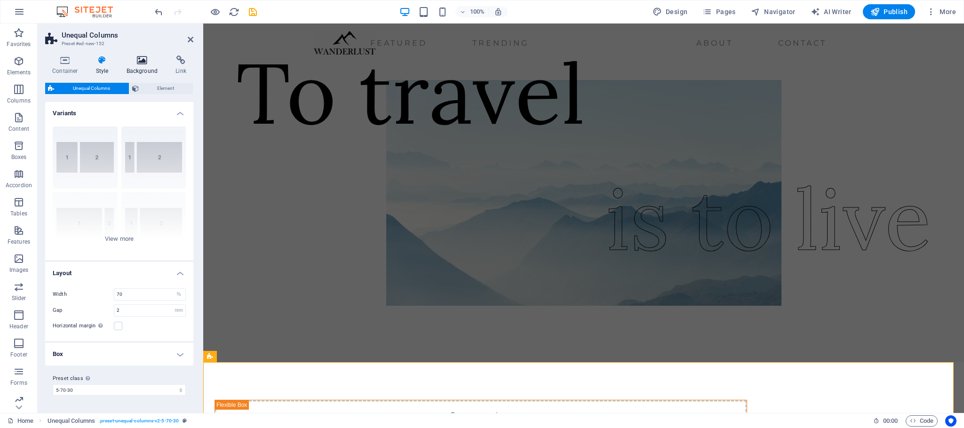
click at [138, 61] on icon at bounding box center [142, 59] width 46 height 9
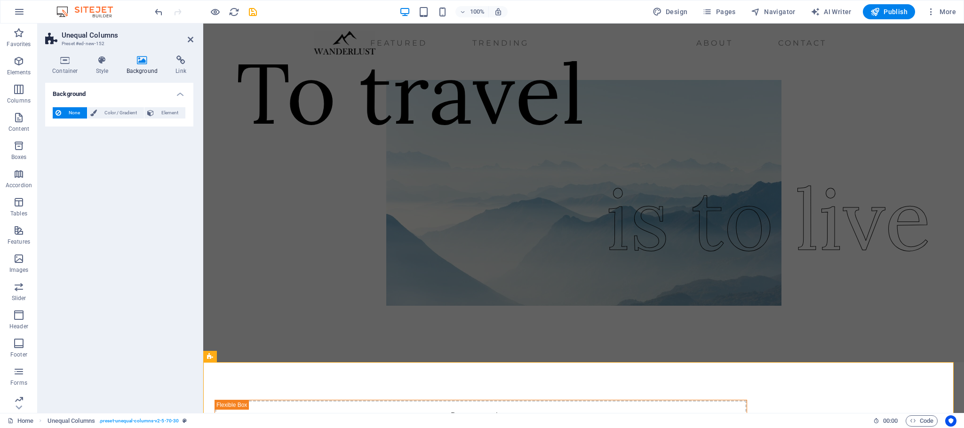
click at [140, 60] on icon at bounding box center [142, 59] width 46 height 9
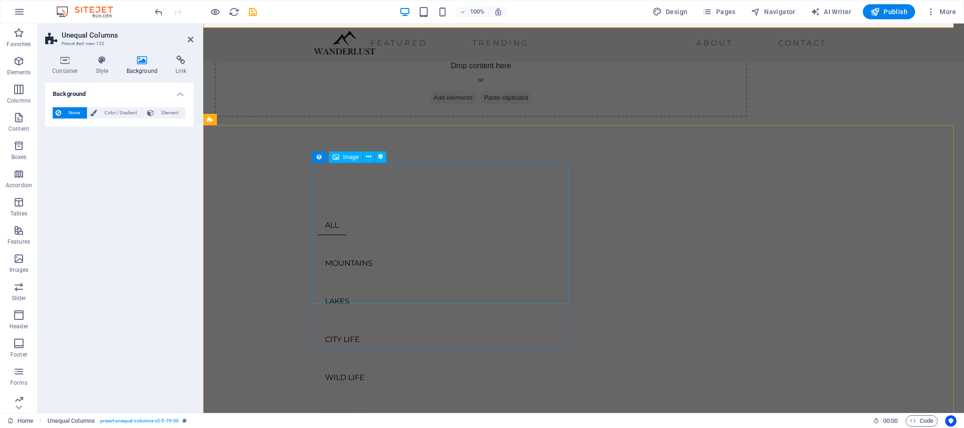
scroll to position [212, 0]
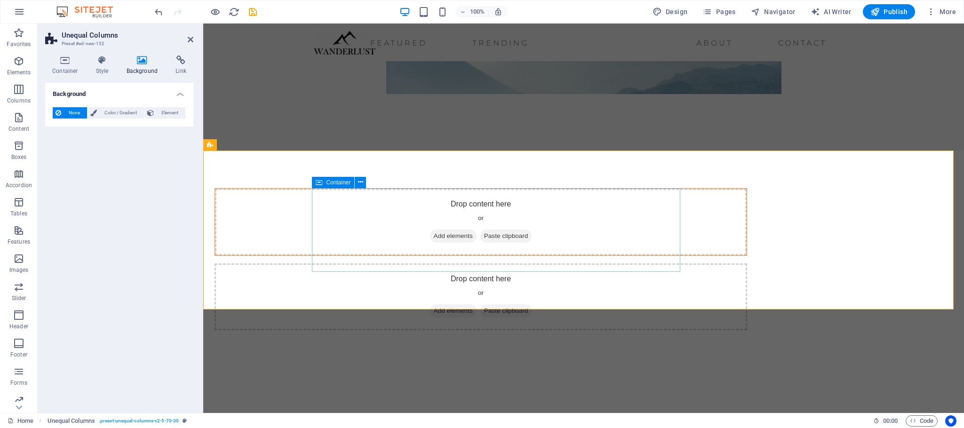
click at [466, 199] on div "Drop content here or Add elements Paste clipboard" at bounding box center [480, 222] width 531 height 67
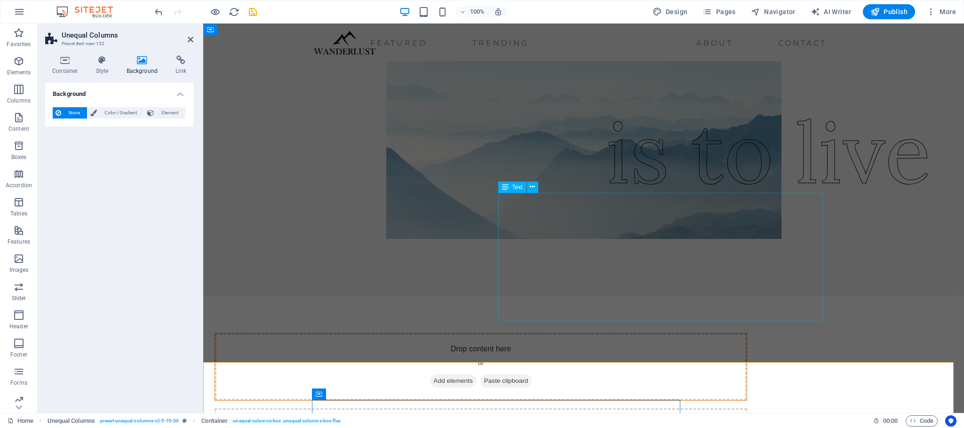
scroll to position [141, 0]
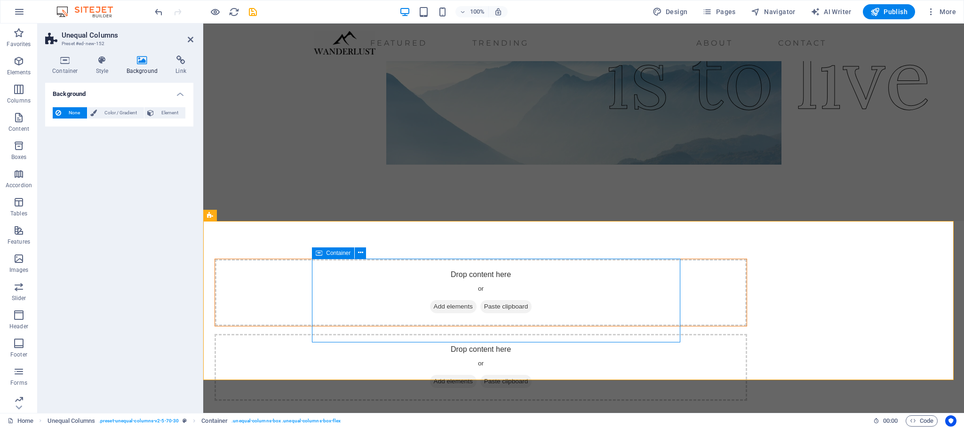
click at [456, 307] on span "Add elements" at bounding box center [453, 306] width 47 height 13
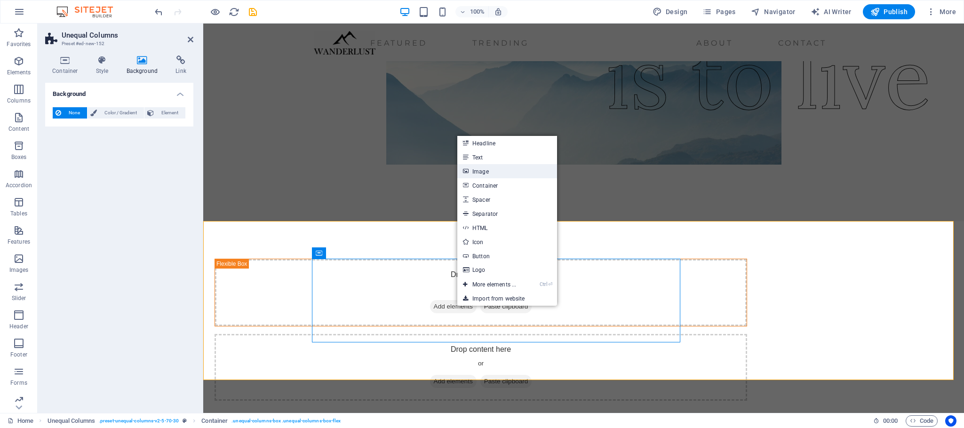
click at [478, 169] on link "Image" at bounding box center [507, 171] width 100 height 14
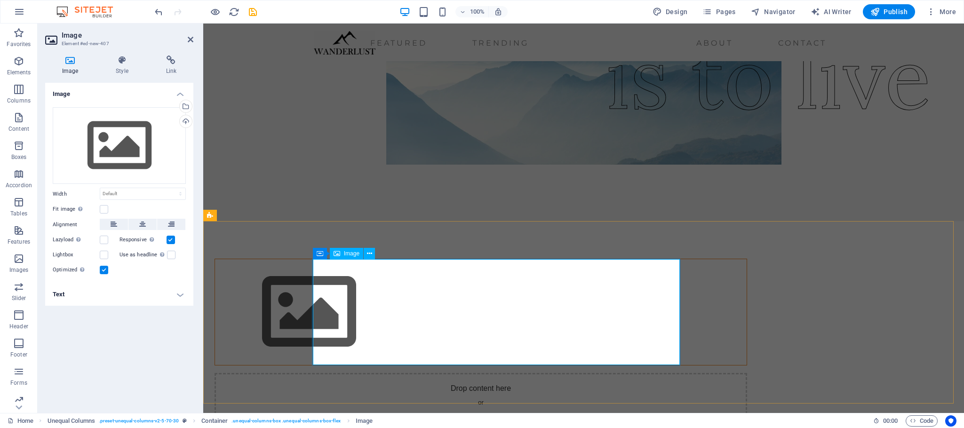
click at [409, 310] on figure at bounding box center [480, 312] width 531 height 106
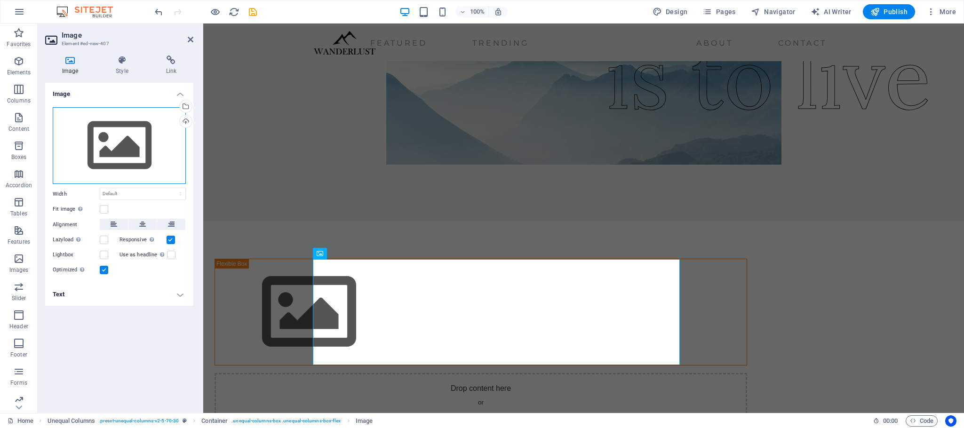
click at [118, 151] on div "Drag files here, click to choose files or select files from Files or our free s…" at bounding box center [119, 145] width 133 height 77
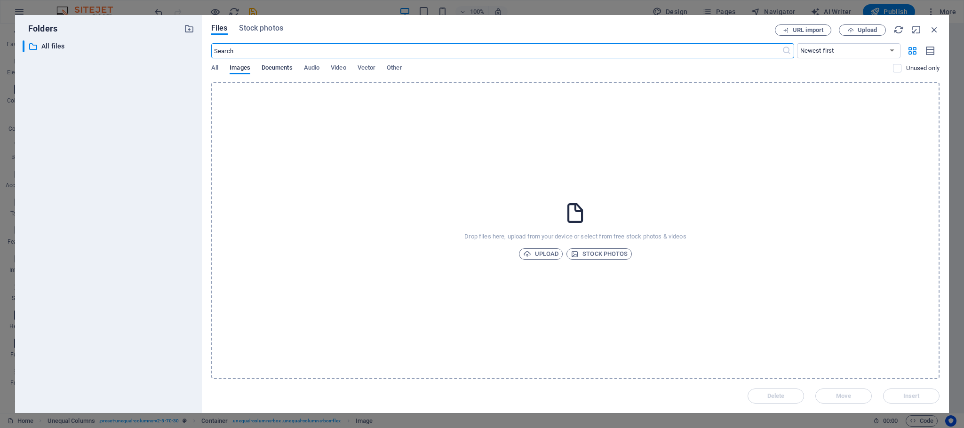
click at [276, 67] on span "Documents" at bounding box center [276, 68] width 31 height 13
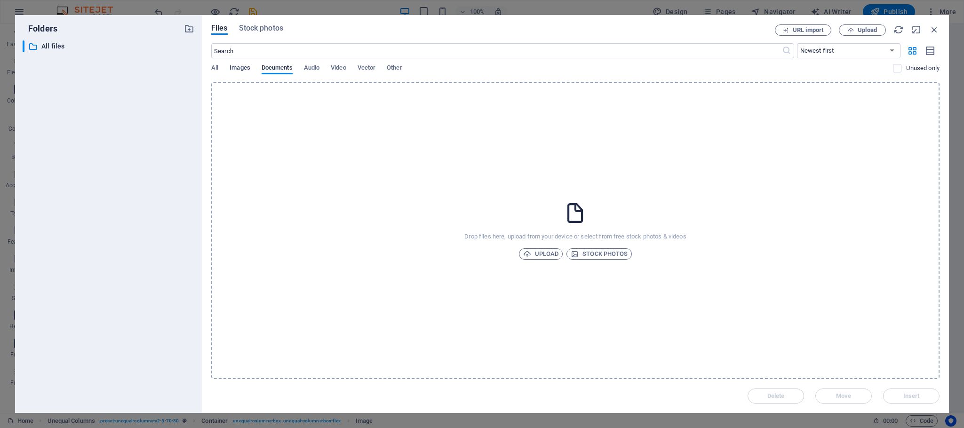
click at [240, 68] on span "Images" at bounding box center [239, 68] width 21 height 13
click at [870, 32] on span "Upload" at bounding box center [866, 30] width 19 height 6
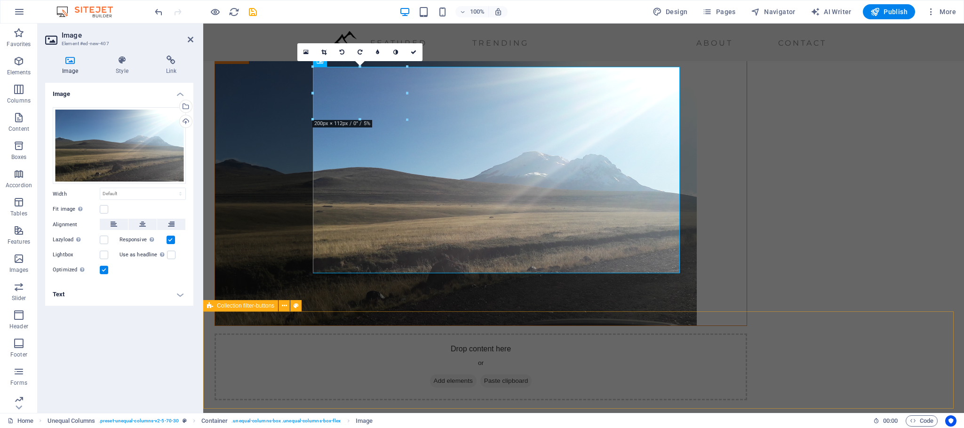
scroll to position [353, 0]
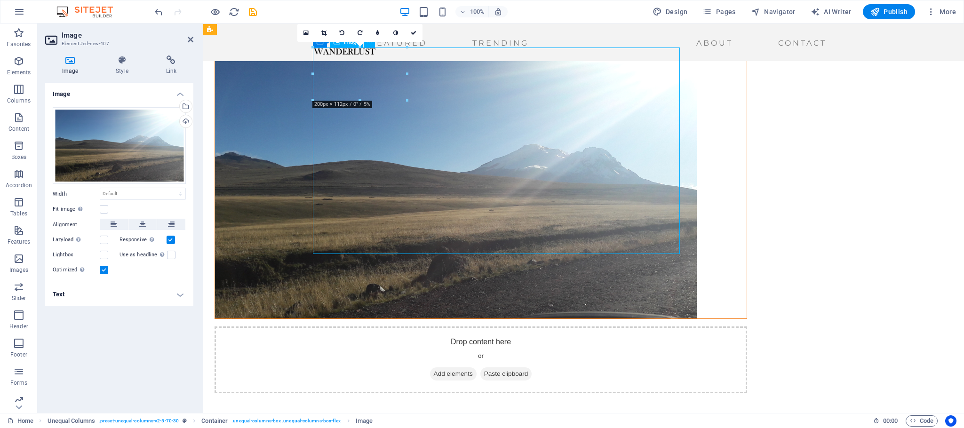
drag, startPoint x: 501, startPoint y: 167, endPoint x: 501, endPoint y: 176, distance: 9.4
click at [501, 176] on figure at bounding box center [480, 182] width 531 height 271
click at [116, 334] on div "Image Drag files here, click to choose files or select files from Files or our …" at bounding box center [119, 244] width 148 height 323
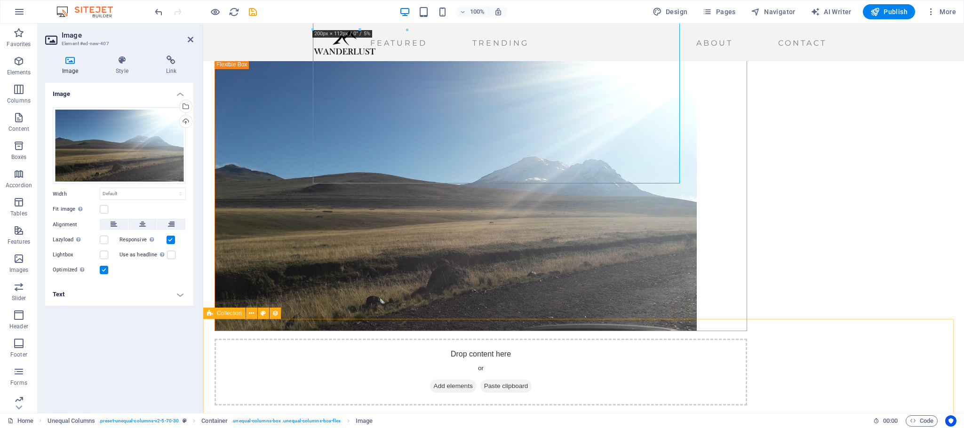
scroll to position [282, 0]
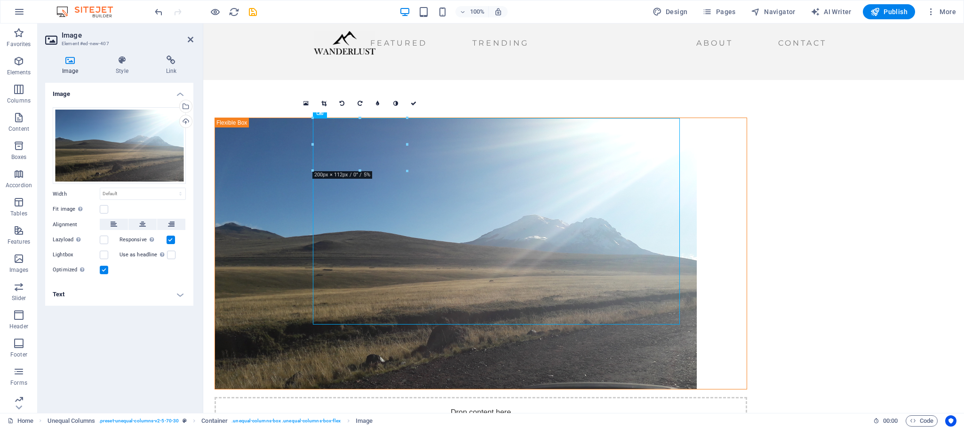
click at [181, 296] on h4 "Text" at bounding box center [119, 294] width 148 height 23
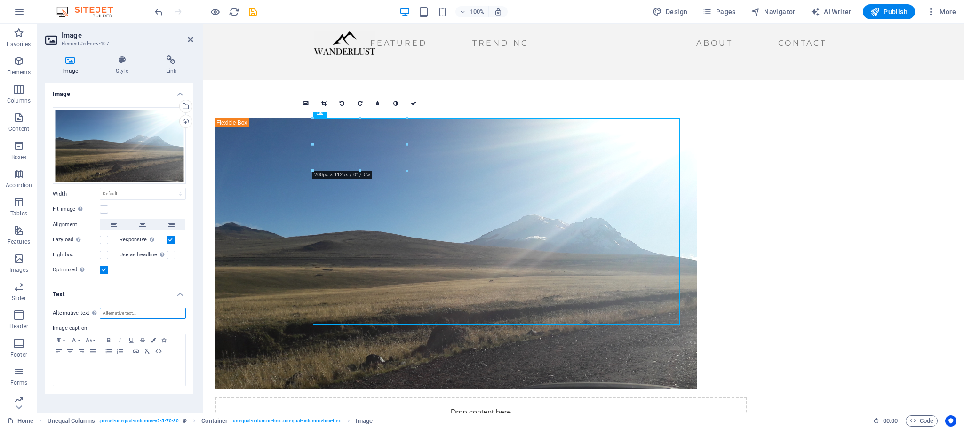
click at [127, 314] on input "Alternative text The alternative text is used by devices that cannot display im…" at bounding box center [143, 313] width 86 height 11
type input "I"
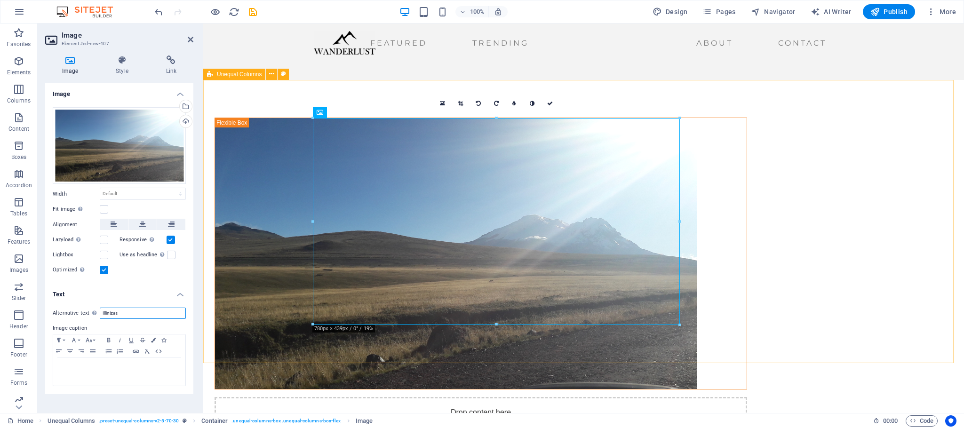
type input "Illinizas"
click at [228, 275] on div "Drop content here or Add elements Paste clipboard" at bounding box center [583, 290] width 760 height 421
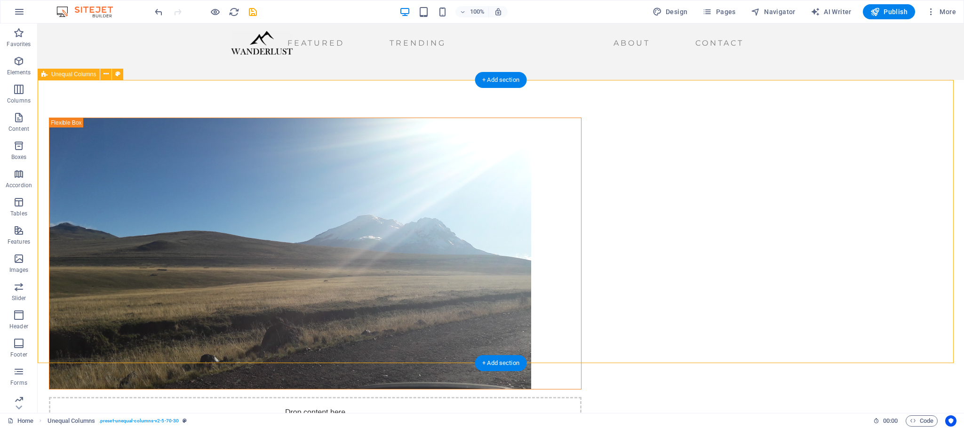
click at [830, 250] on div "Drop content here or Add elements Paste clipboard" at bounding box center [501, 290] width 926 height 421
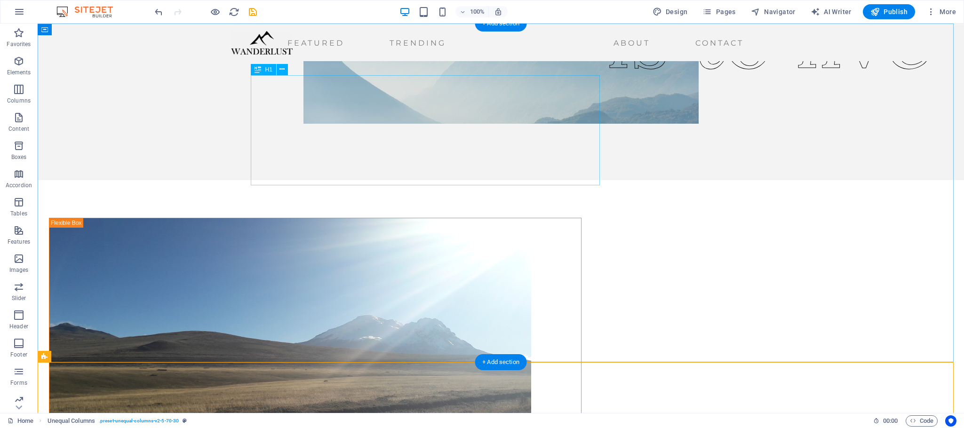
scroll to position [494, 0]
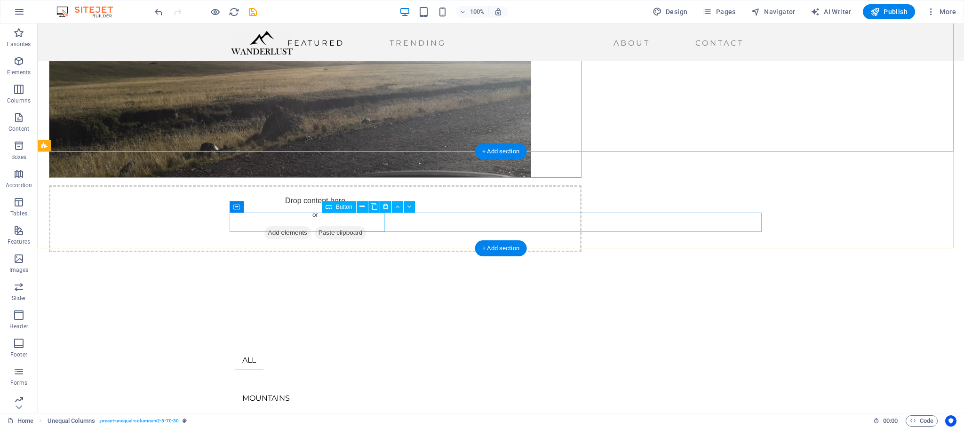
click at [355, 389] on div "MOUNTAINS" at bounding box center [501, 398] width 532 height 19
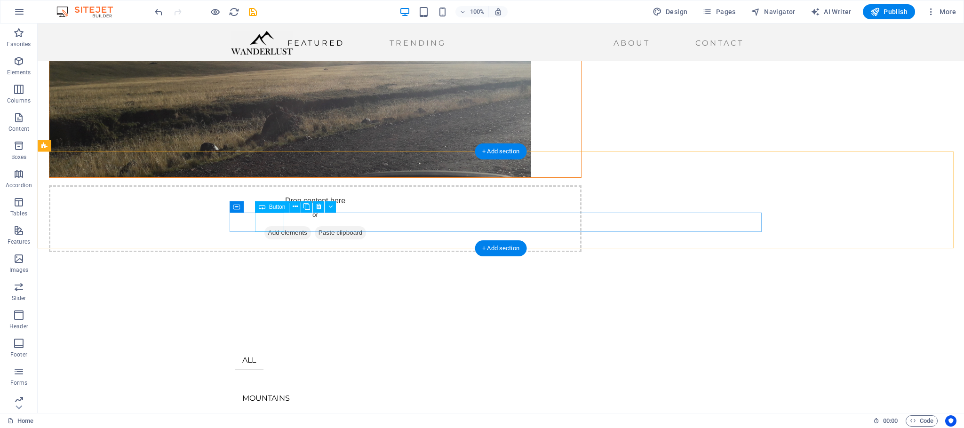
click at [261, 351] on div "ALL" at bounding box center [501, 360] width 532 height 19
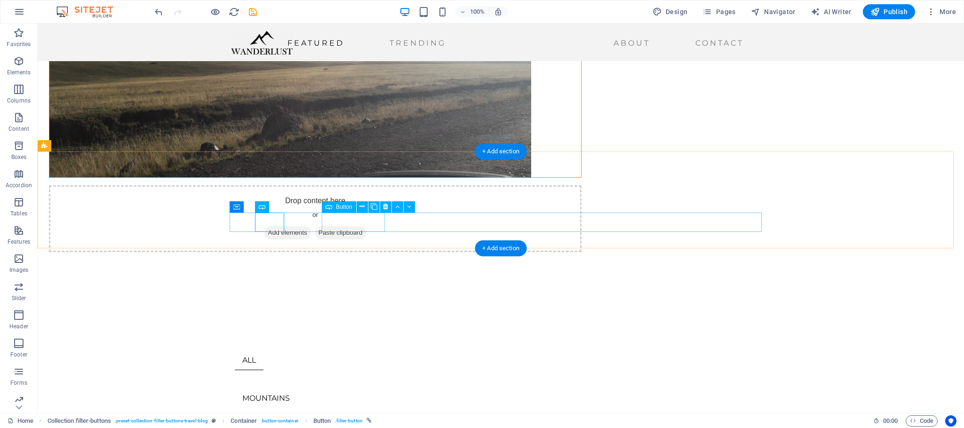
click at [353, 389] on div "MOUNTAINS" at bounding box center [501, 398] width 532 height 19
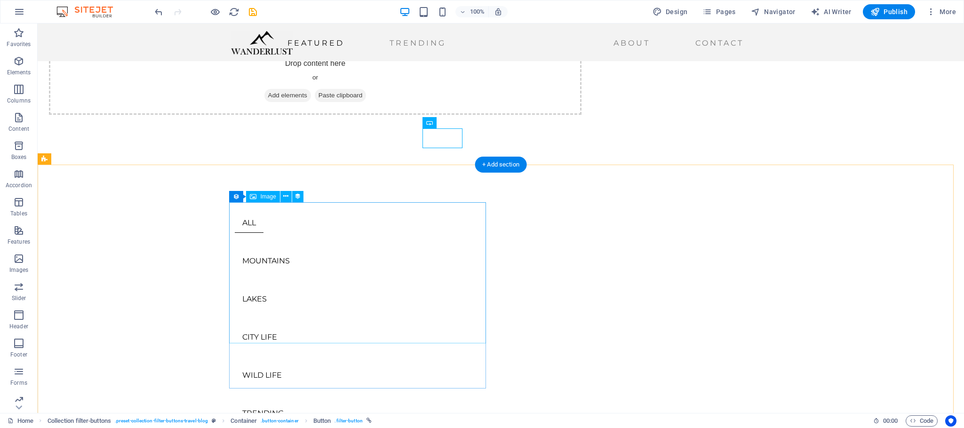
scroll to position [635, 0]
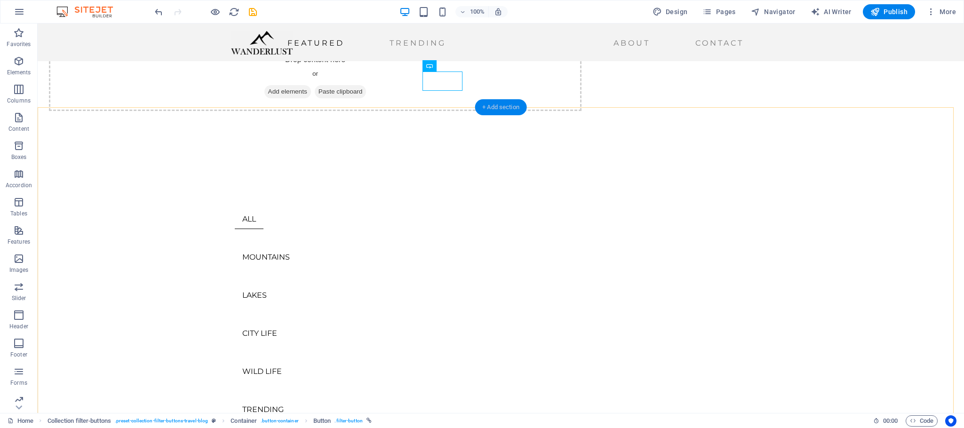
click at [501, 109] on div "+ Add section" at bounding box center [500, 107] width 52 height 16
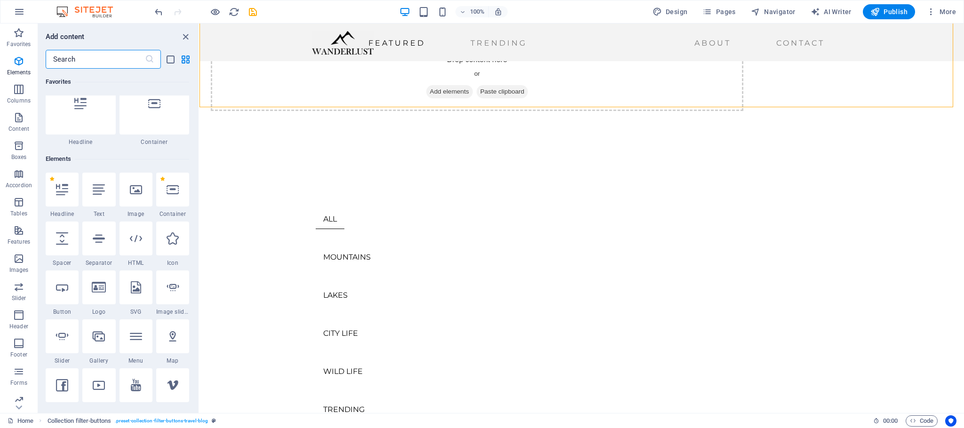
scroll to position [0, 0]
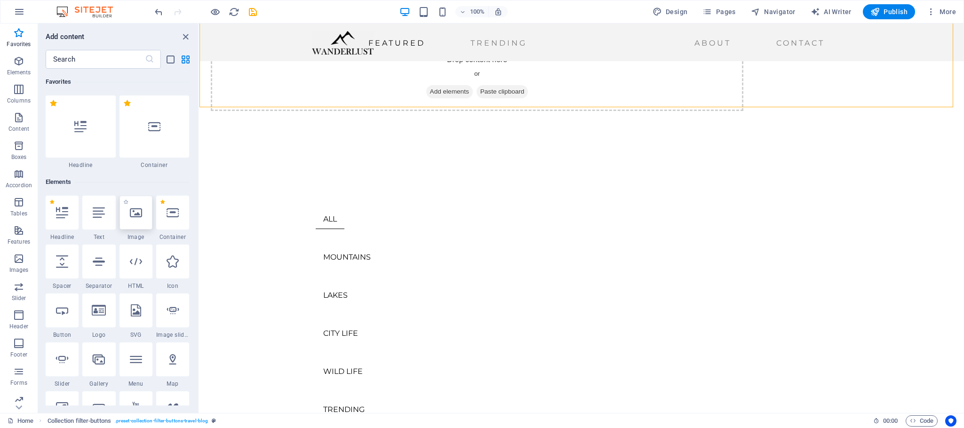
click at [140, 219] on div at bounding box center [135, 213] width 33 height 34
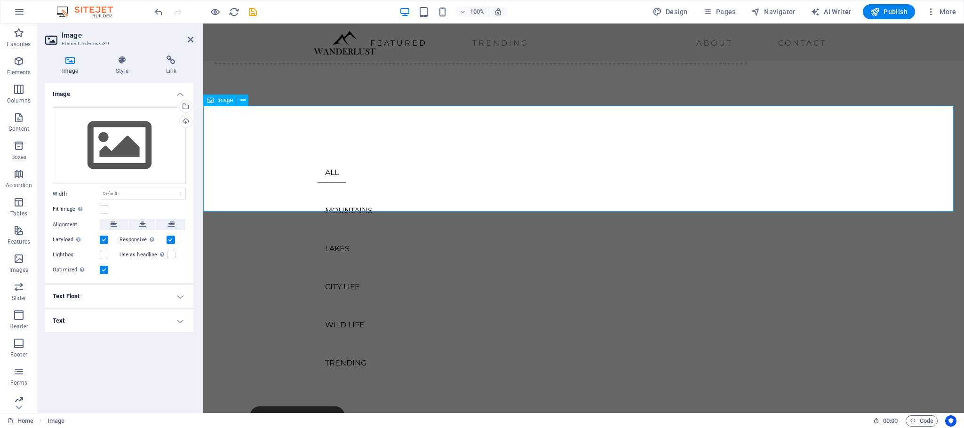
scroll to position [705, 0]
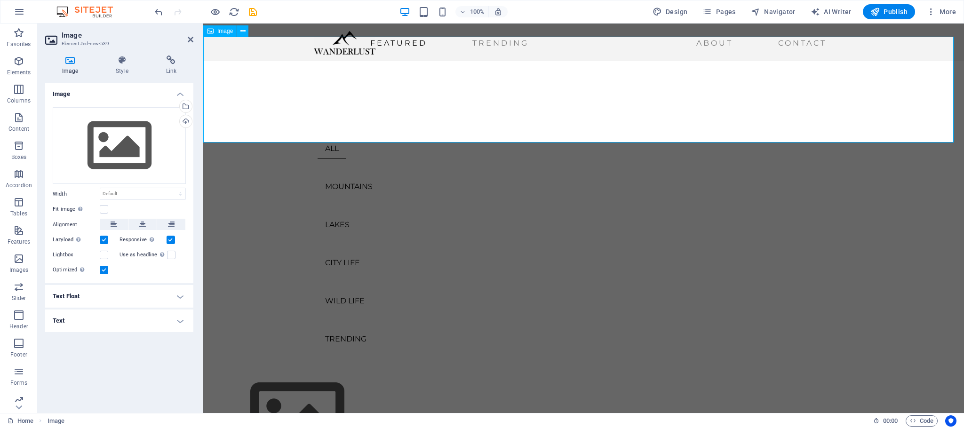
click at [314, 365] on figure at bounding box center [583, 418] width 760 height 106
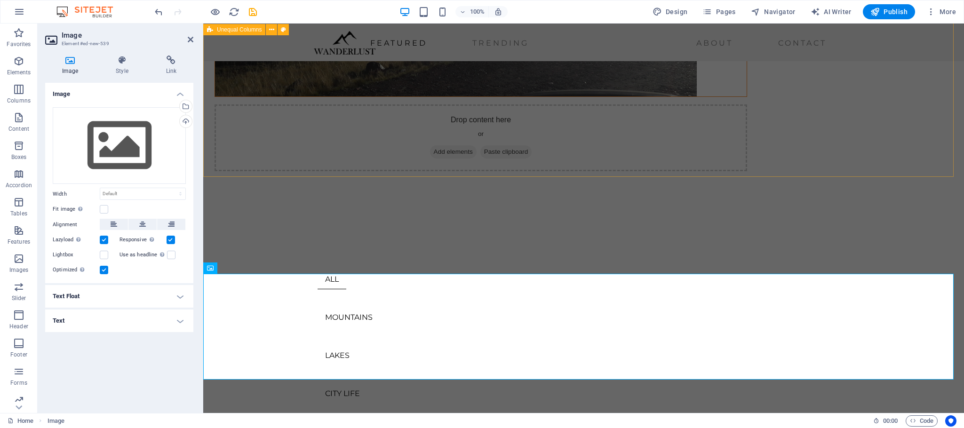
scroll to position [423, 0]
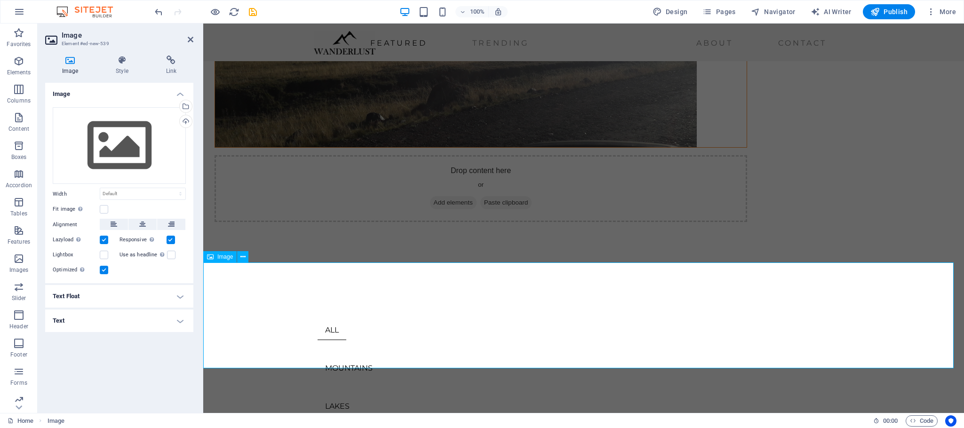
scroll to position [564, 0]
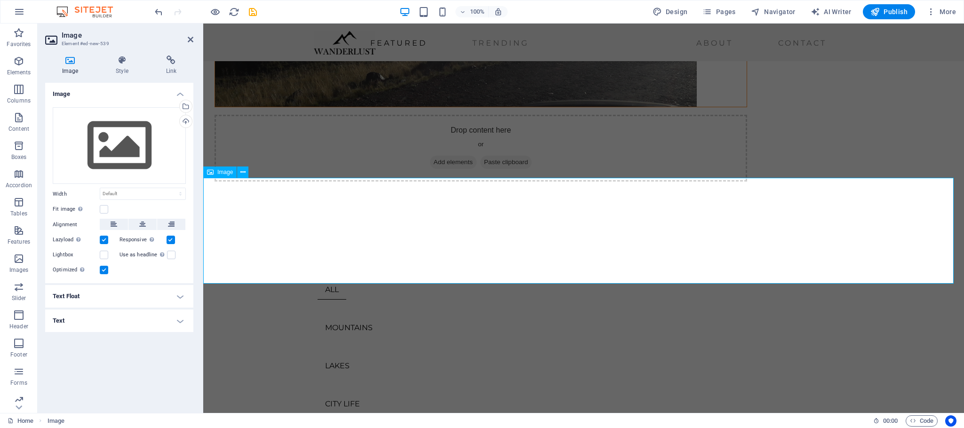
click at [134, 147] on div "Drag files here, click to choose files or select files from Files or our free s…" at bounding box center [119, 145] width 133 height 77
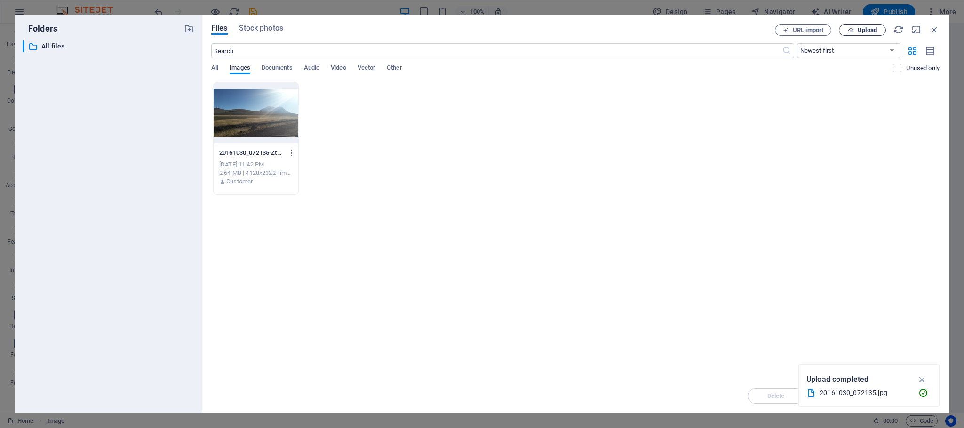
click at [860, 34] on button "Upload" at bounding box center [861, 29] width 47 height 11
click at [865, 27] on span "Upload" at bounding box center [866, 30] width 19 height 6
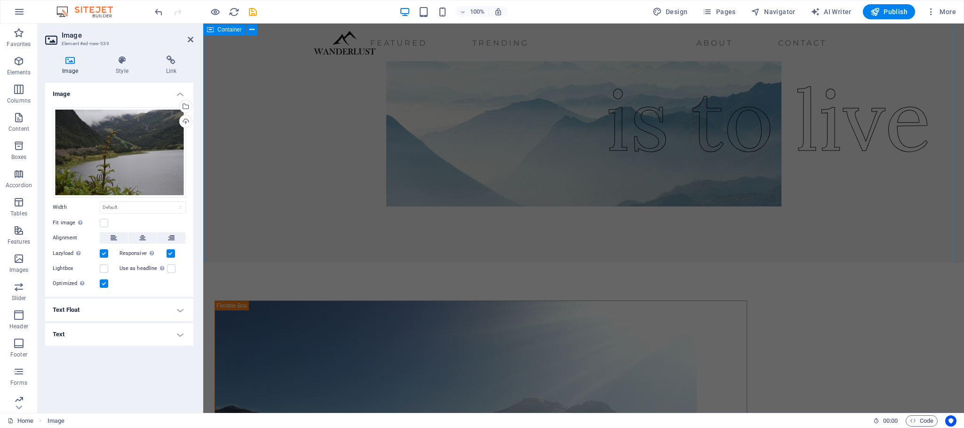
scroll to position [0, 0]
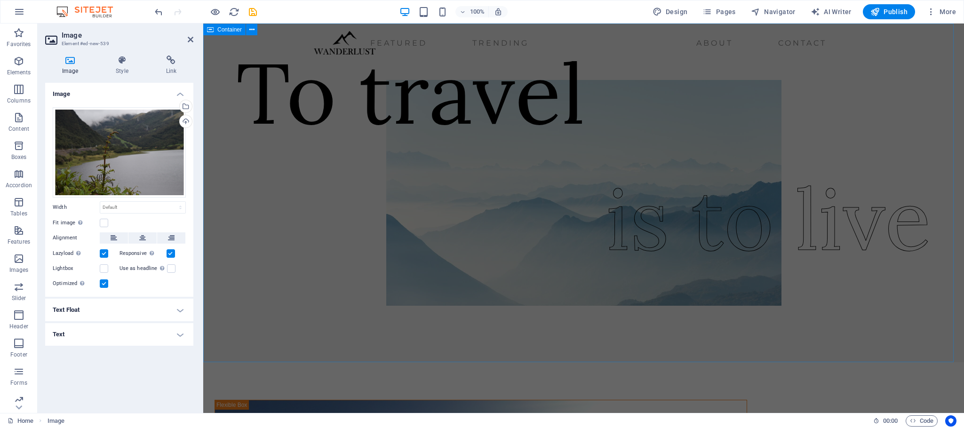
click at [895, 129] on div "To travel is to live" at bounding box center [583, 193] width 760 height 339
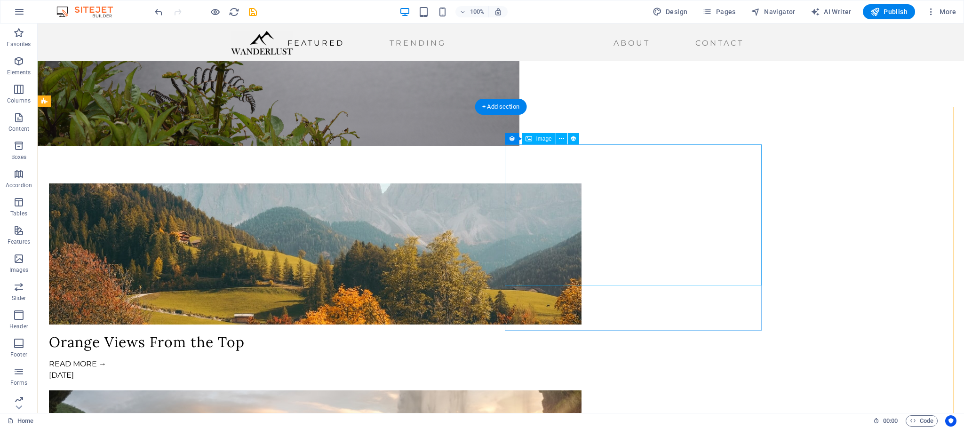
scroll to position [1270, 0]
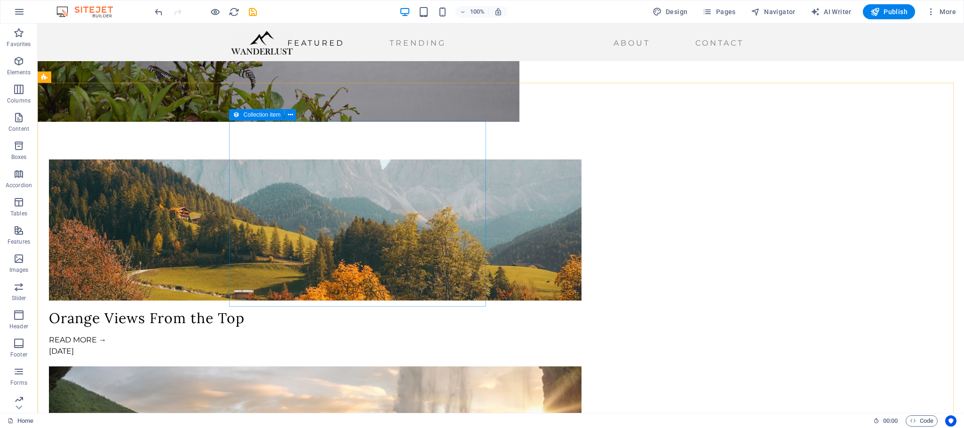
click at [237, 114] on icon at bounding box center [236, 114] width 7 height 11
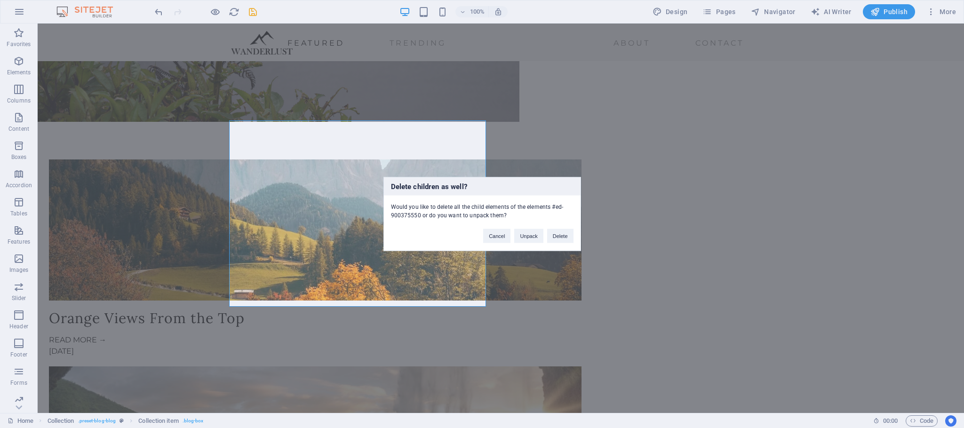
click at [301, 148] on div "Delete children as well? Would you like to delete all the child elements of the…" at bounding box center [482, 214] width 964 height 428
click at [302, 174] on div "Delete children as well? Would you like to delete all the child elements of the…" at bounding box center [482, 214] width 964 height 428
click at [559, 236] on button "Delete" at bounding box center [560, 236] width 26 height 14
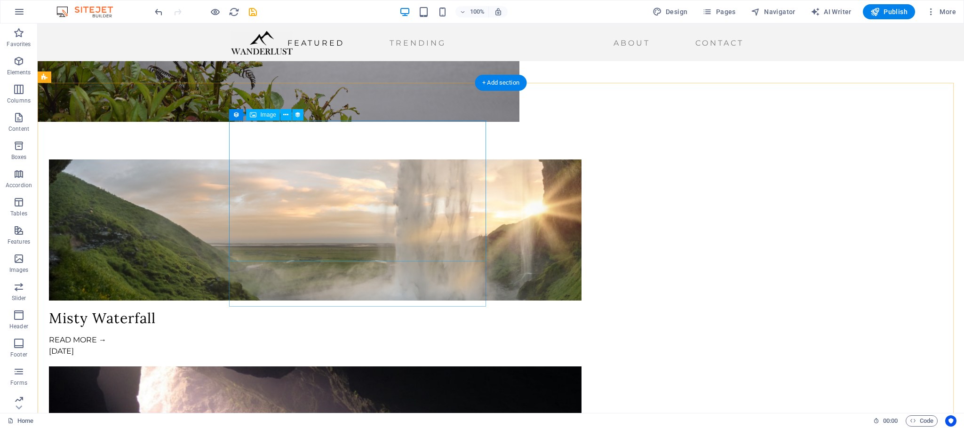
click at [442, 188] on figure at bounding box center [315, 229] width 532 height 141
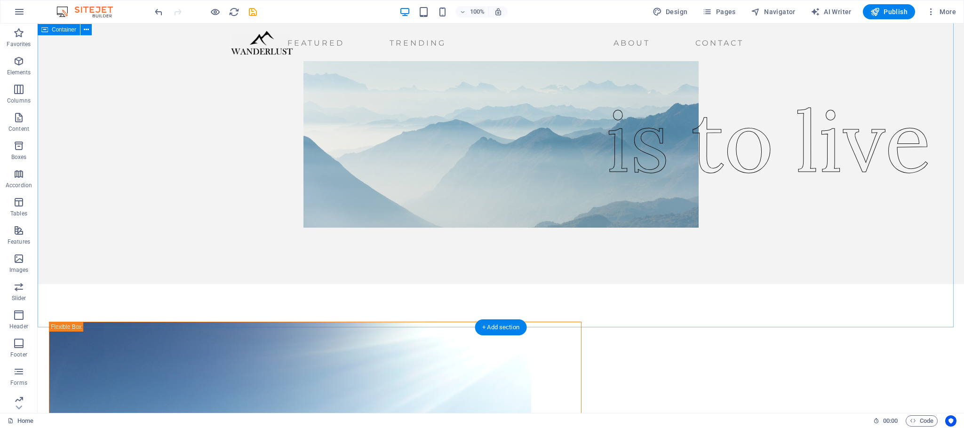
scroll to position [0, 0]
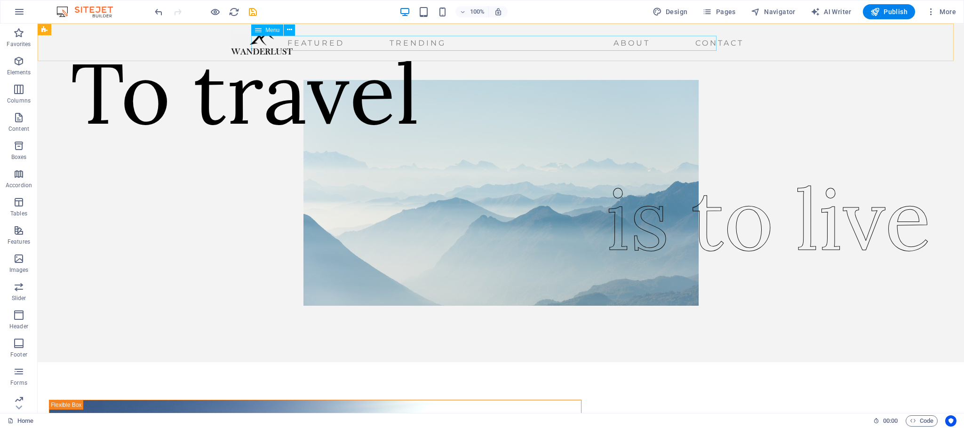
click at [287, 42] on nav "Featured Trending About Contact" at bounding box center [489, 43] width 516 height 15
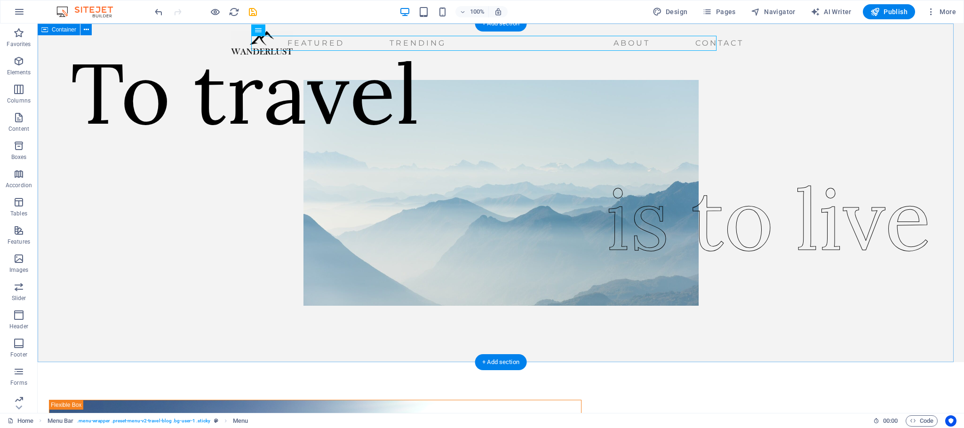
click at [838, 157] on div "To travel is to live" at bounding box center [501, 193] width 926 height 339
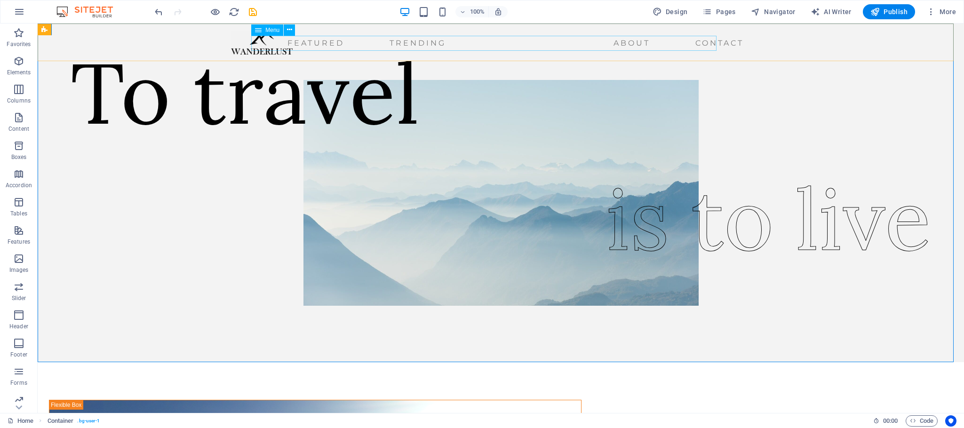
click at [270, 42] on nav "Featured Trending About Contact" at bounding box center [489, 43] width 516 height 15
click at [271, 30] on span "Menu" at bounding box center [272, 30] width 14 height 6
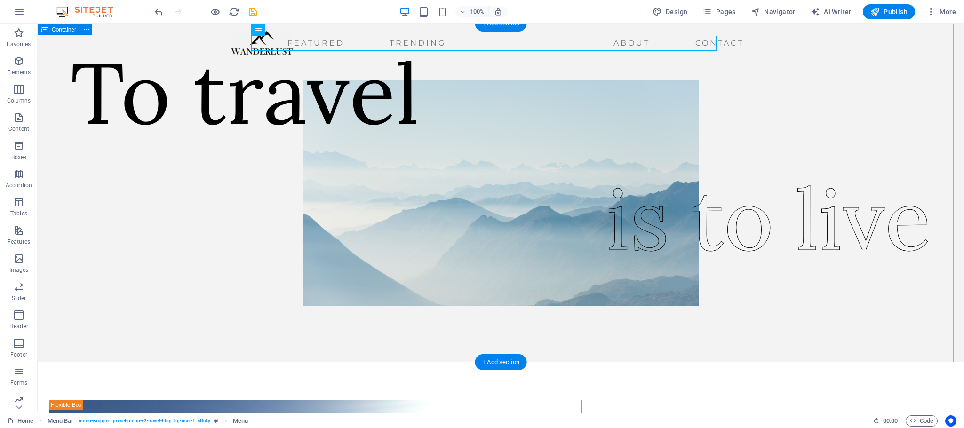
click at [901, 120] on div "To travel is to live" at bounding box center [501, 193] width 926 height 339
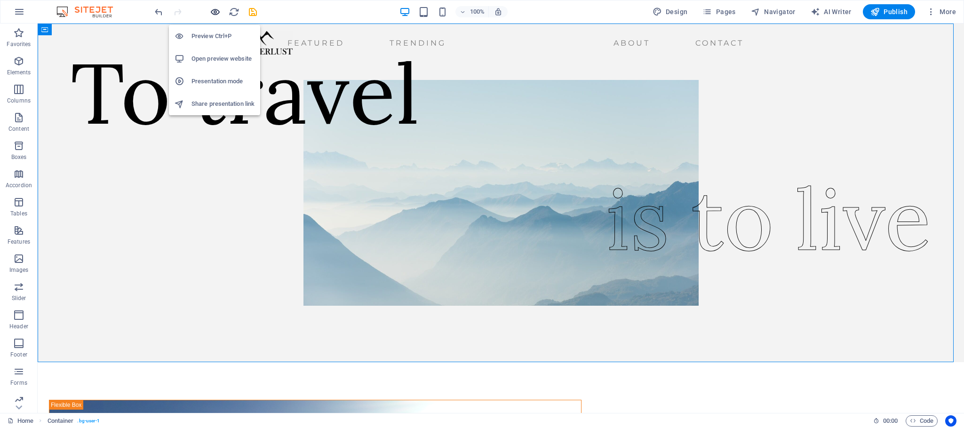
click at [217, 11] on icon "button" at bounding box center [215, 12] width 11 height 11
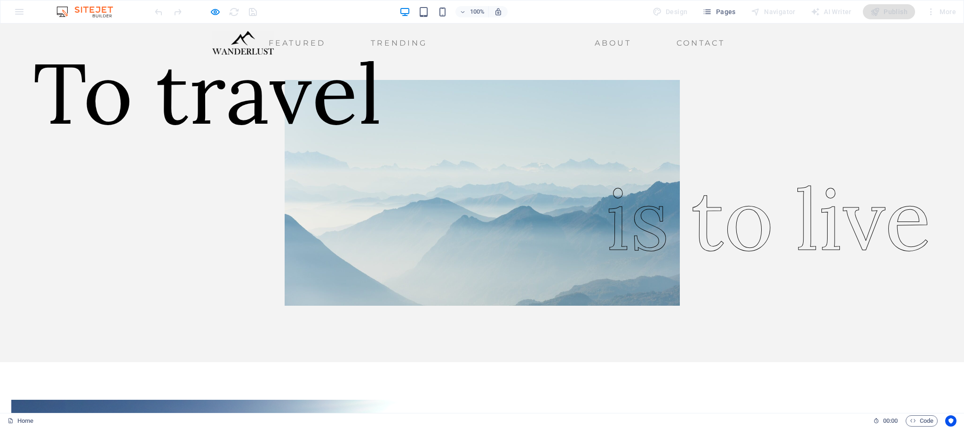
click at [274, 44] on img at bounding box center [243, 43] width 62 height 24
click at [367, 46] on link "Trending" at bounding box center [399, 43] width 64 height 15
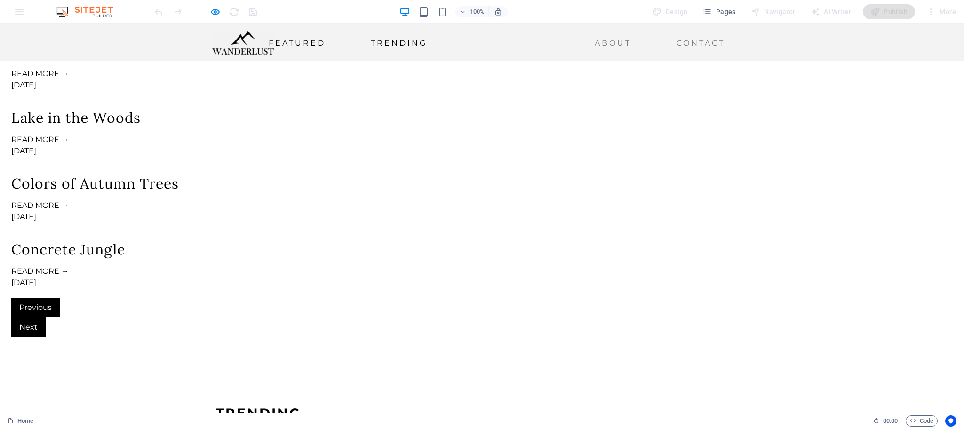
scroll to position [1667, 0]
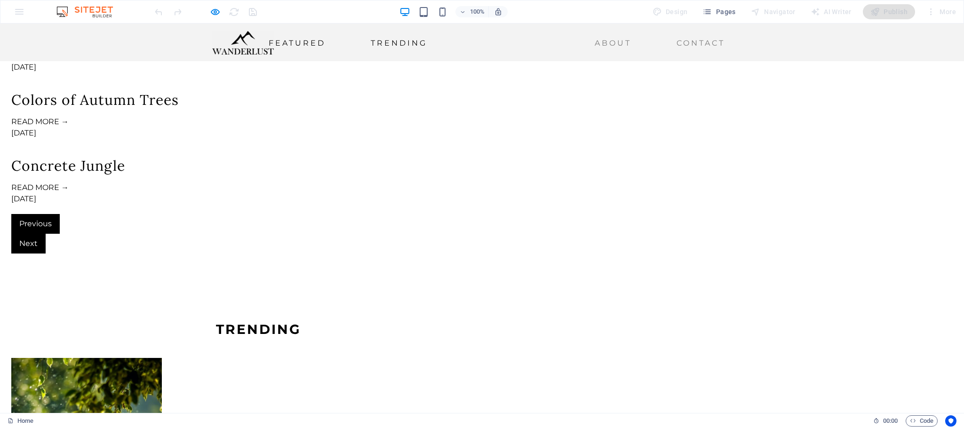
click at [265, 44] on link "Featured" at bounding box center [297, 43] width 64 height 15
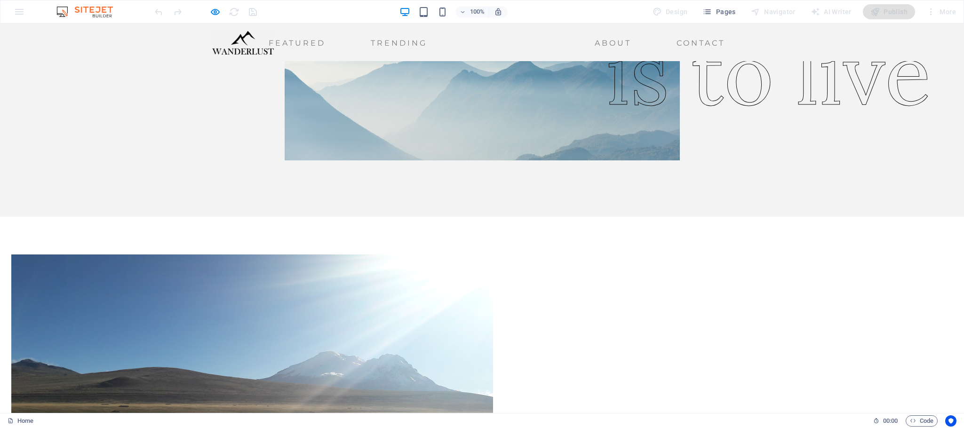
scroll to position [0, 0]
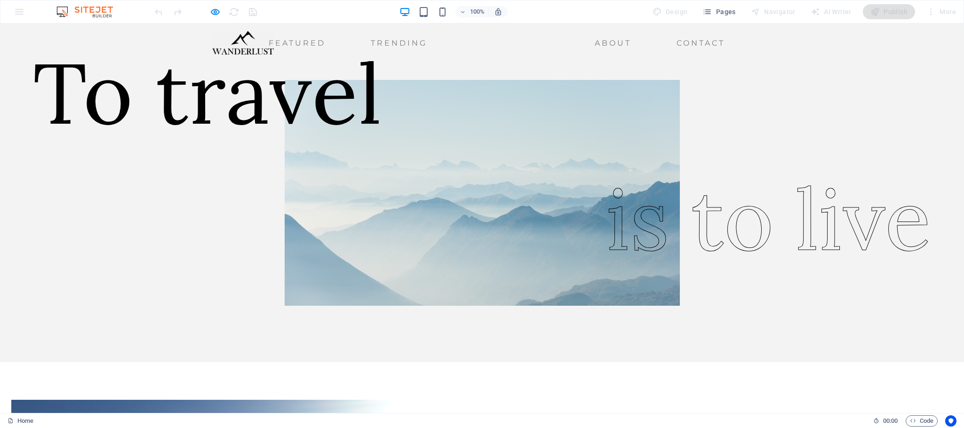
click at [382, 140] on h1 "To travel" at bounding box center [207, 93] width 349 height 110
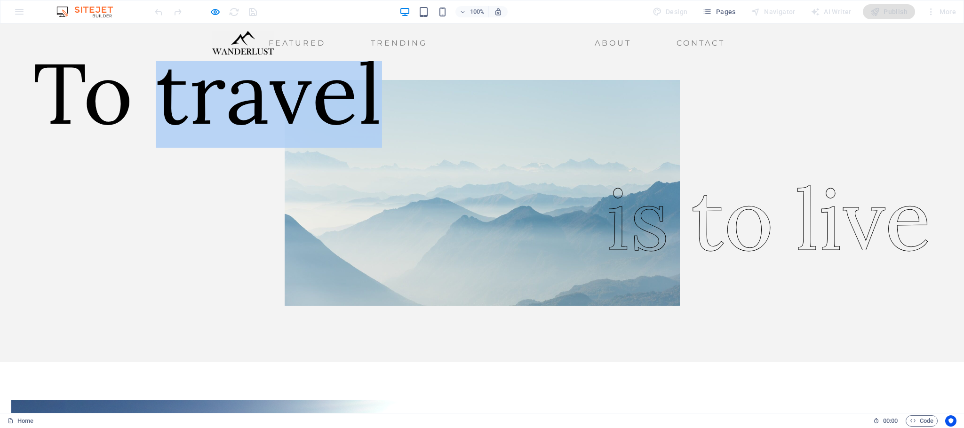
click at [382, 140] on h1 "To travel" at bounding box center [207, 93] width 349 height 110
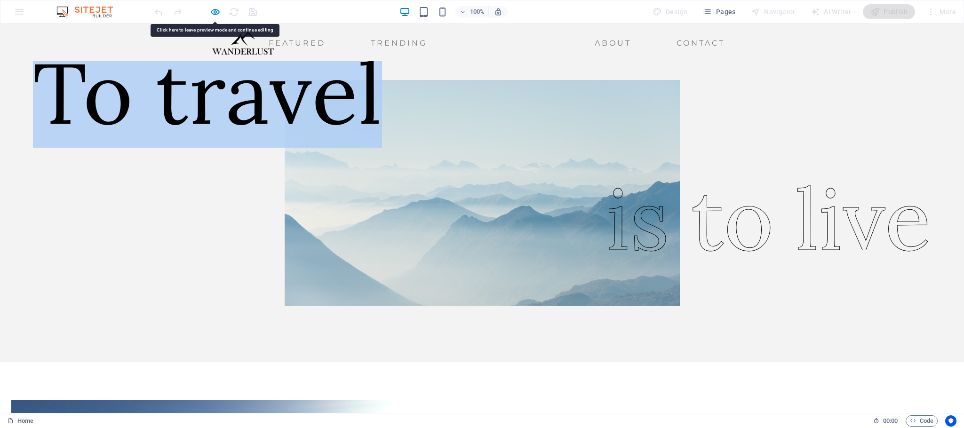
click at [382, 140] on h1 "To travel" at bounding box center [207, 93] width 349 height 110
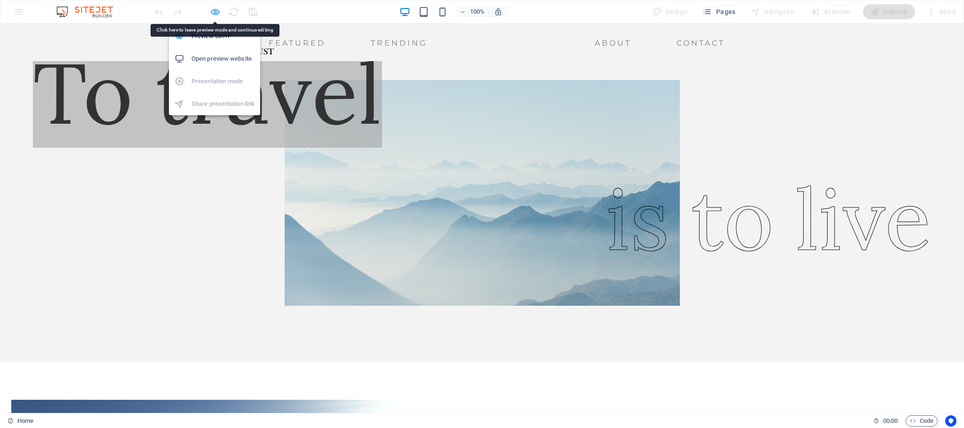
click at [215, 10] on icon "button" at bounding box center [215, 12] width 11 height 11
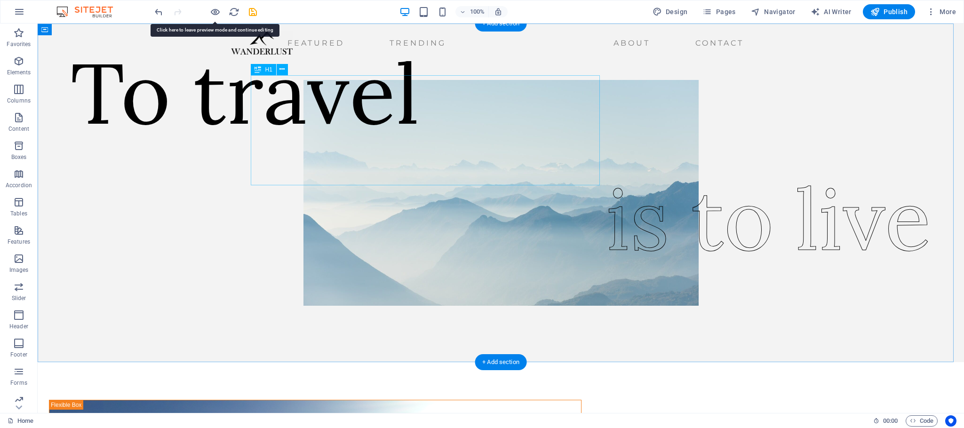
click at [419, 126] on div "To travel" at bounding box center [245, 93] width 349 height 110
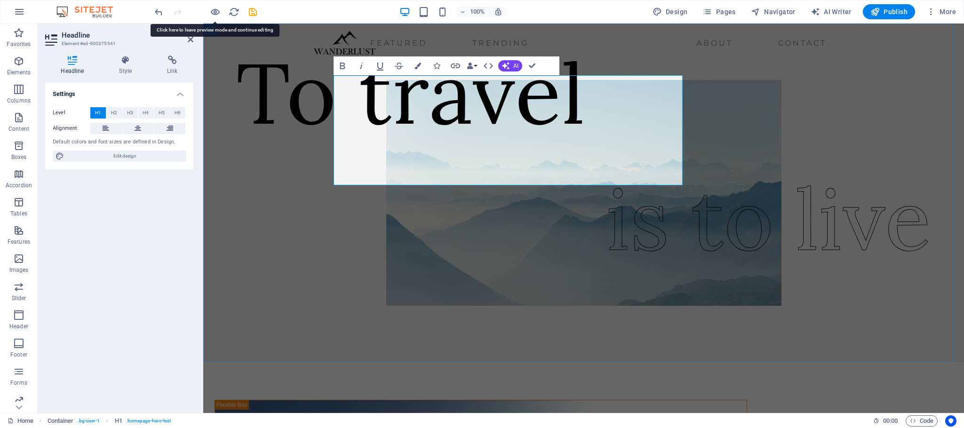
click at [485, 126] on h1 "To travel" at bounding box center [410, 93] width 349 height 110
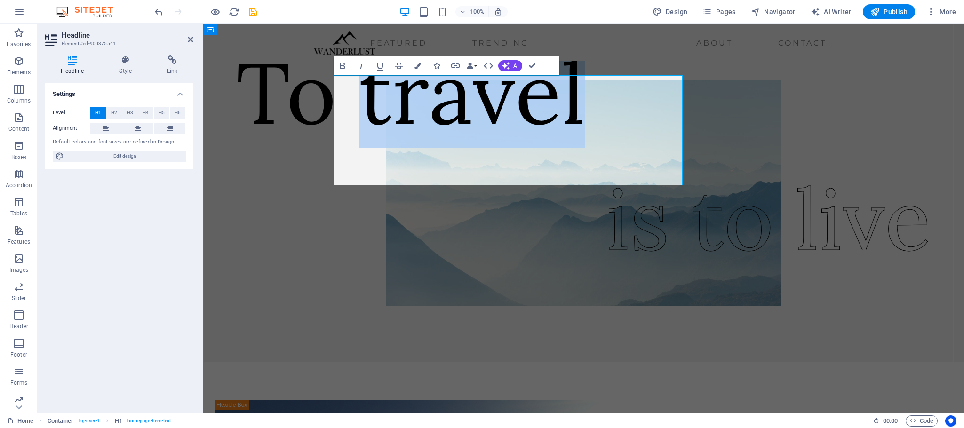
click at [485, 126] on h1 "To travel" at bounding box center [410, 93] width 349 height 110
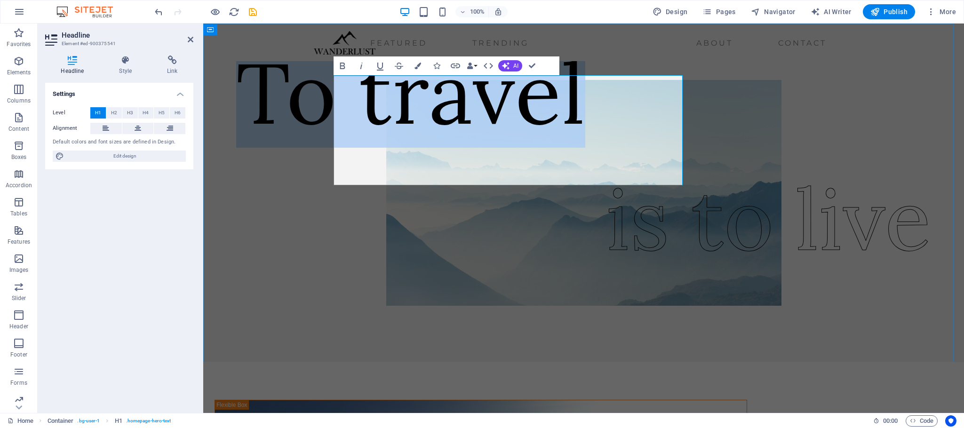
click at [485, 126] on h1 "To travel" at bounding box center [410, 93] width 349 height 110
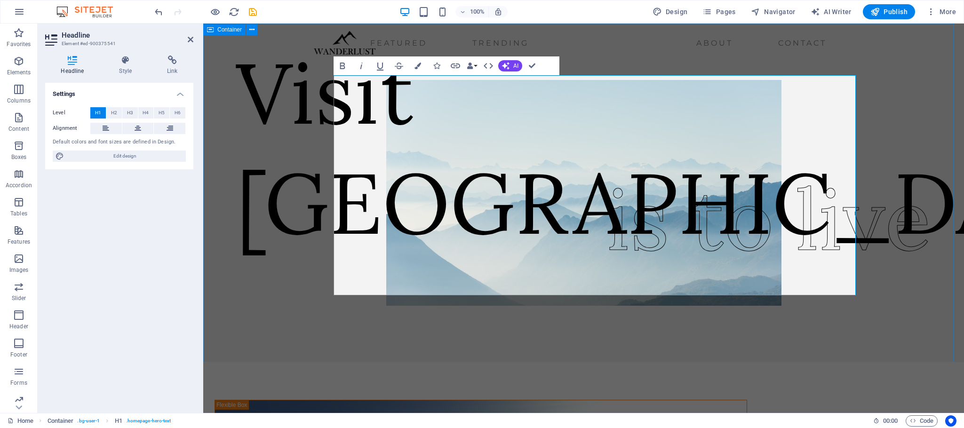
click at [910, 207] on div "Visit [GEOGRAPHIC_DATA] is to live" at bounding box center [583, 193] width 760 height 339
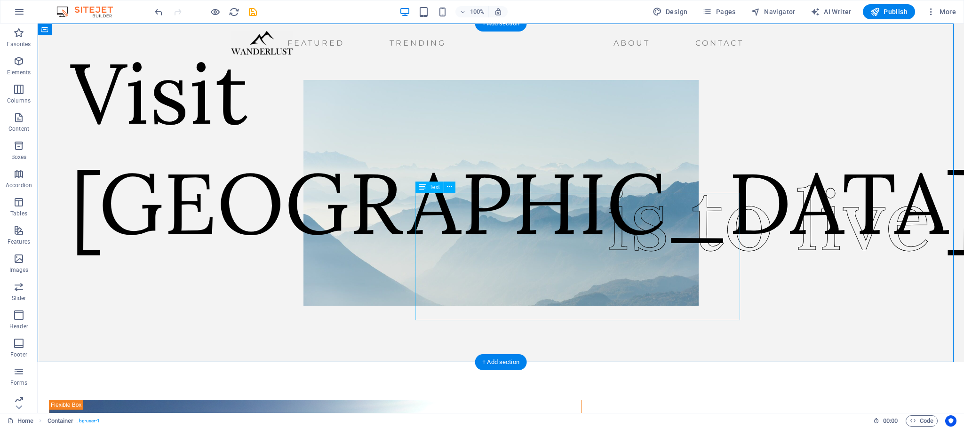
click at [649, 268] on div "is to live" at bounding box center [768, 219] width 325 height 128
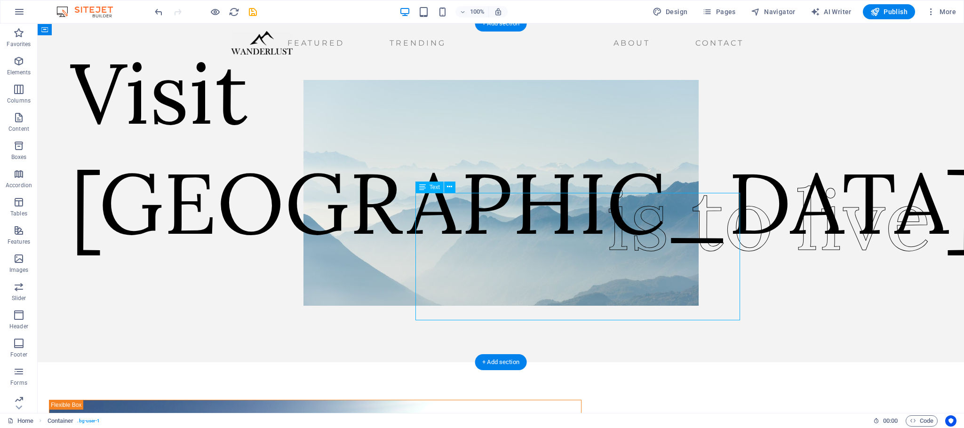
click at [649, 268] on div "is to live" at bounding box center [768, 219] width 325 height 128
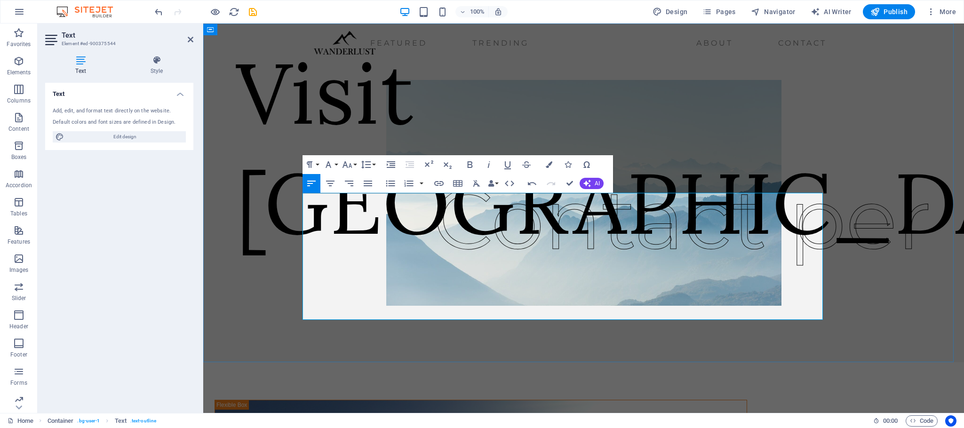
scroll to position [72, 0]
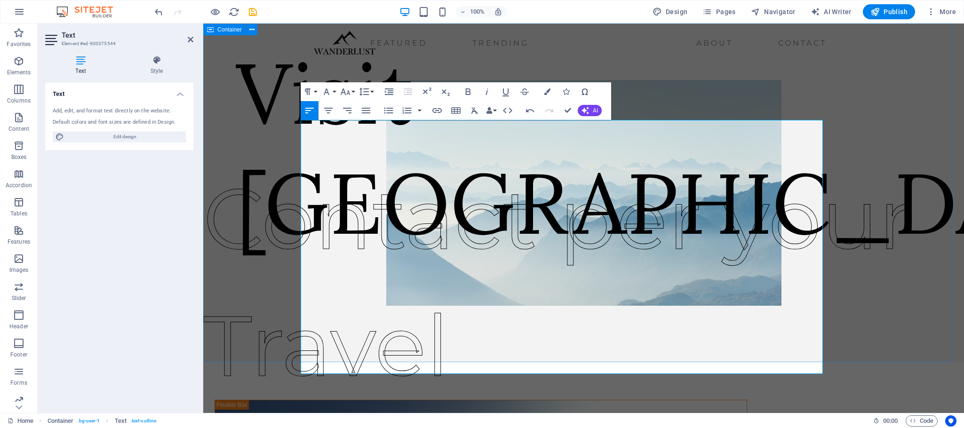
click at [866, 171] on div "Visit [GEOGRAPHIC_DATA] ​Contact per your Travel" at bounding box center [583, 193] width 760 height 339
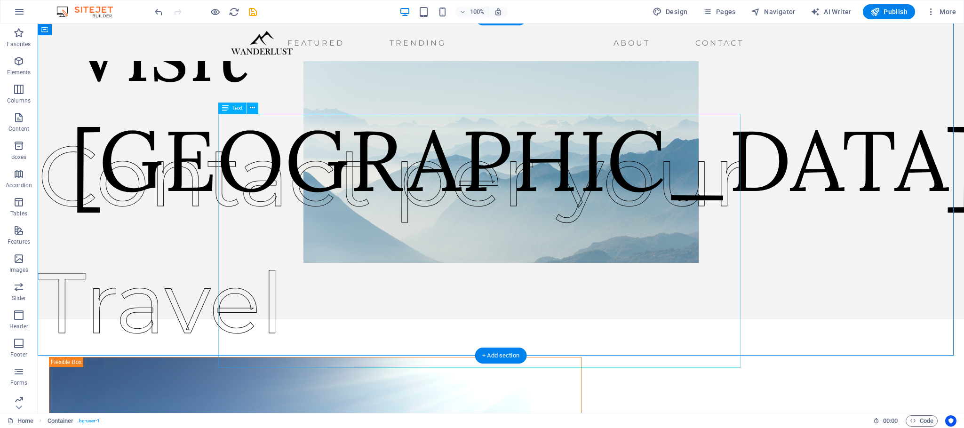
scroll to position [0, 0]
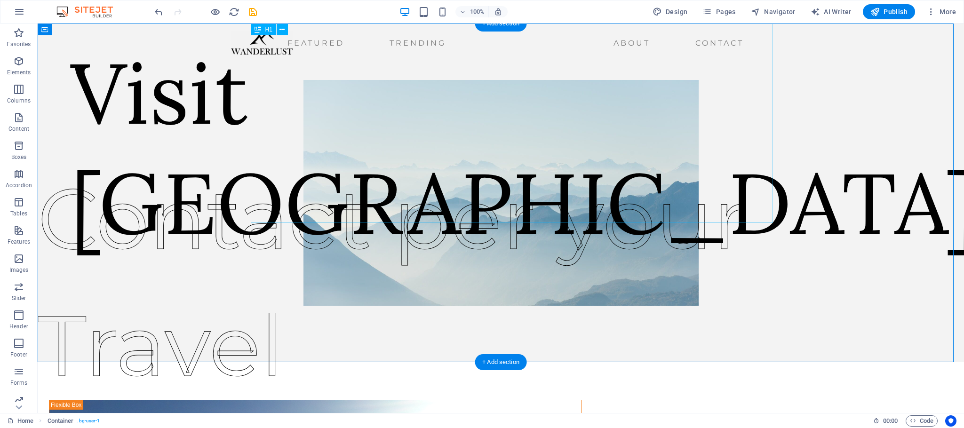
click at [346, 87] on div "Visit [GEOGRAPHIC_DATA]" at bounding box center [524, 148] width 907 height 220
click at [397, 162] on div "Contact per your Travel" at bounding box center [484, 282] width 893 height 254
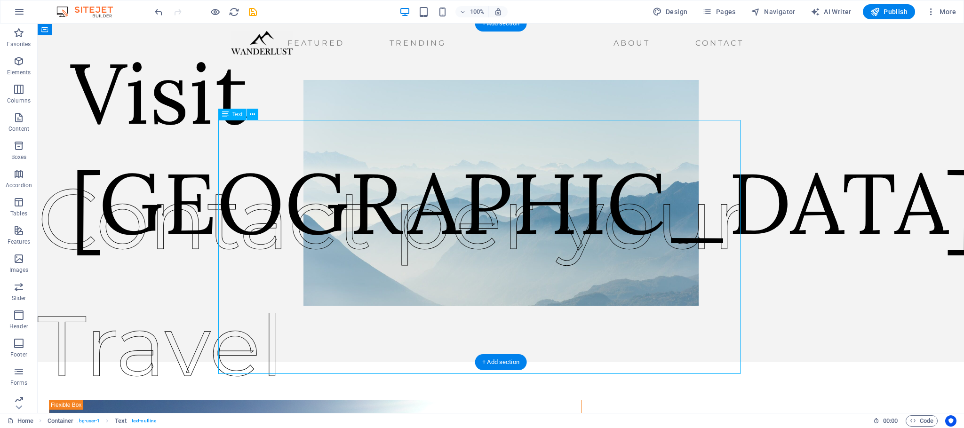
click at [397, 162] on div "Contact per your Travel" at bounding box center [484, 282] width 893 height 254
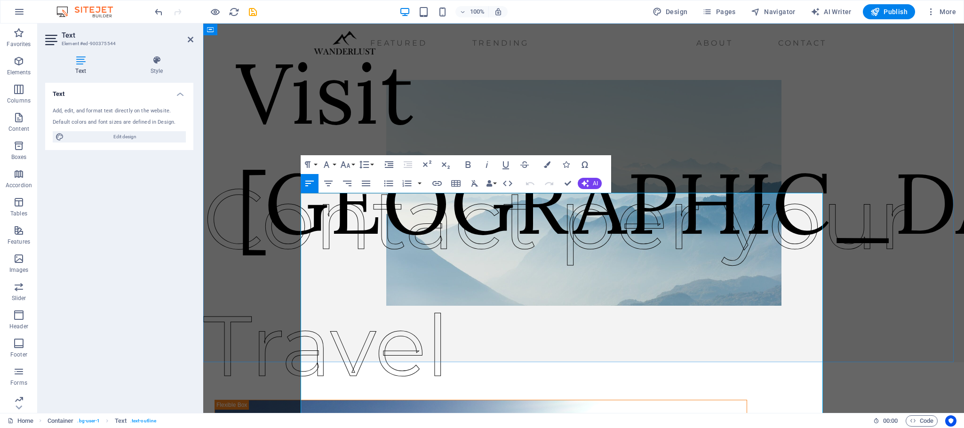
click at [530, 268] on p "Contact per your Travel" at bounding box center [567, 282] width 728 height 254
click at [484, 118] on div "Visit [GEOGRAPHIC_DATA]" at bounding box center [689, 148] width 907 height 220
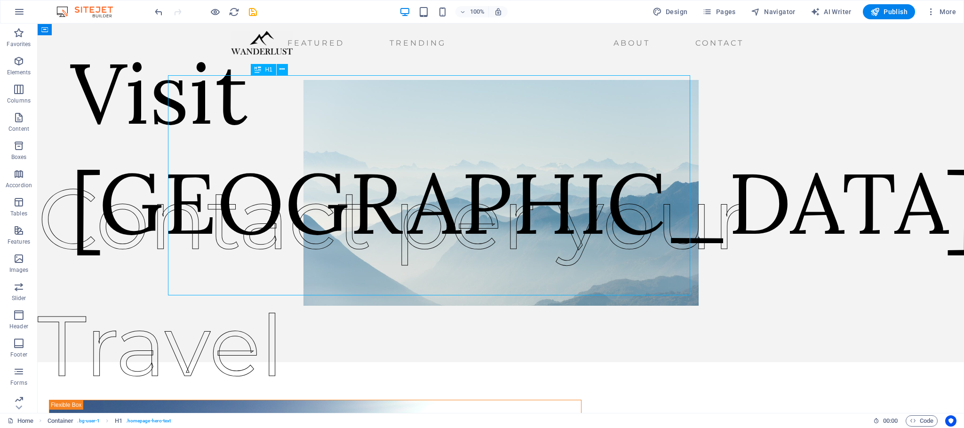
click at [523, 123] on div "Visit [GEOGRAPHIC_DATA]" at bounding box center [524, 148] width 907 height 220
click at [385, 130] on div "Visit [GEOGRAPHIC_DATA]" at bounding box center [524, 148] width 907 height 220
click at [284, 112] on div "Visit [GEOGRAPHIC_DATA]" at bounding box center [524, 148] width 907 height 220
click at [282, 118] on div "Visit [GEOGRAPHIC_DATA]" at bounding box center [524, 148] width 907 height 220
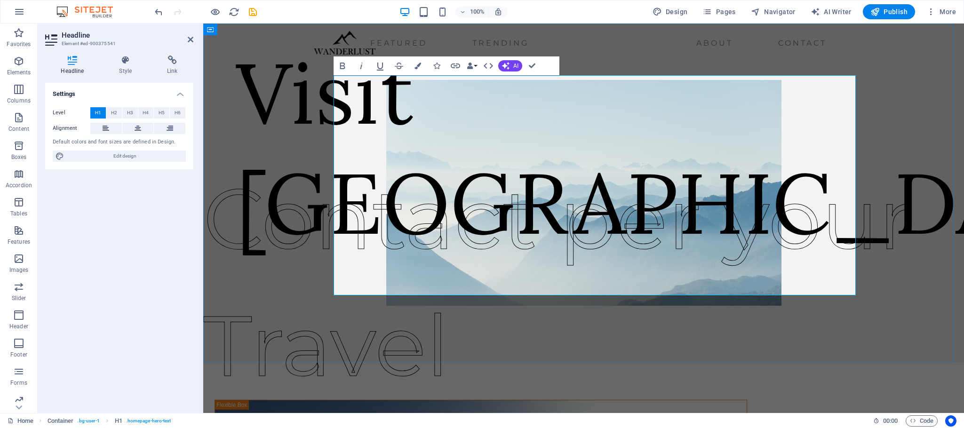
click at [521, 140] on h1 "Visit [GEOGRAPHIC_DATA]" at bounding box center [689, 148] width 907 height 220
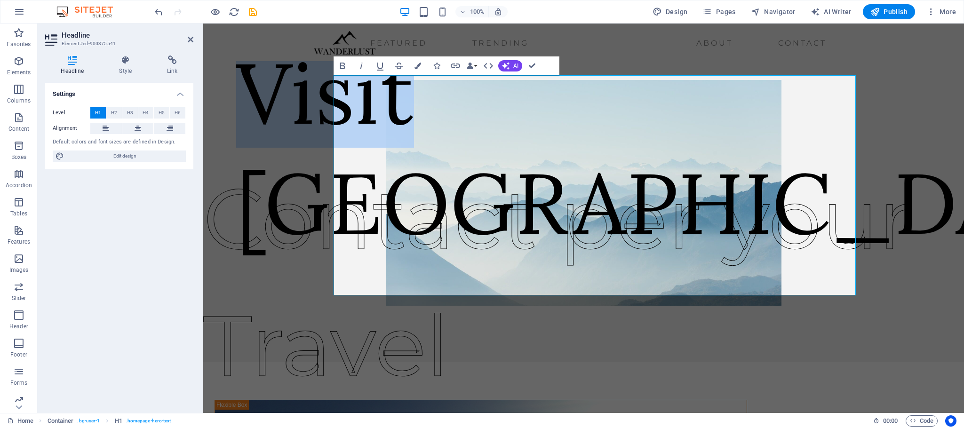
drag, startPoint x: 522, startPoint y: 146, endPoint x: 162, endPoint y: 144, distance: 360.2
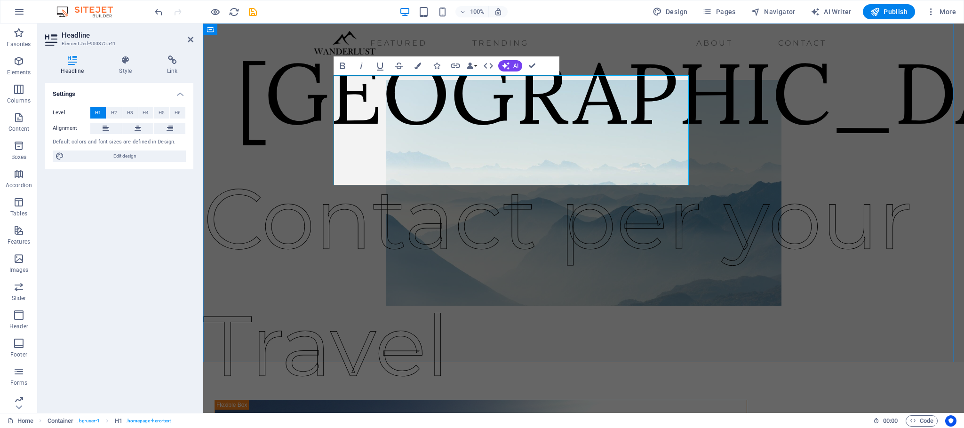
click at [350, 116] on h1 "[GEOGRAPHIC_DATA]" at bounding box center [689, 93] width 907 height 110
click at [872, 194] on div "[GEOGRAPHIC_DATA] Contact per your Travel" at bounding box center [583, 193] width 760 height 339
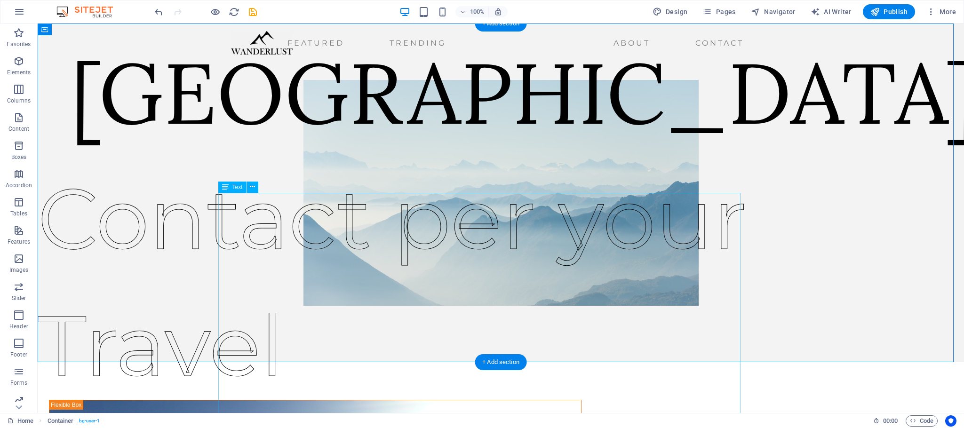
click at [429, 255] on div "Contact per your Travel" at bounding box center [484, 282] width 893 height 254
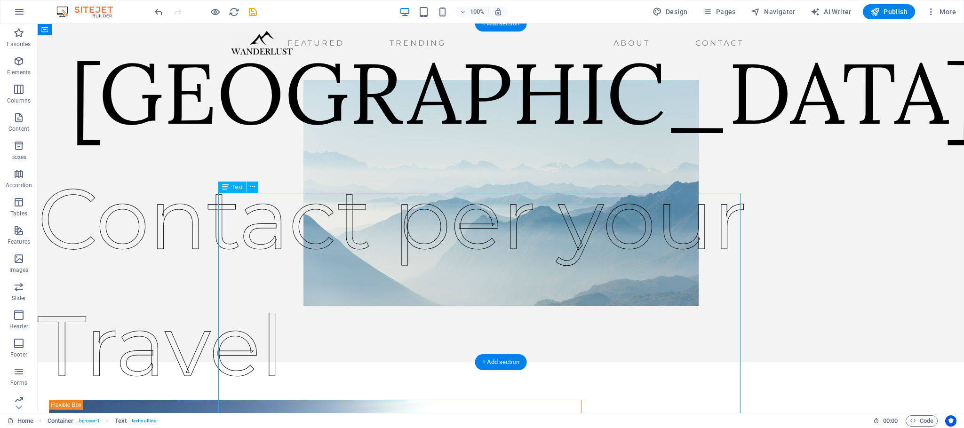
click at [429, 255] on div "Contact per your Travel" at bounding box center [484, 282] width 893 height 254
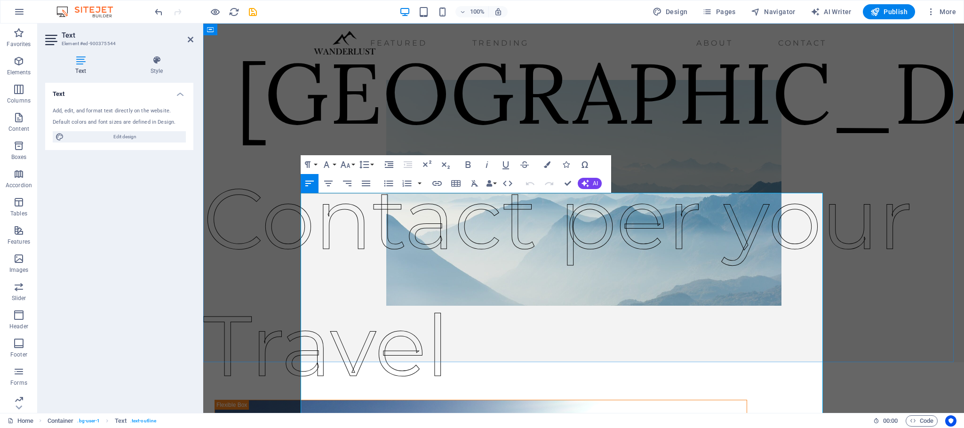
click at [525, 269] on p "Contact per your Travel" at bounding box center [567, 282] width 728 height 254
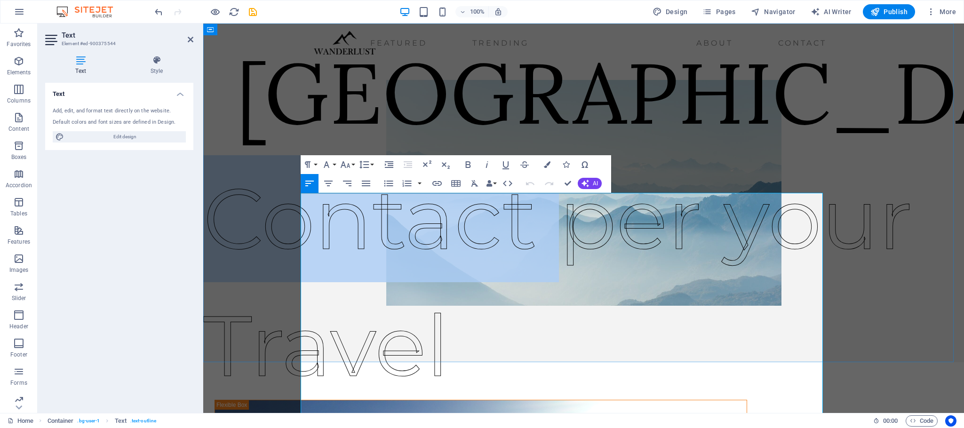
click at [525, 269] on p "Contact per your Travel" at bounding box center [567, 282] width 728 height 254
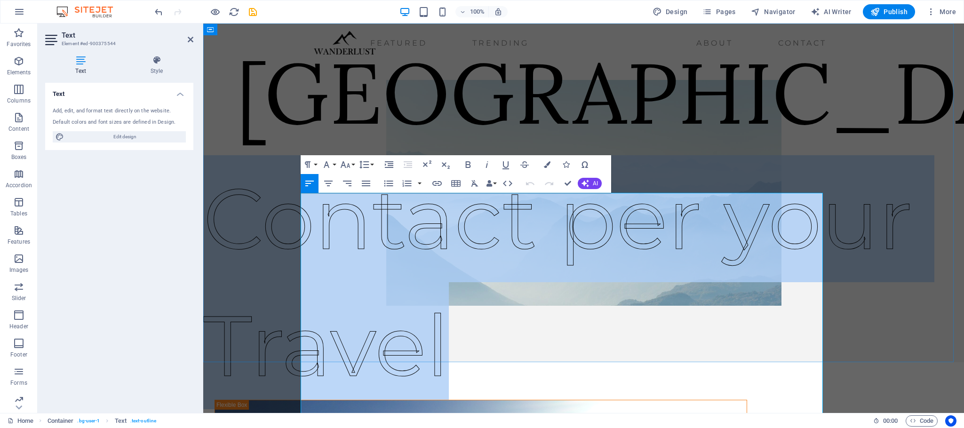
click at [525, 269] on p "Contact per your Travel" at bounding box center [567, 282] width 728 height 254
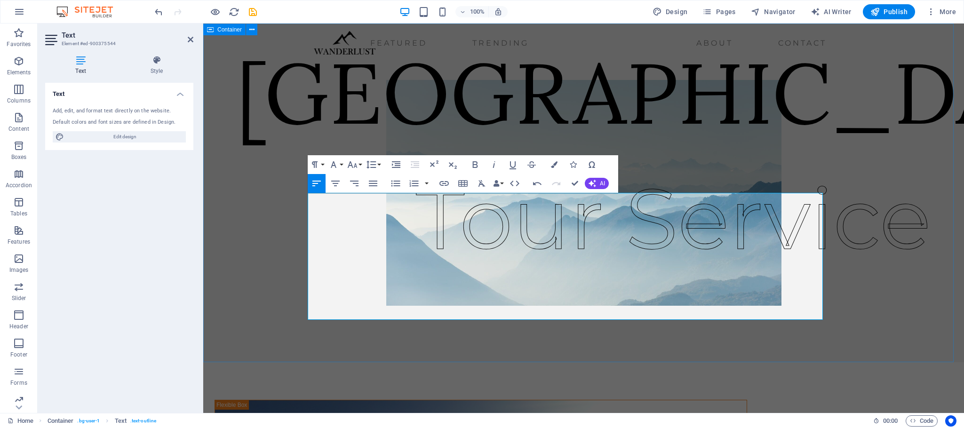
click at [872, 104] on div "Ecuador ​Tour Service" at bounding box center [583, 193] width 760 height 339
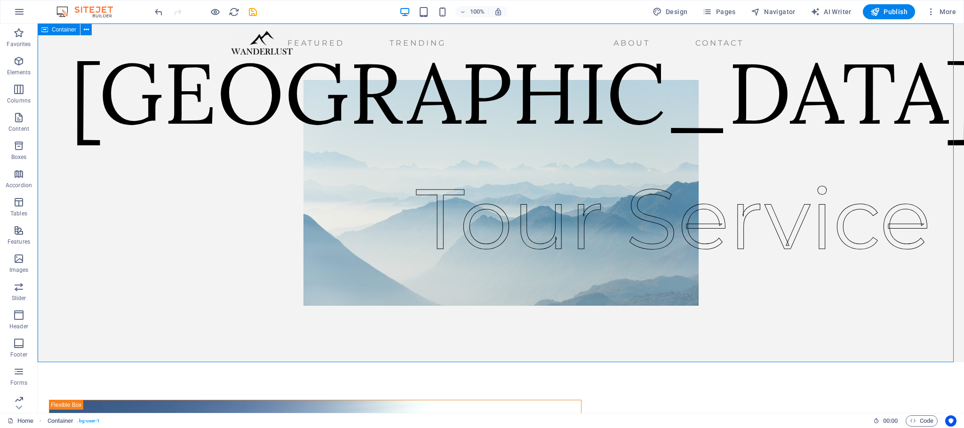
click at [854, 215] on div "Ecuador Tour Service" at bounding box center [501, 193] width 926 height 339
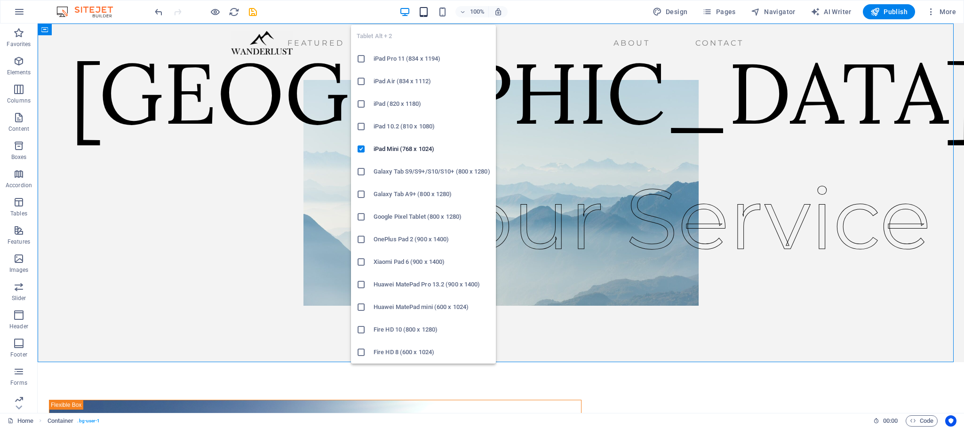
click at [422, 8] on icon "button" at bounding box center [423, 12] width 11 height 11
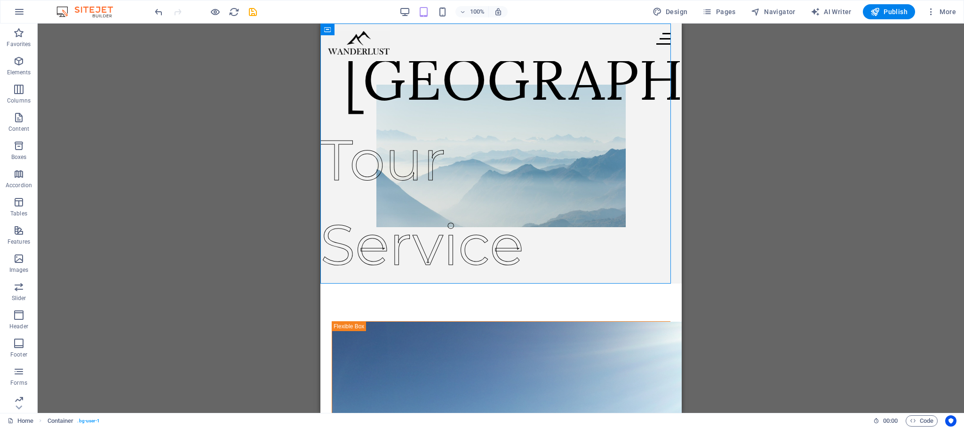
scroll to position [71, 0]
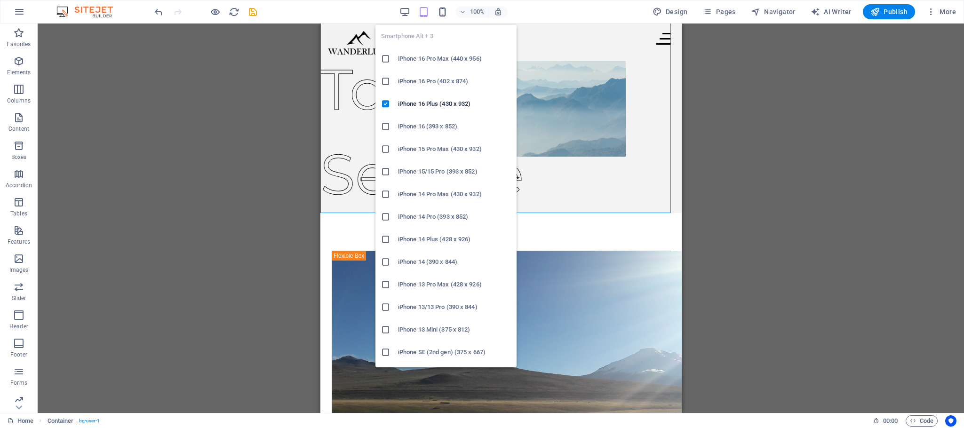
click at [439, 11] on icon "button" at bounding box center [442, 12] width 11 height 11
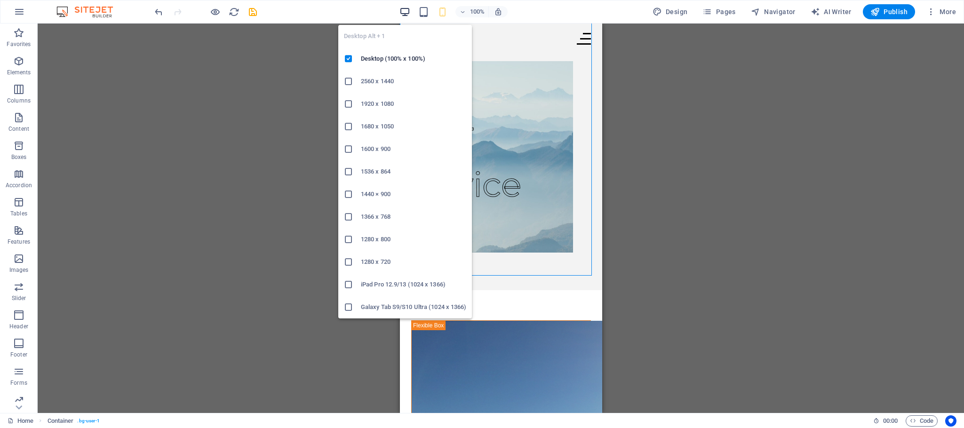
click at [405, 11] on icon "button" at bounding box center [404, 12] width 11 height 11
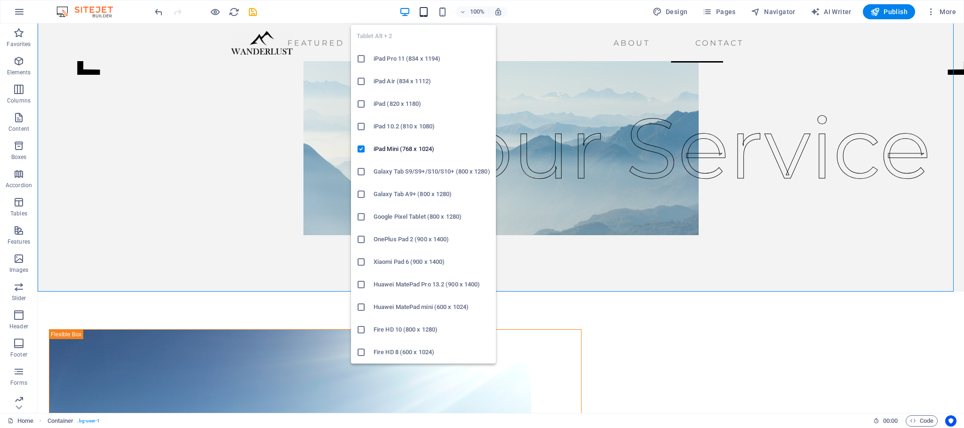
click at [427, 12] on icon "button" at bounding box center [423, 12] width 11 height 11
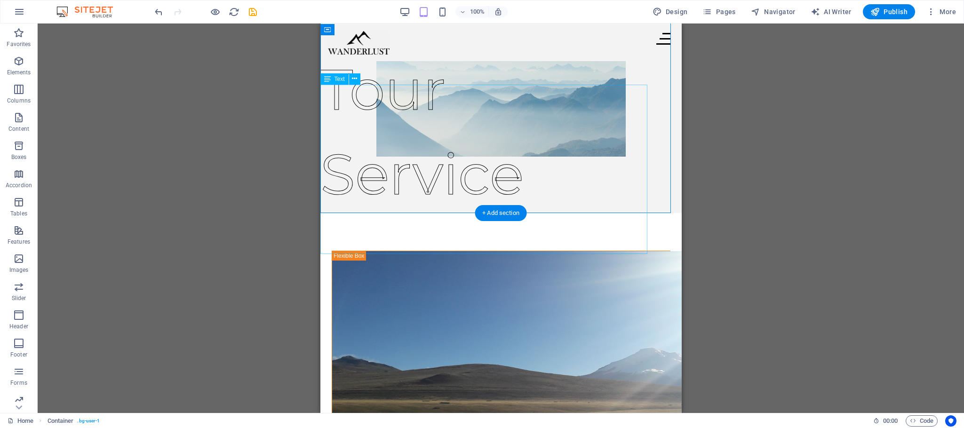
click at [401, 127] on div "Tour Service" at bounding box center [489, 131] width 338 height 169
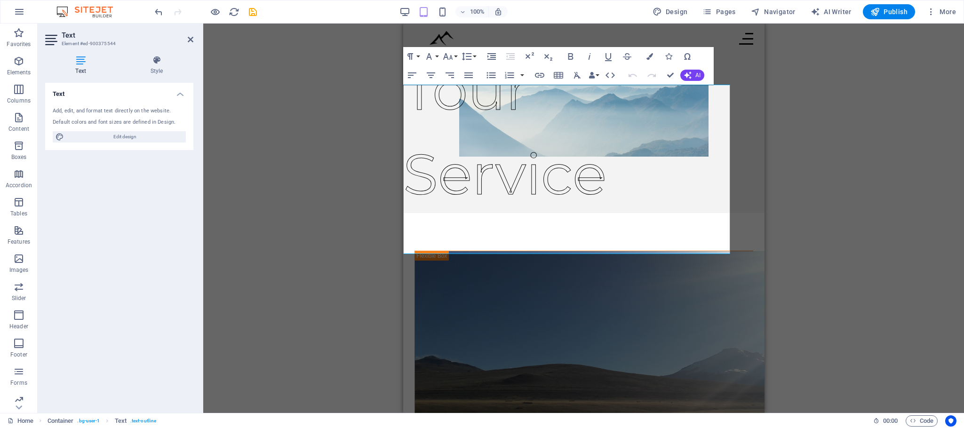
click at [401, 127] on div "Drag here to replace the existing content. Press “Ctrl” if you want to create a…" at bounding box center [583, 218] width 760 height 389
click at [449, 57] on icon "button" at bounding box center [447, 56] width 11 height 11
click at [456, 89] on link "9" at bounding box center [457, 89] width 34 height 14
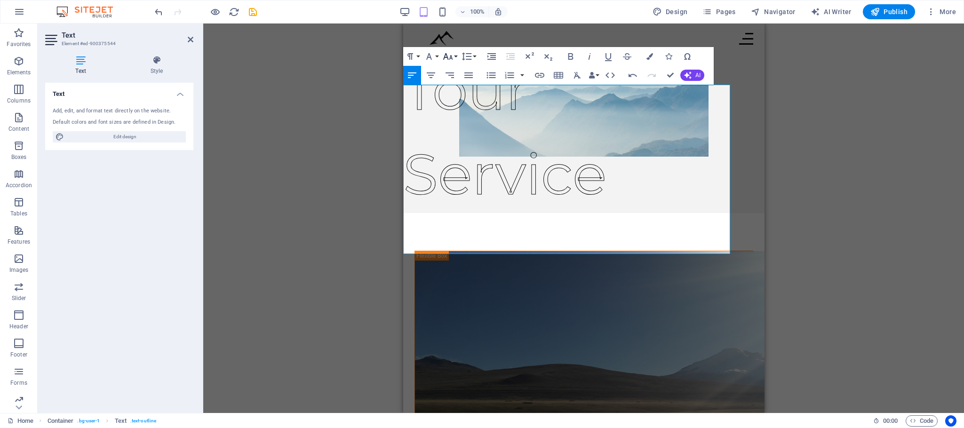
click at [444, 54] on icon "button" at bounding box center [447, 56] width 11 height 11
click at [451, 80] on link "10" at bounding box center [457, 78] width 34 height 14
click at [542, 59] on icon "button" at bounding box center [547, 56] width 11 height 11
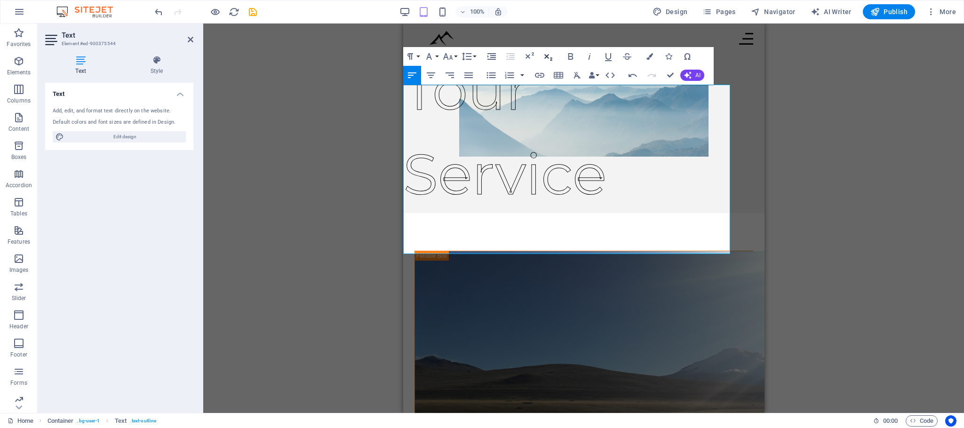
click at [542, 59] on icon "button" at bounding box center [547, 56] width 11 height 11
click at [530, 51] on icon "button" at bounding box center [528, 56] width 11 height 11
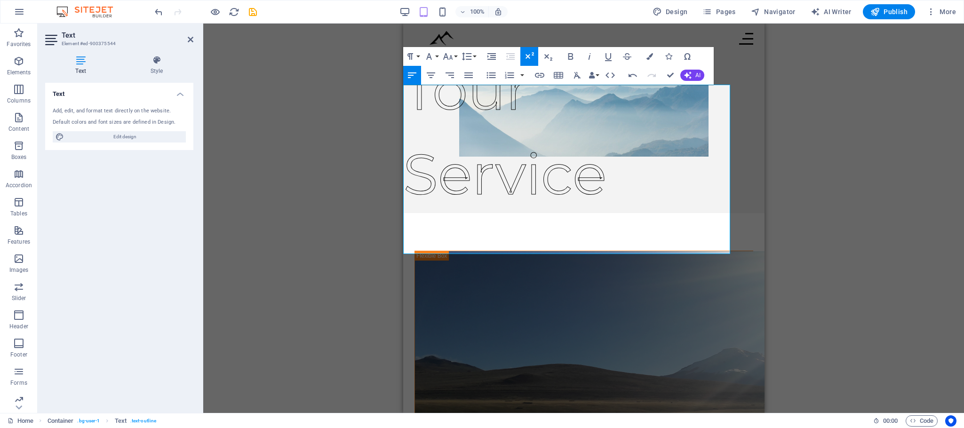
click at [530, 51] on icon "button" at bounding box center [528, 56] width 11 height 11
click at [473, 54] on button "Line Height" at bounding box center [468, 56] width 18 height 19
click at [769, 146] on div "Drag here to replace the existing content. Press “Ctrl” if you want to create a…" at bounding box center [583, 218] width 760 height 389
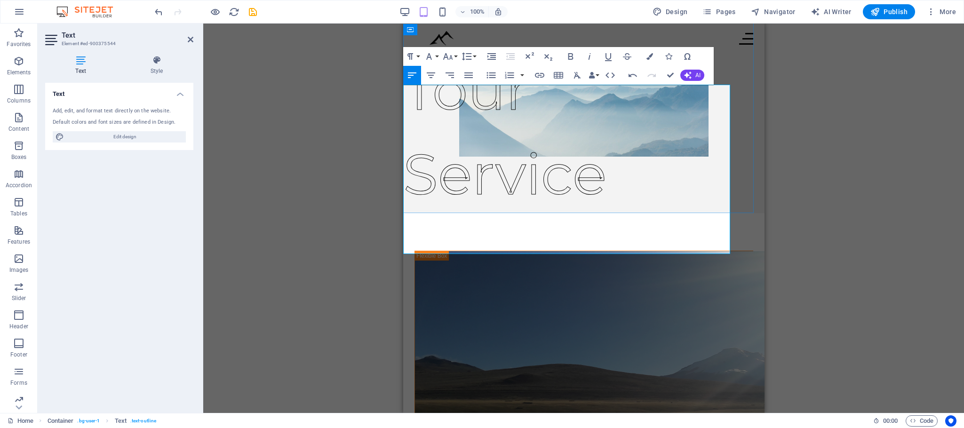
click at [513, 154] on p "​ Tour Service" at bounding box center [572, 131] width 338 height 169
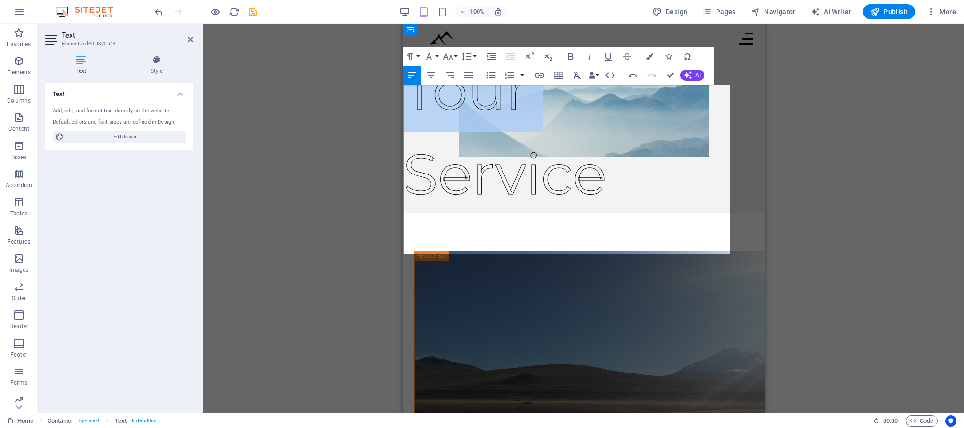
click at [513, 154] on p "​ Tour Service" at bounding box center [572, 131] width 338 height 169
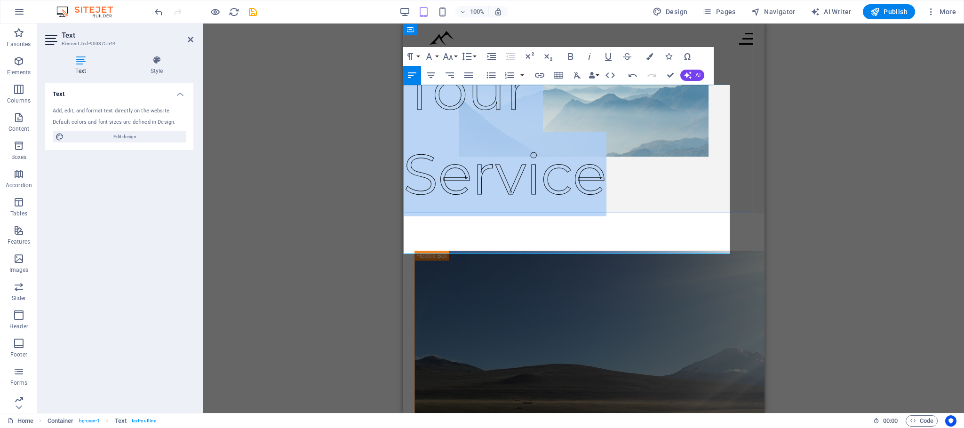
click at [513, 154] on p "​ Tour Service" at bounding box center [572, 131] width 338 height 169
click at [465, 72] on icon "button" at bounding box center [468, 75] width 8 height 6
click at [451, 72] on icon "button" at bounding box center [449, 75] width 8 height 6
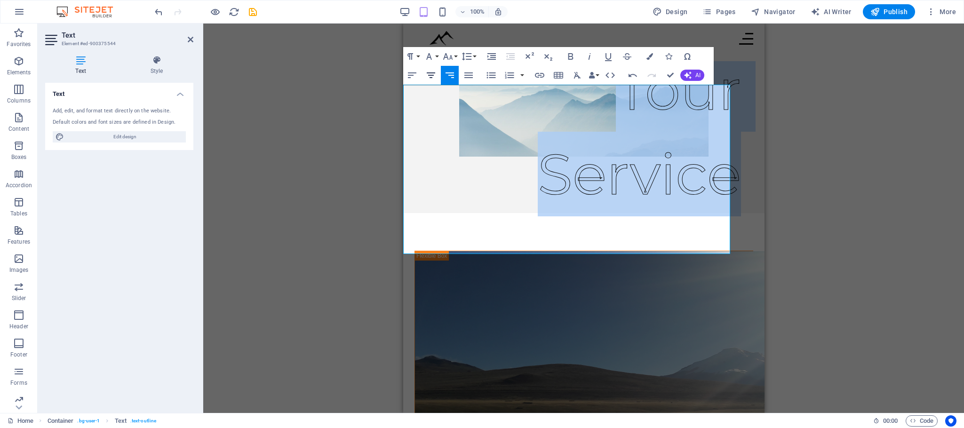
click at [436, 76] on icon "button" at bounding box center [430, 75] width 11 height 11
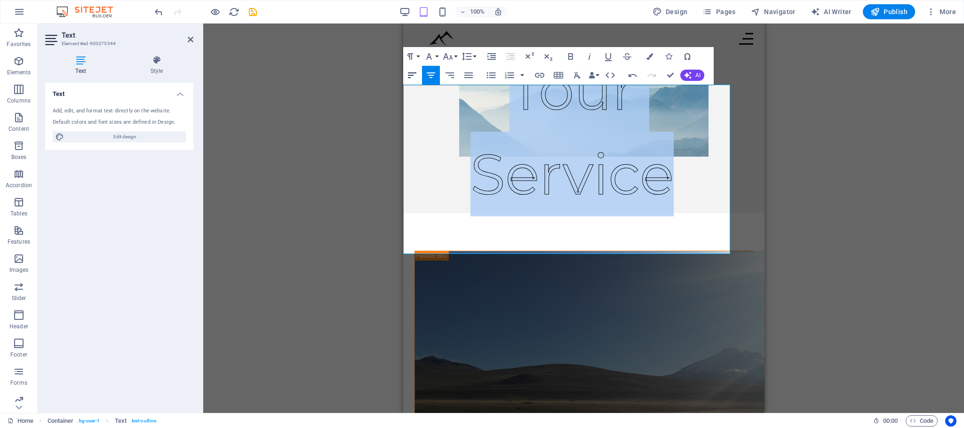
click at [419, 76] on button "Align Left" at bounding box center [412, 75] width 18 height 19
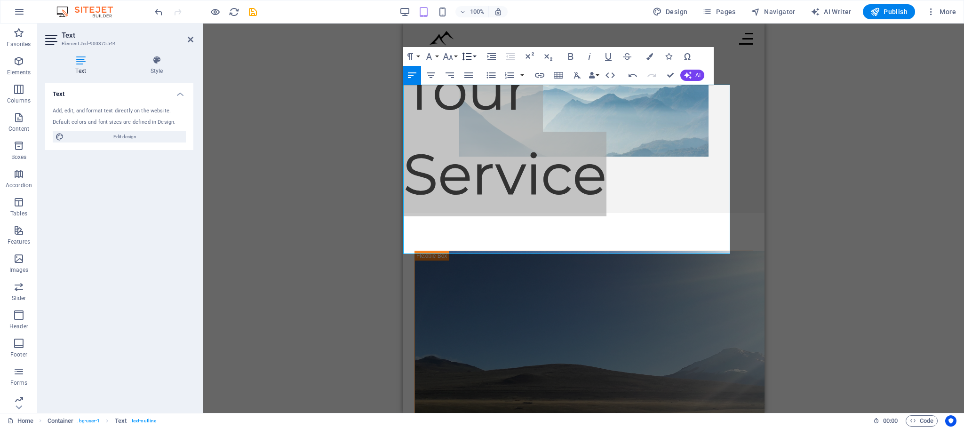
click at [467, 53] on icon "button" at bounding box center [466, 56] width 11 height 11
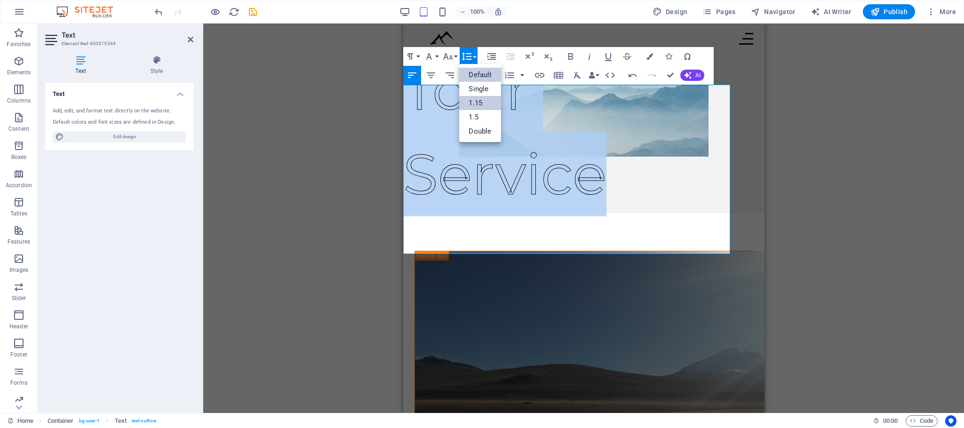
click at [474, 102] on link "1.15" at bounding box center [480, 103] width 42 height 14
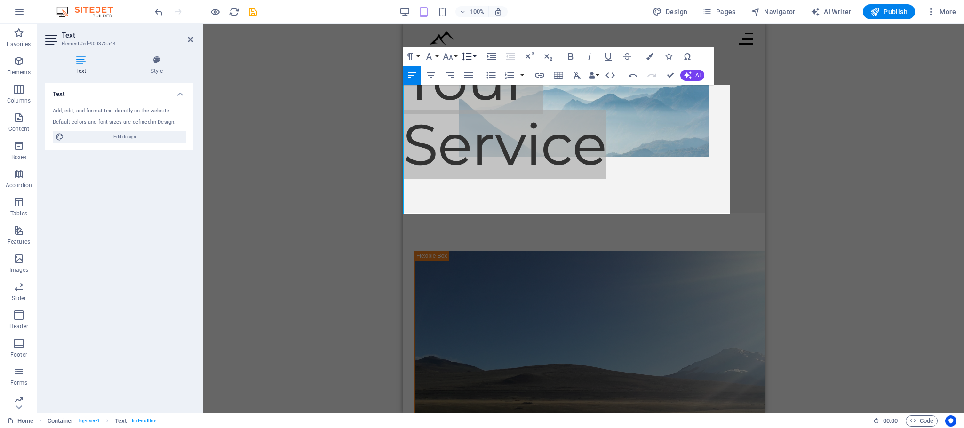
click at [475, 58] on button "Line Height" at bounding box center [468, 56] width 18 height 19
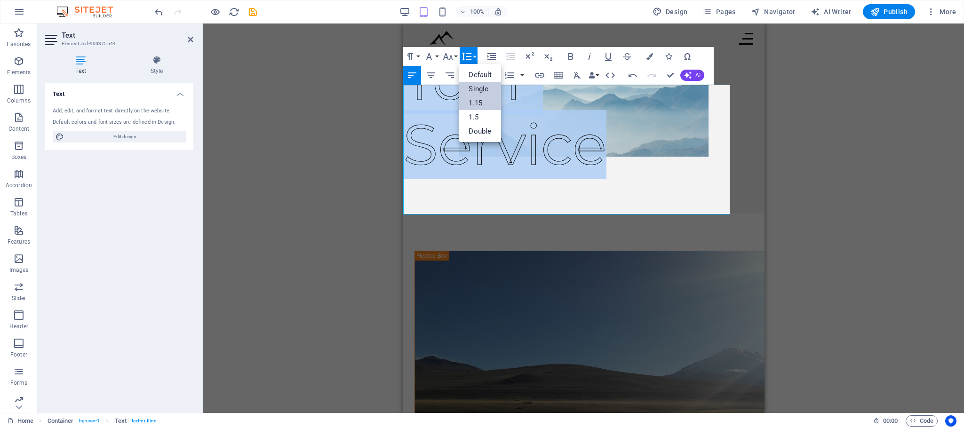
click at [478, 87] on link "Single" at bounding box center [480, 89] width 42 height 14
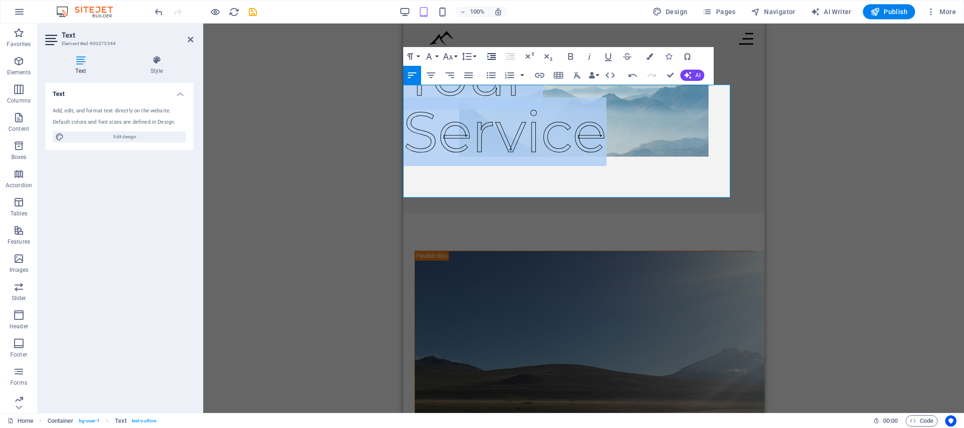
click at [491, 57] on icon "button" at bounding box center [491, 56] width 8 height 7
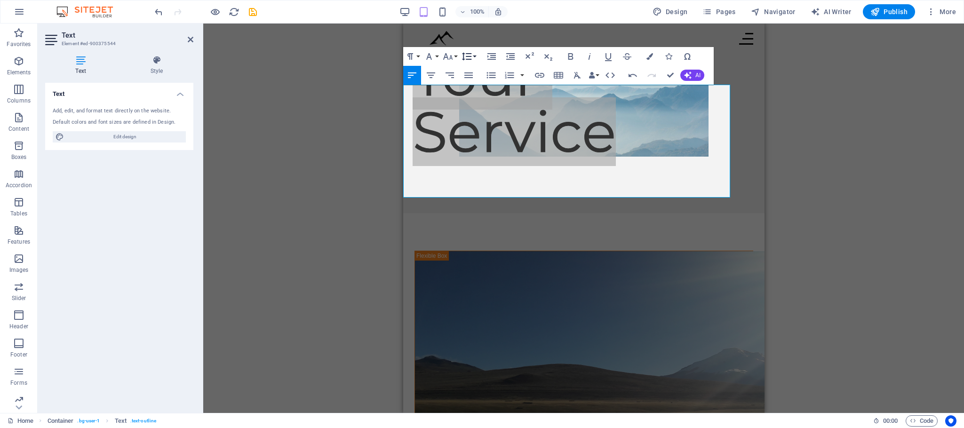
click at [470, 54] on icon "button" at bounding box center [466, 56] width 11 height 11
click at [811, 185] on div "Drag here to replace the existing content. Press “Ctrl” if you want to create a…" at bounding box center [583, 218] width 760 height 389
click at [862, 213] on div "Drag here to replace the existing content. Press “Ctrl” if you want to create a…" at bounding box center [583, 218] width 760 height 389
click at [791, 247] on div "Drag here to replace the existing content. Press “Ctrl” if you want to create a…" at bounding box center [583, 218] width 760 height 389
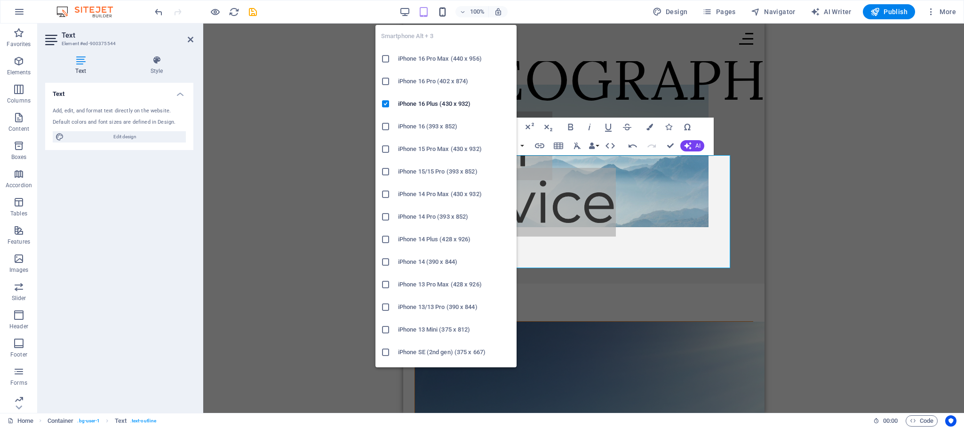
click at [440, 13] on icon "button" at bounding box center [442, 12] width 11 height 11
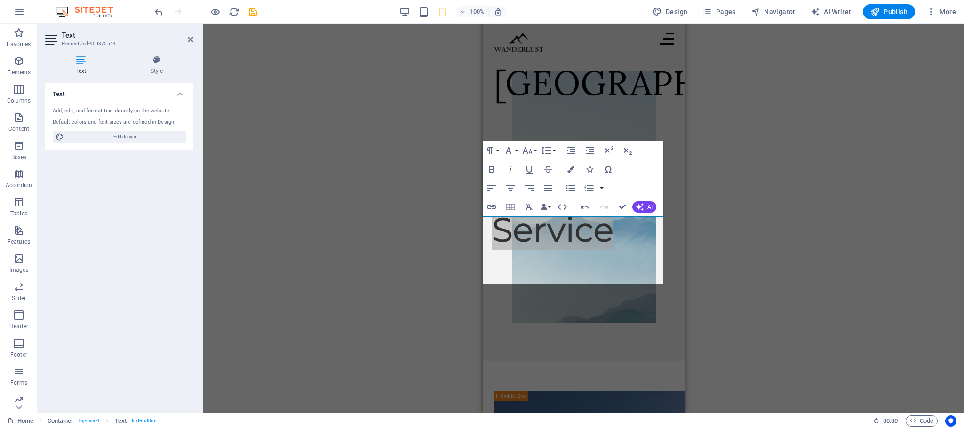
click at [935, 130] on div "Drag here to replace the existing content. Press “Ctrl” if you want to create a…" at bounding box center [583, 218] width 760 height 389
click at [917, 171] on div "Drag here to replace the existing content. Press “Ctrl” if you want to create a…" at bounding box center [583, 218] width 760 height 389
click at [907, 174] on div "Drag here to replace the existing content. Press “Ctrl” if you want to create a…" at bounding box center [583, 218] width 760 height 389
drag, startPoint x: 903, startPoint y: 161, endPoint x: 687, endPoint y: 135, distance: 217.8
click at [901, 161] on div "Drag here to replace the existing content. Press “Ctrl” if you want to create a…" at bounding box center [583, 218] width 760 height 389
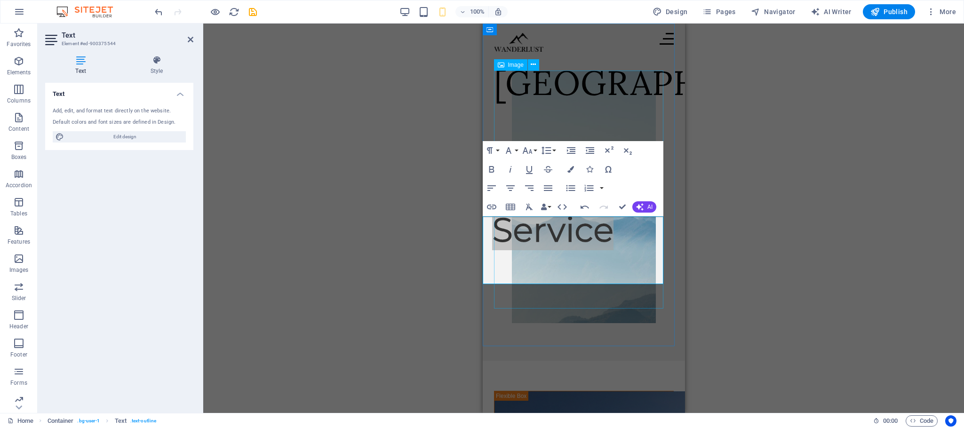
click at [635, 120] on figure at bounding box center [583, 197] width 180 height 253
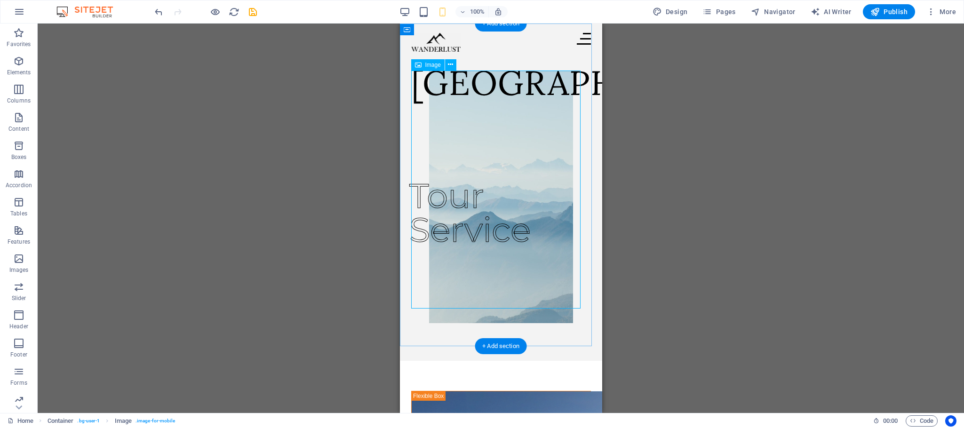
click at [412, 175] on figure at bounding box center [501, 197] width 180 height 253
click at [830, 211] on div "Drag here to replace the existing content. Press “Ctrl” if you want to create a…" at bounding box center [501, 218] width 926 height 389
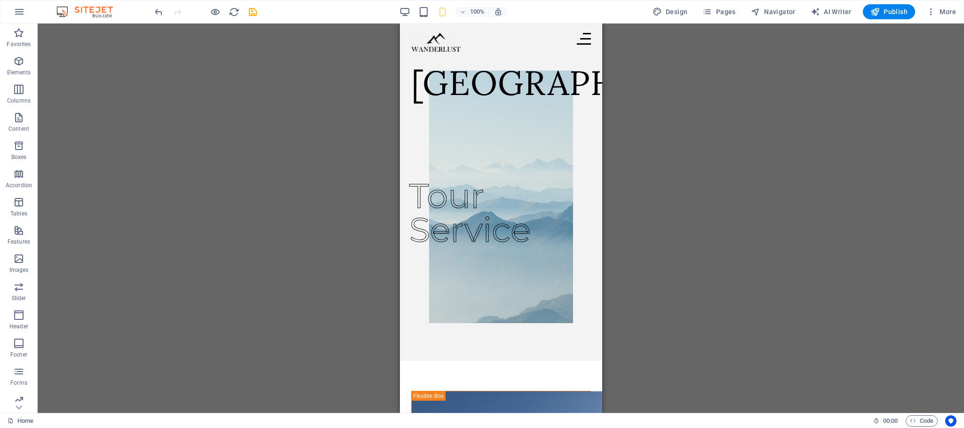
click at [418, 17] on div "100%" at bounding box center [453, 11] width 109 height 15
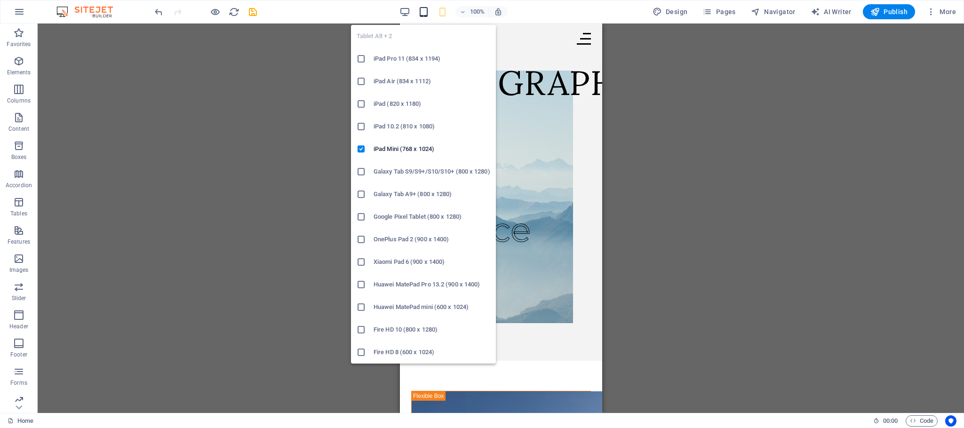
click at [422, 16] on icon "button" at bounding box center [423, 12] width 11 height 11
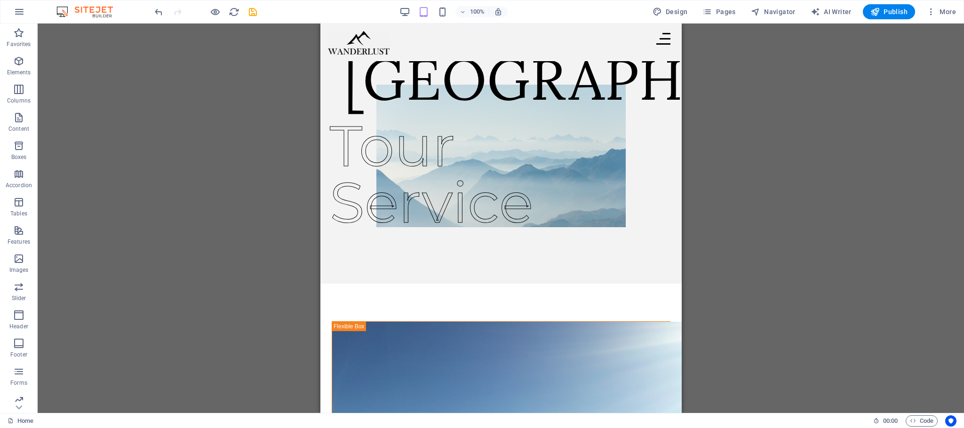
click at [934, 230] on div "Drag here to replace the existing content. Press “Ctrl” if you want to create a…" at bounding box center [501, 218] width 926 height 389
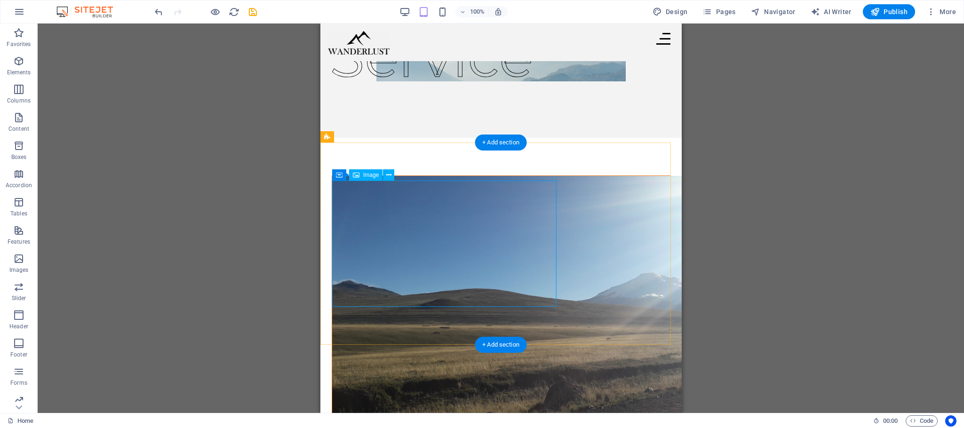
scroll to position [141, 0]
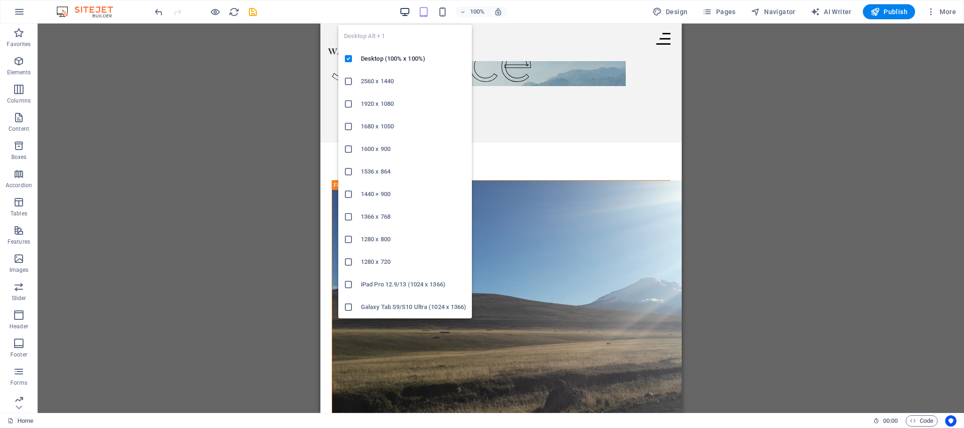
click at [406, 12] on icon "button" at bounding box center [404, 12] width 11 height 11
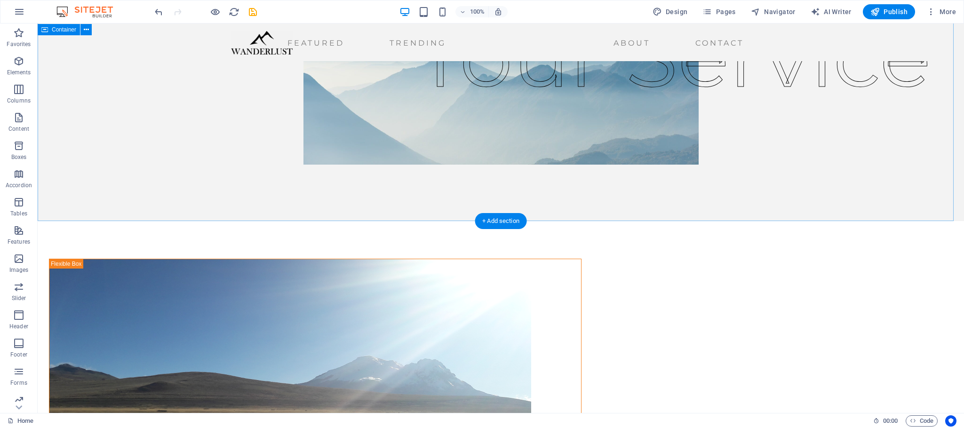
click at [830, 177] on div "Ecuador Tour Service" at bounding box center [501, 51] width 926 height 339
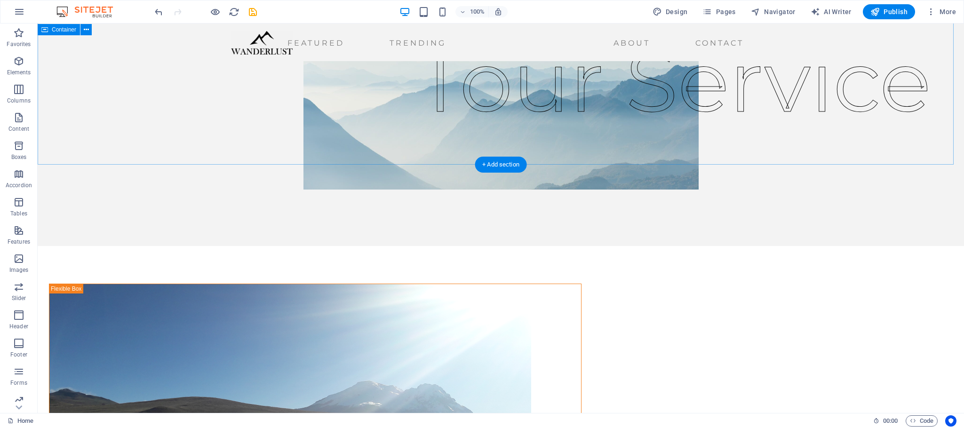
scroll to position [0, 0]
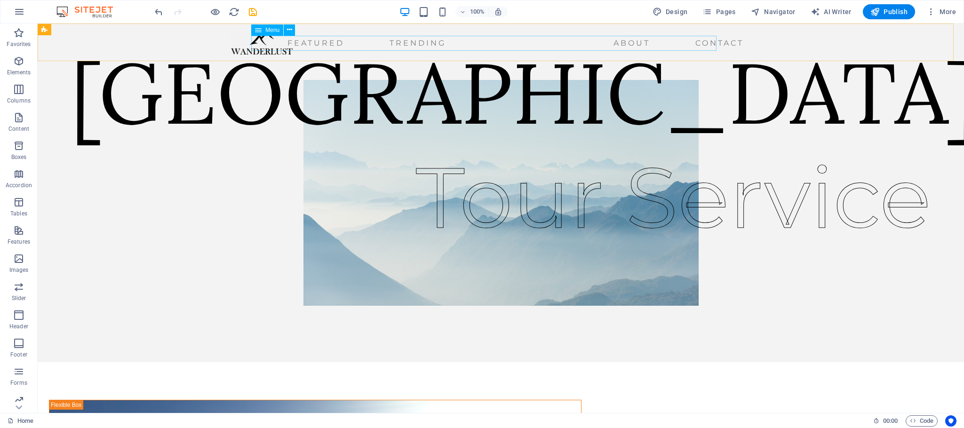
click at [380, 46] on nav "Featured Trending About Contact" at bounding box center [489, 43] width 516 height 15
click at [941, 16] on span "More" at bounding box center [941, 11] width 30 height 9
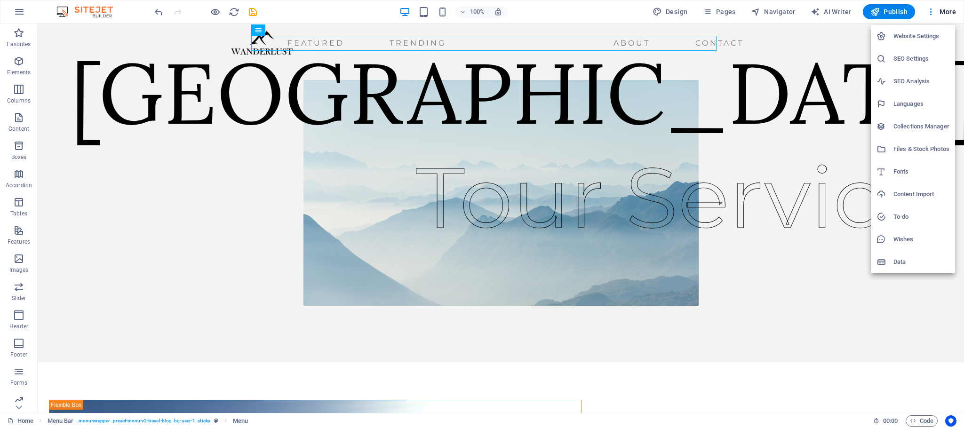
drag, startPoint x: 789, startPoint y: 134, endPoint x: 878, endPoint y: 34, distance: 134.6
click at [788, 134] on div at bounding box center [482, 214] width 964 height 428
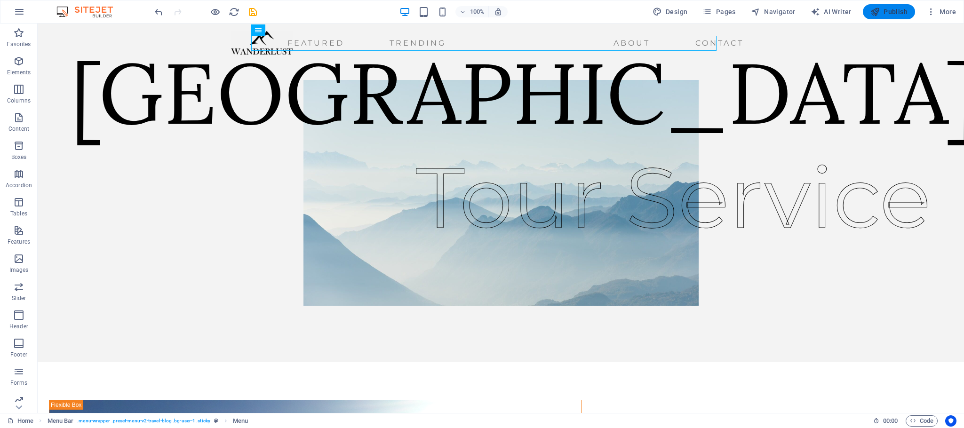
click at [894, 17] on button "Publish" at bounding box center [888, 11] width 52 height 15
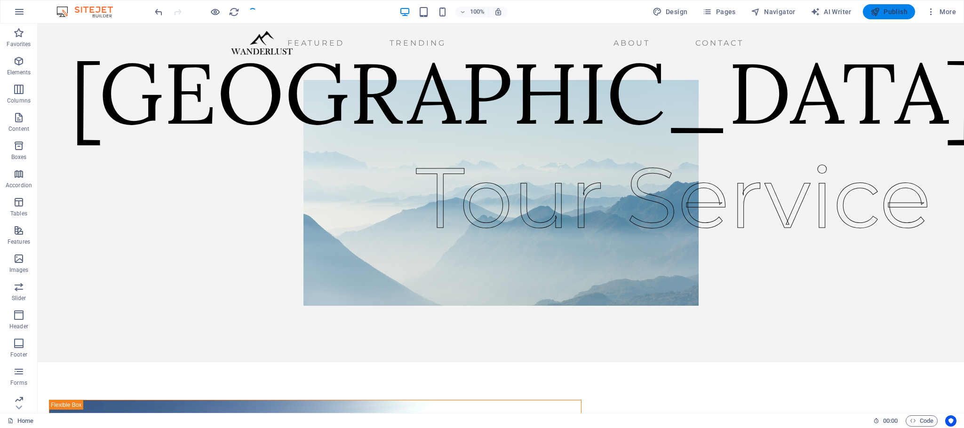
click at [893, 7] on span "Publish" at bounding box center [888, 11] width 37 height 9
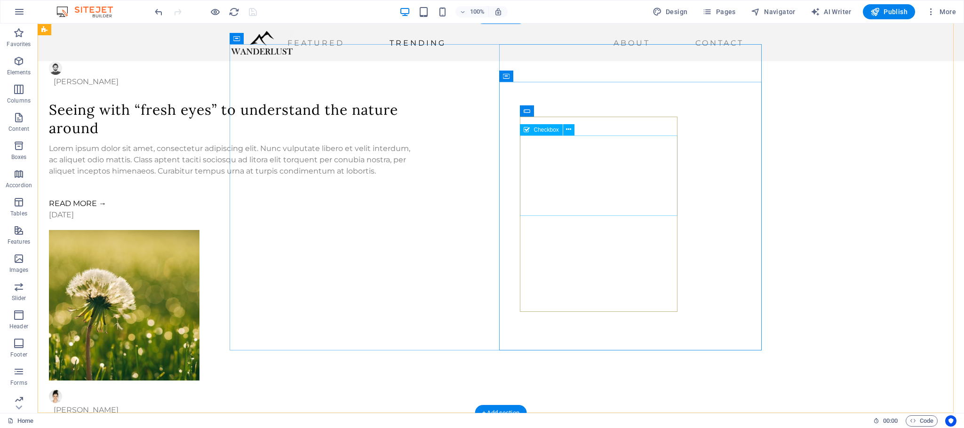
scroll to position [2127, 0]
